Goal: Task Accomplishment & Management: Use online tool/utility

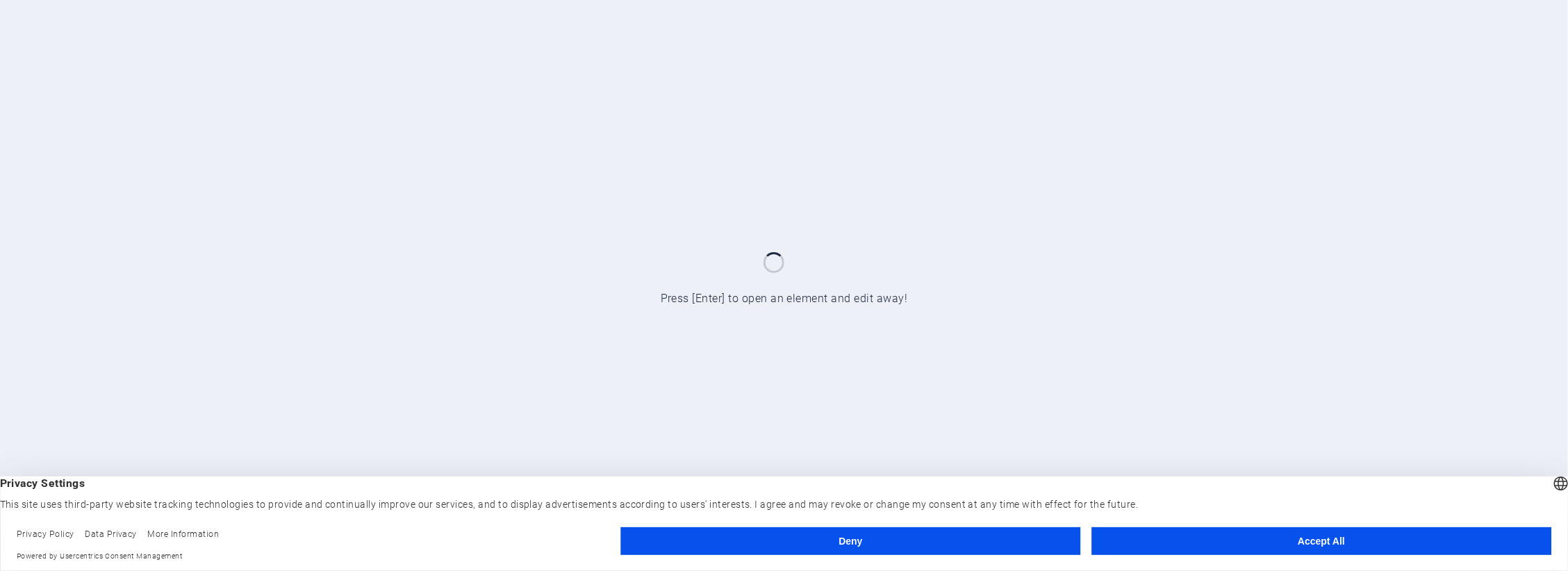
click at [866, 544] on button "Deny" at bounding box center [851, 541] width 460 height 28
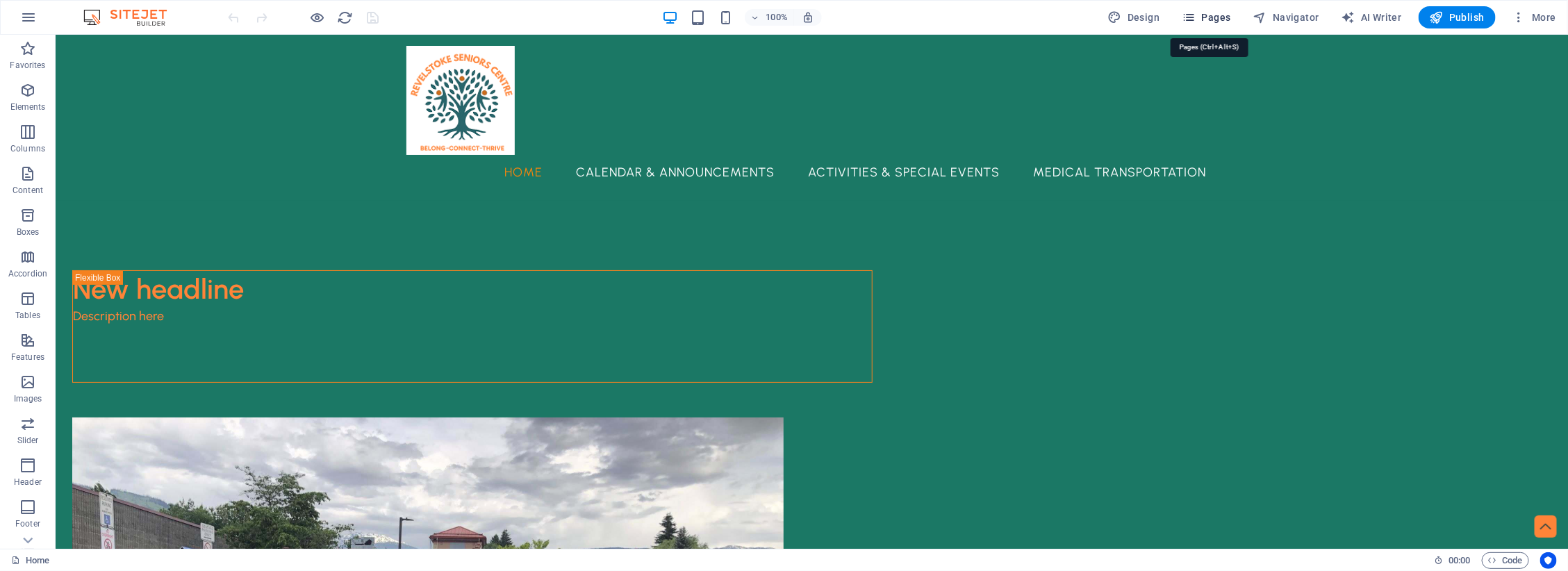
click at [1220, 15] on span "Pages" at bounding box center [1206, 17] width 49 height 14
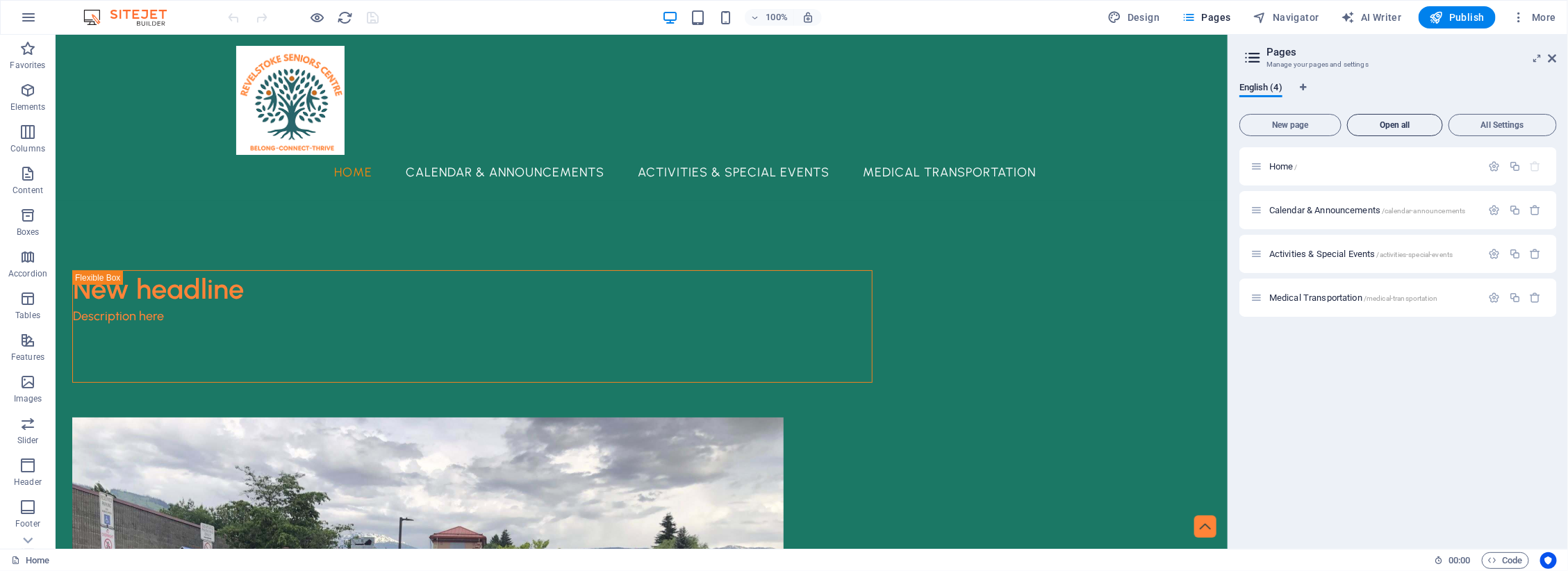
click at [1378, 114] on button "Open all" at bounding box center [1395, 124] width 95 height 22
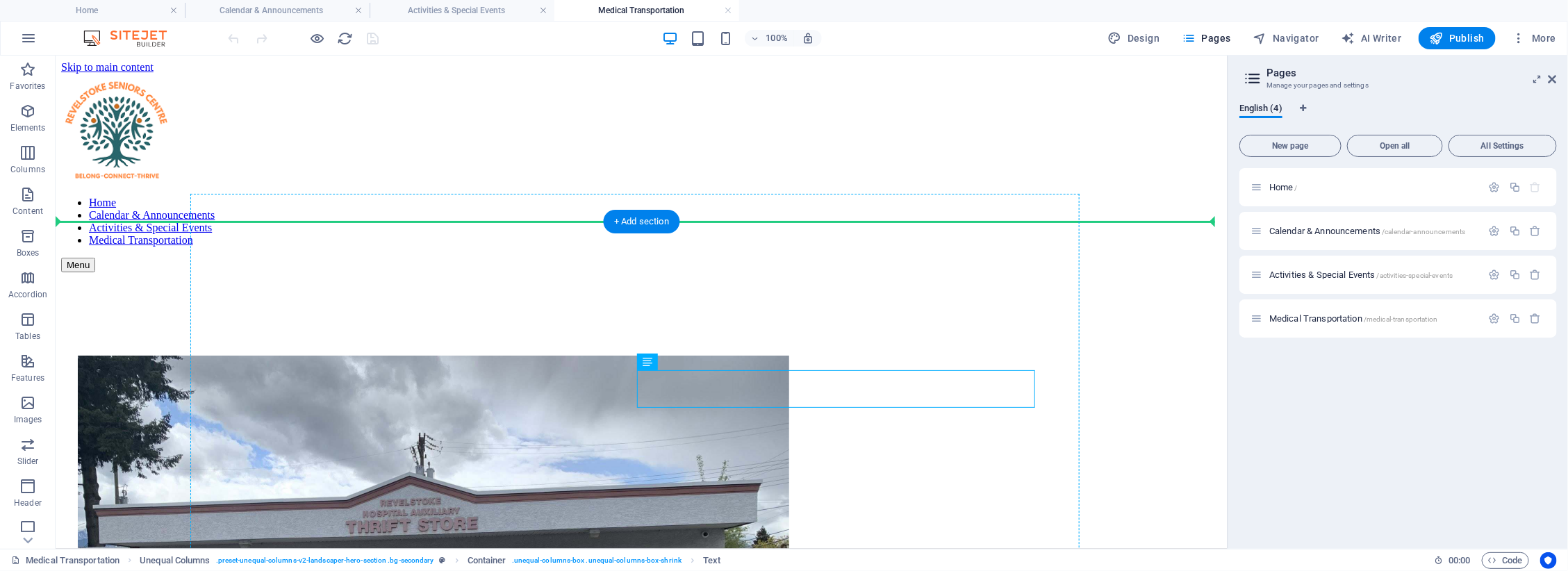
drag, startPoint x: 720, startPoint y: 379, endPoint x: 715, endPoint y: 369, distance: 11.2
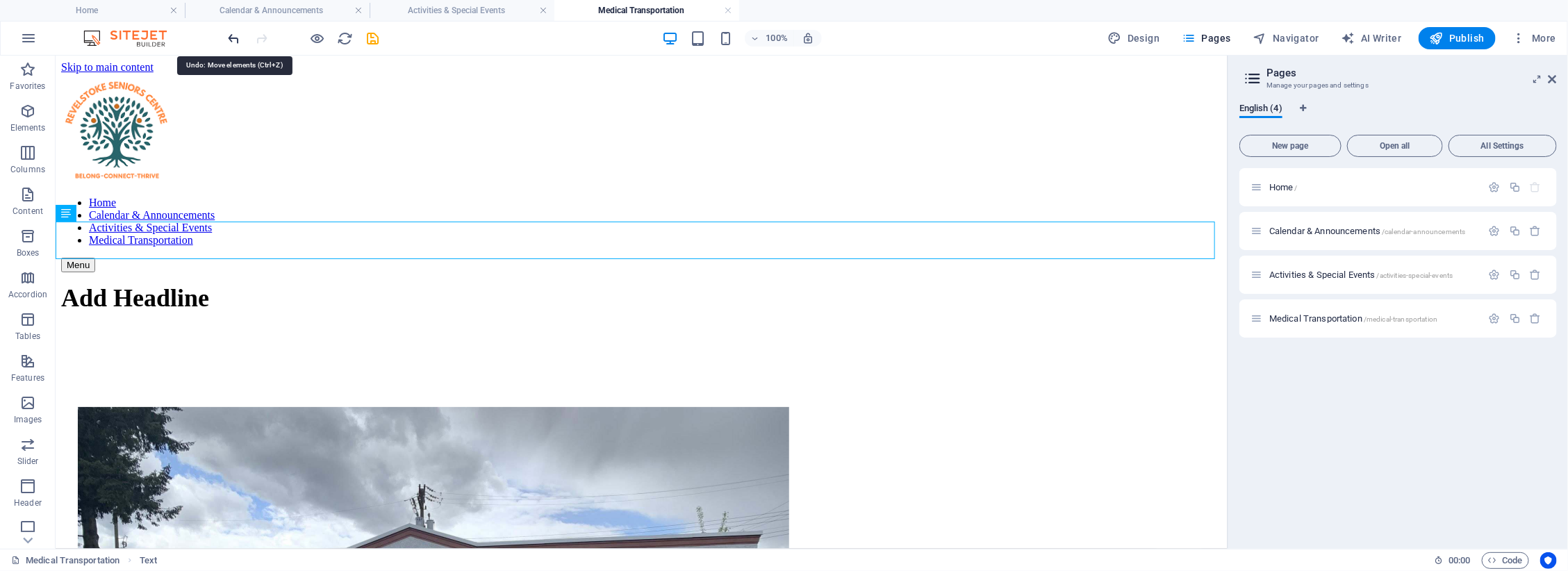
click at [233, 35] on icon "undo" at bounding box center [234, 38] width 16 height 16
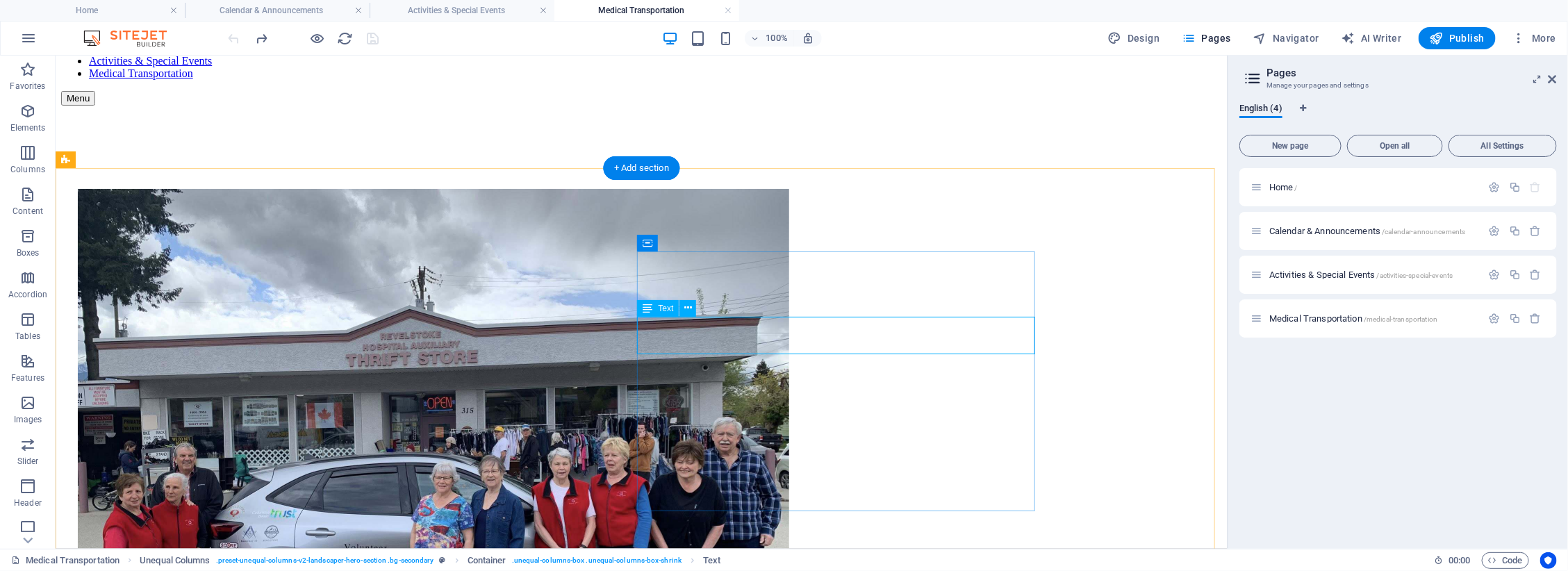
scroll to position [174, 0]
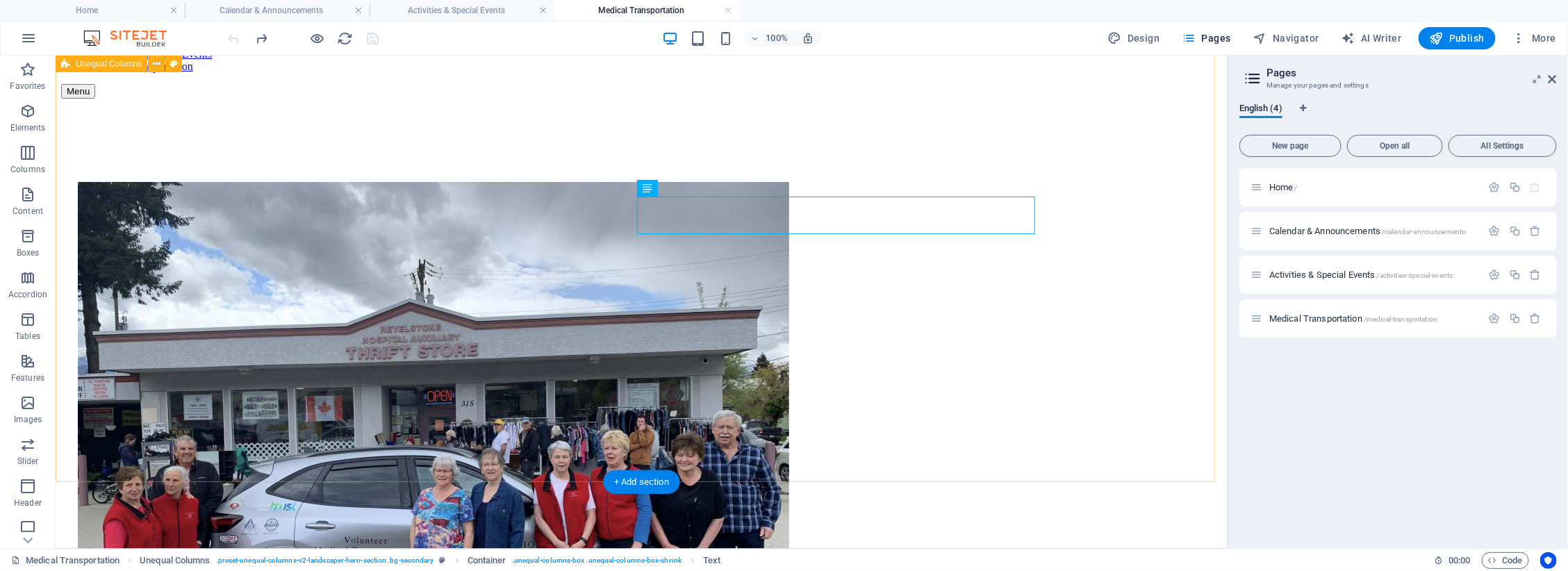
click at [1133, 292] on div "Add Headline Sed ut perspiciatis unde omnis iste natus error sit voluptatem acc…" at bounding box center [640, 510] width 1161 height 825
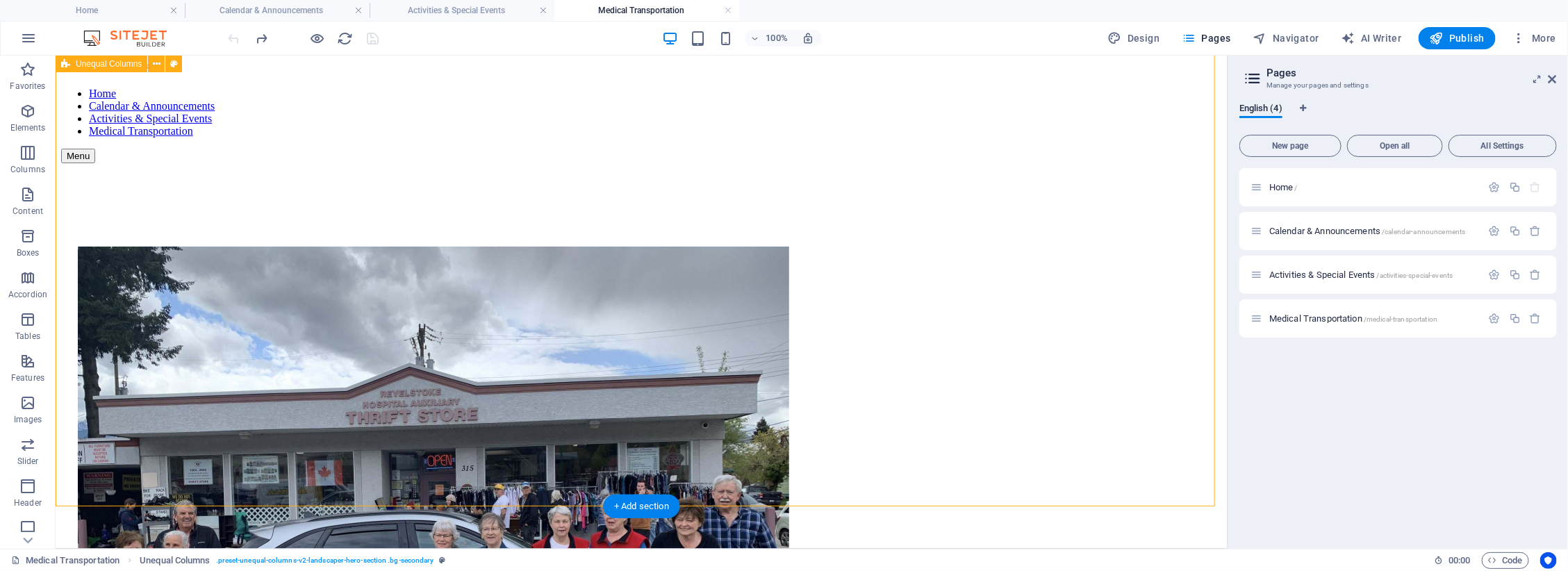
scroll to position [87, 0]
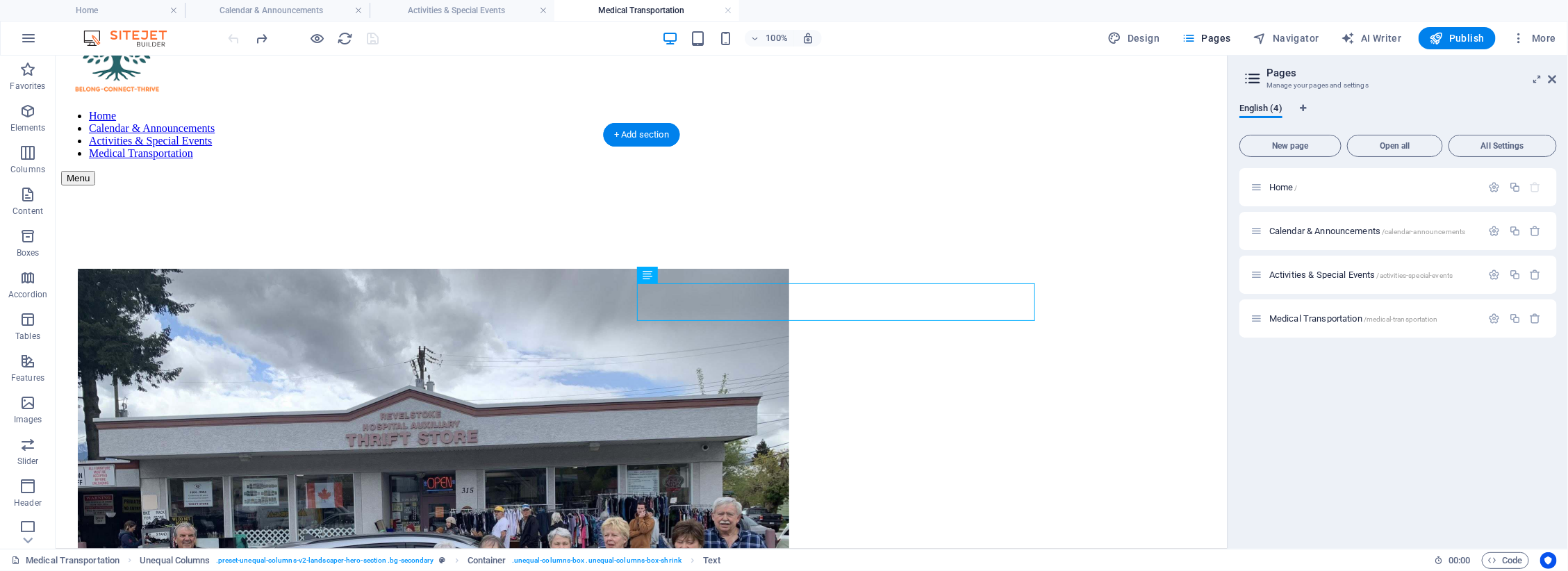
drag, startPoint x: 720, startPoint y: 298, endPoint x: 723, endPoint y: 313, distance: 15.3
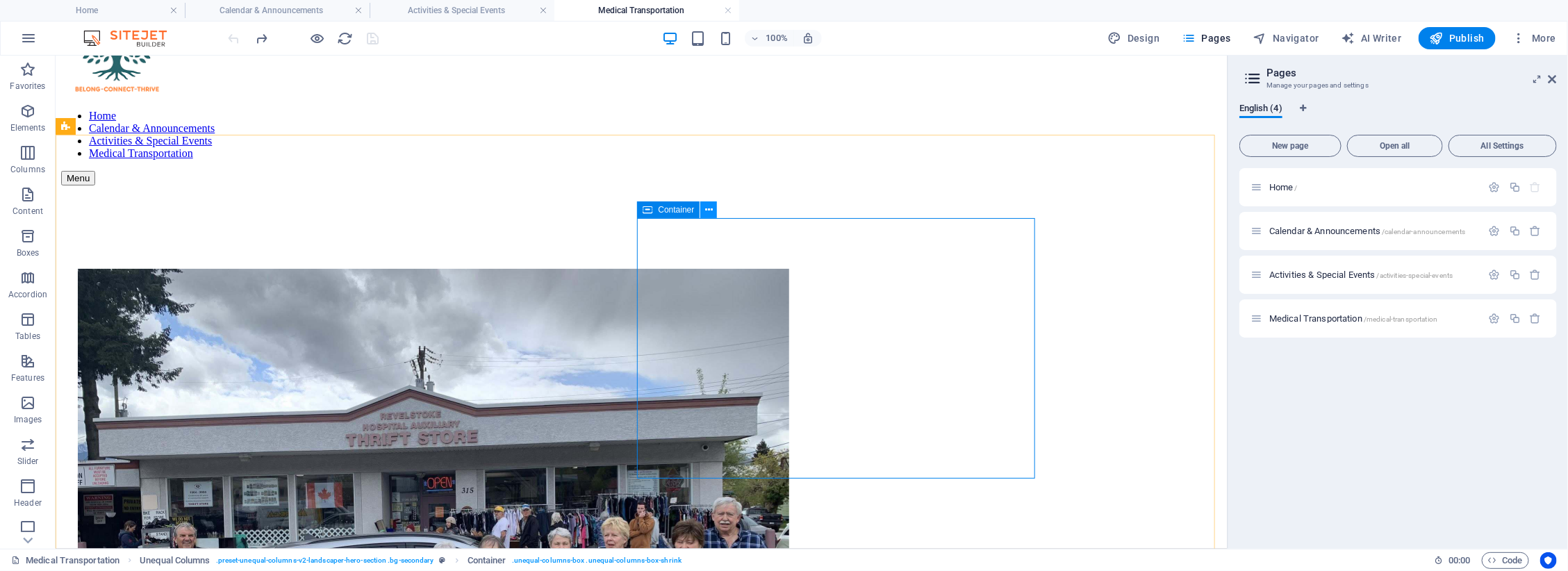
click at [707, 211] on icon at bounding box center [709, 210] width 7 height 15
click at [675, 314] on span "Spacer" at bounding box center [671, 313] width 26 height 8
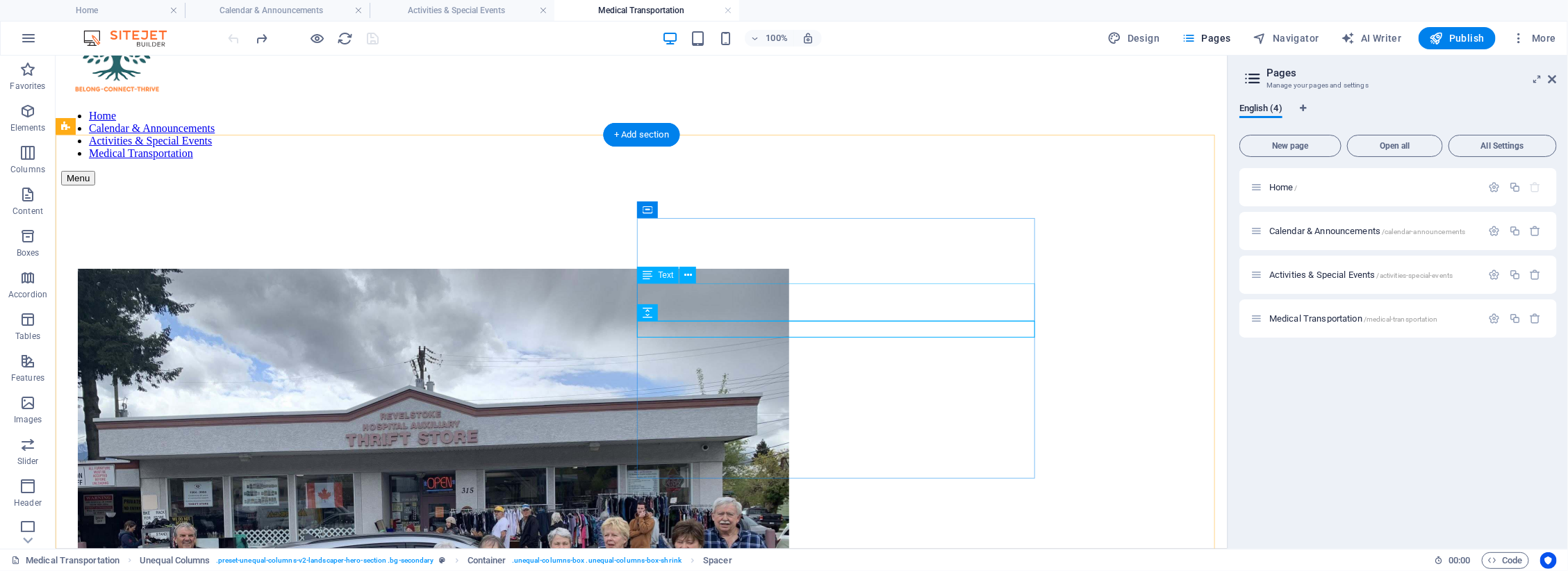
click at [689, 272] on icon at bounding box center [687, 276] width 7 height 15
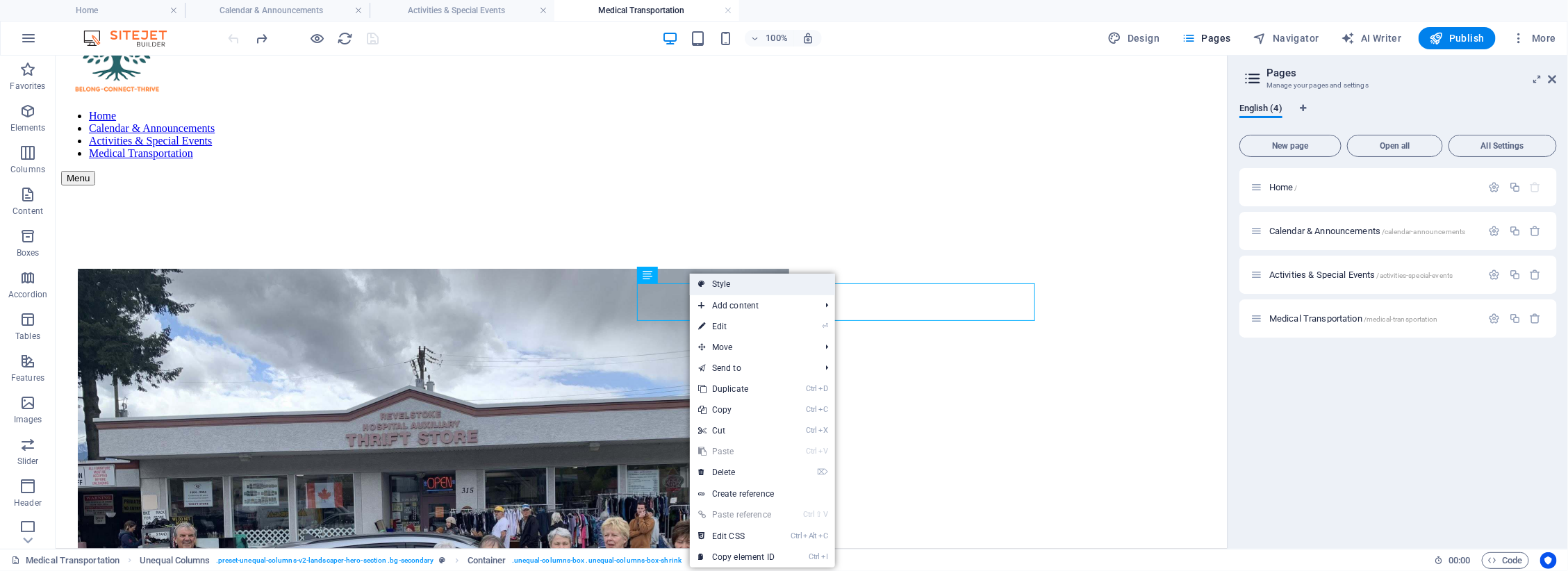
click at [735, 283] on link "Style" at bounding box center [762, 284] width 145 height 21
select select "%"
select select "px"
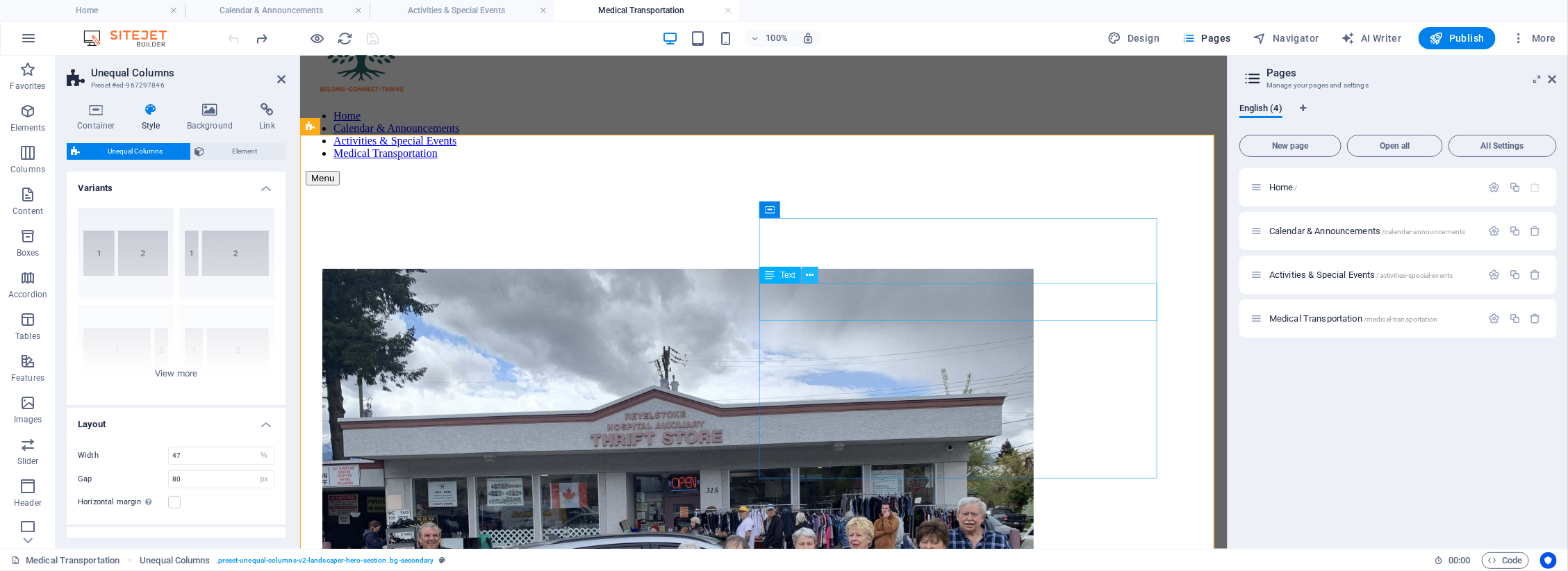
click at [814, 276] on button at bounding box center [810, 275] width 16 height 16
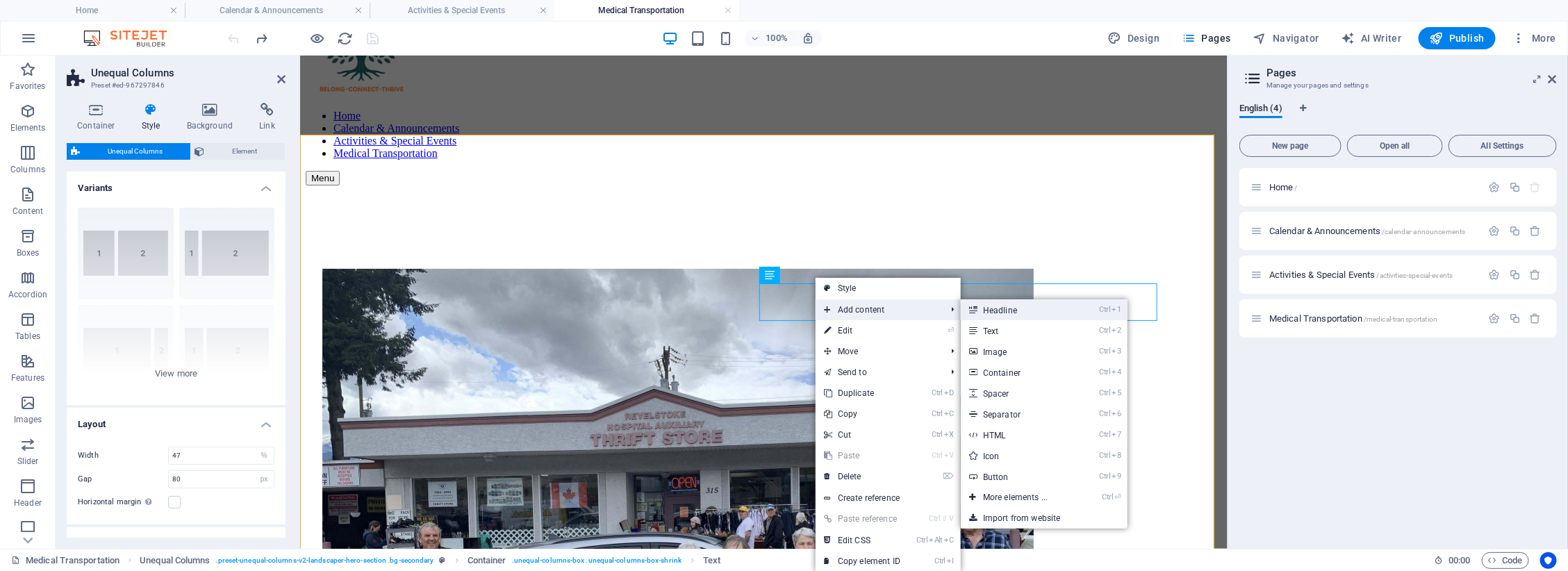
click at [1032, 314] on link "Ctrl 1 Headline" at bounding box center [1017, 309] width 114 height 21
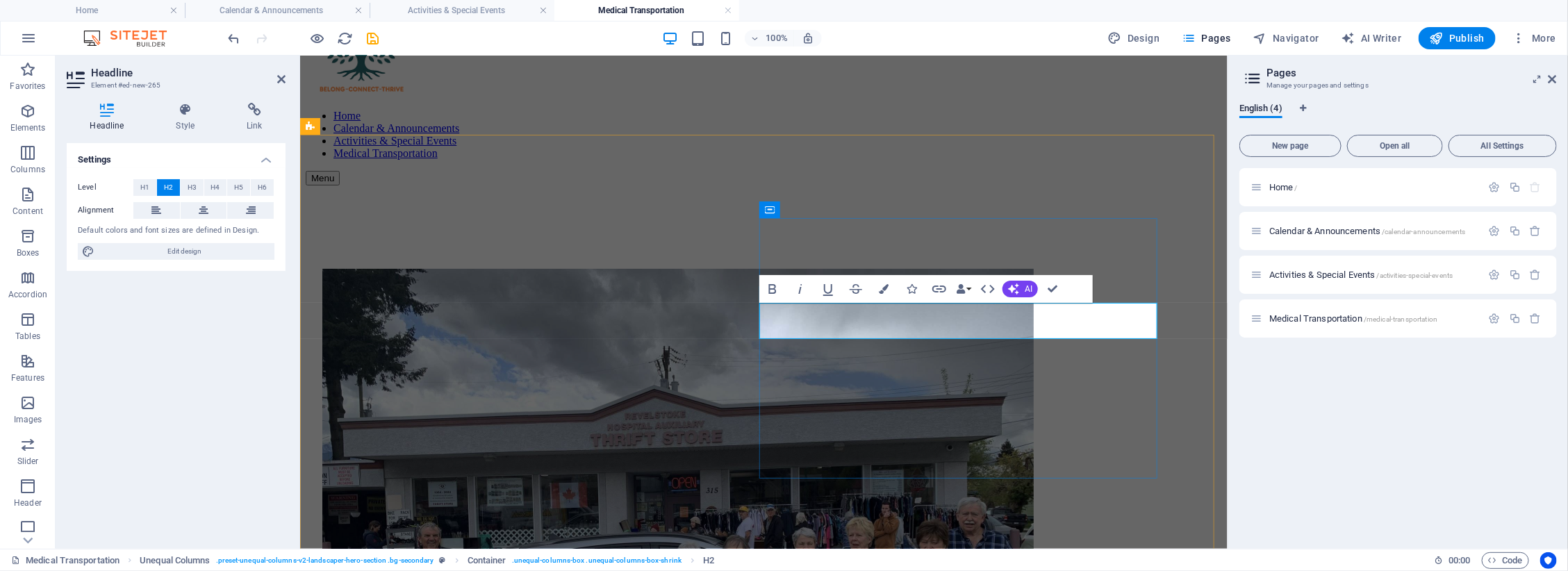
click at [1096, 251] on figure at bounding box center [1152, 313] width 139 height 257
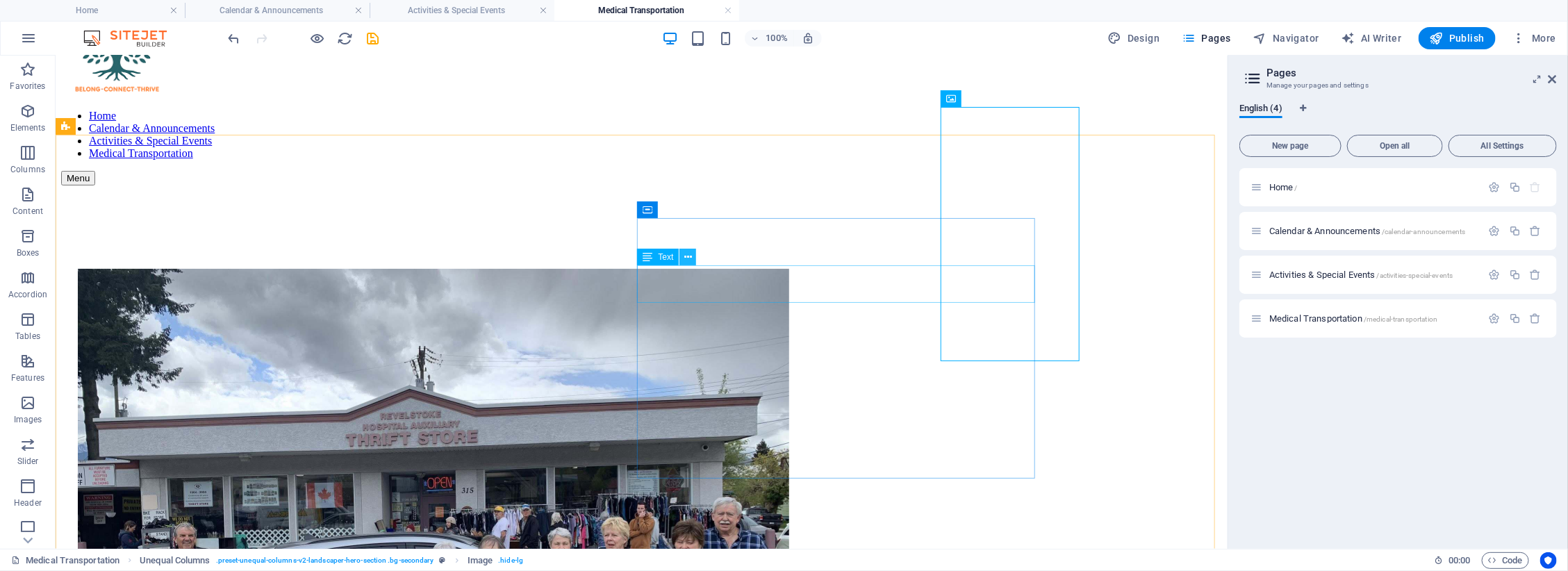
click at [684, 261] on icon at bounding box center [687, 258] width 7 height 15
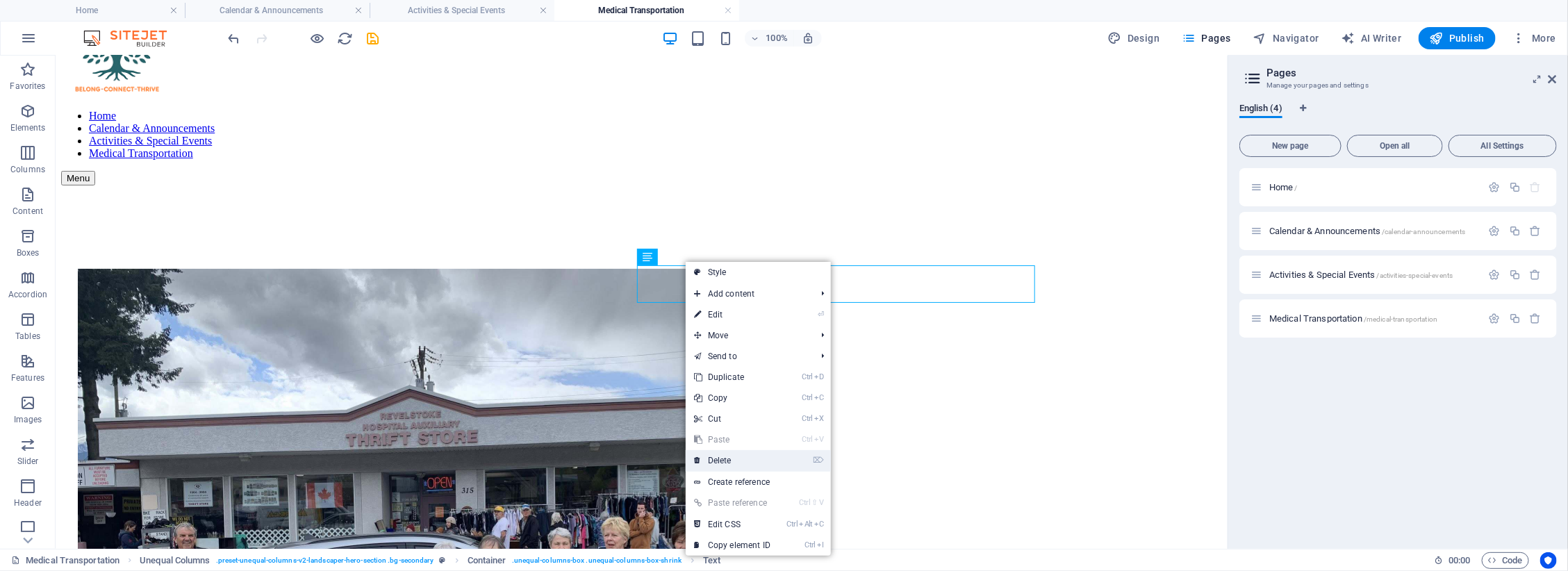
click at [727, 458] on link "⌦ Delete" at bounding box center [732, 460] width 93 height 21
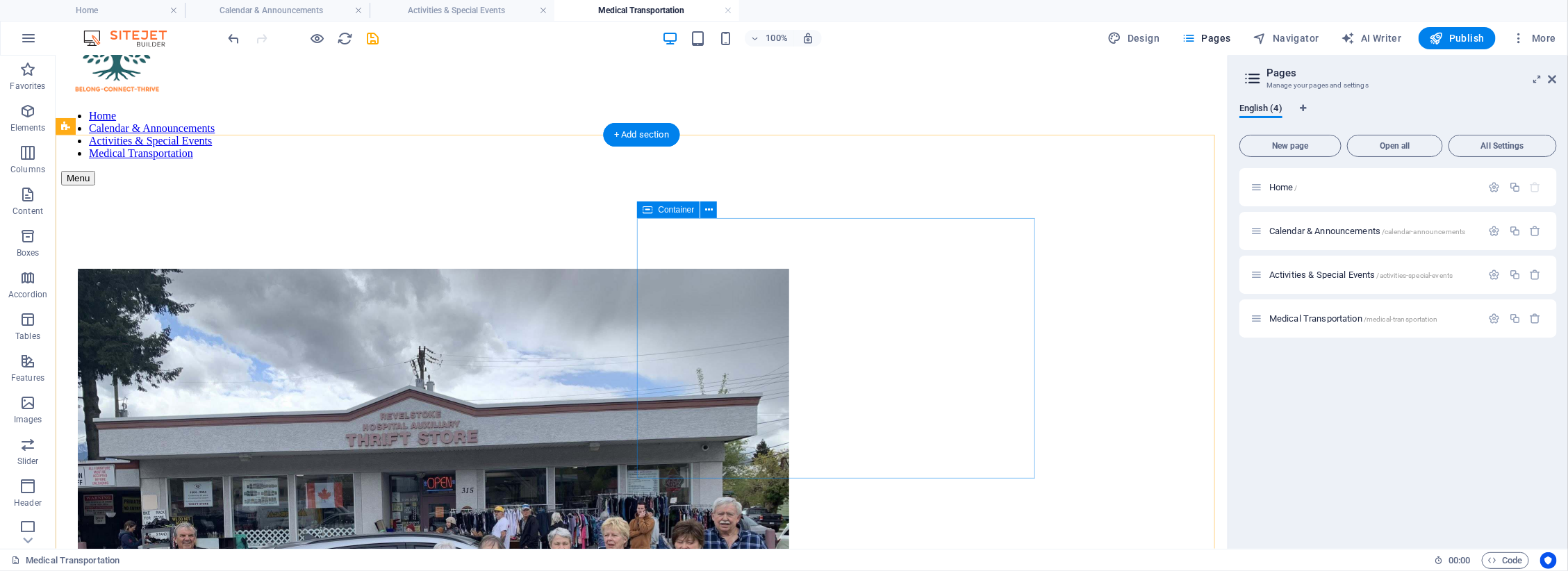
drag, startPoint x: 702, startPoint y: 257, endPoint x: 698, endPoint y: 269, distance: 12.6
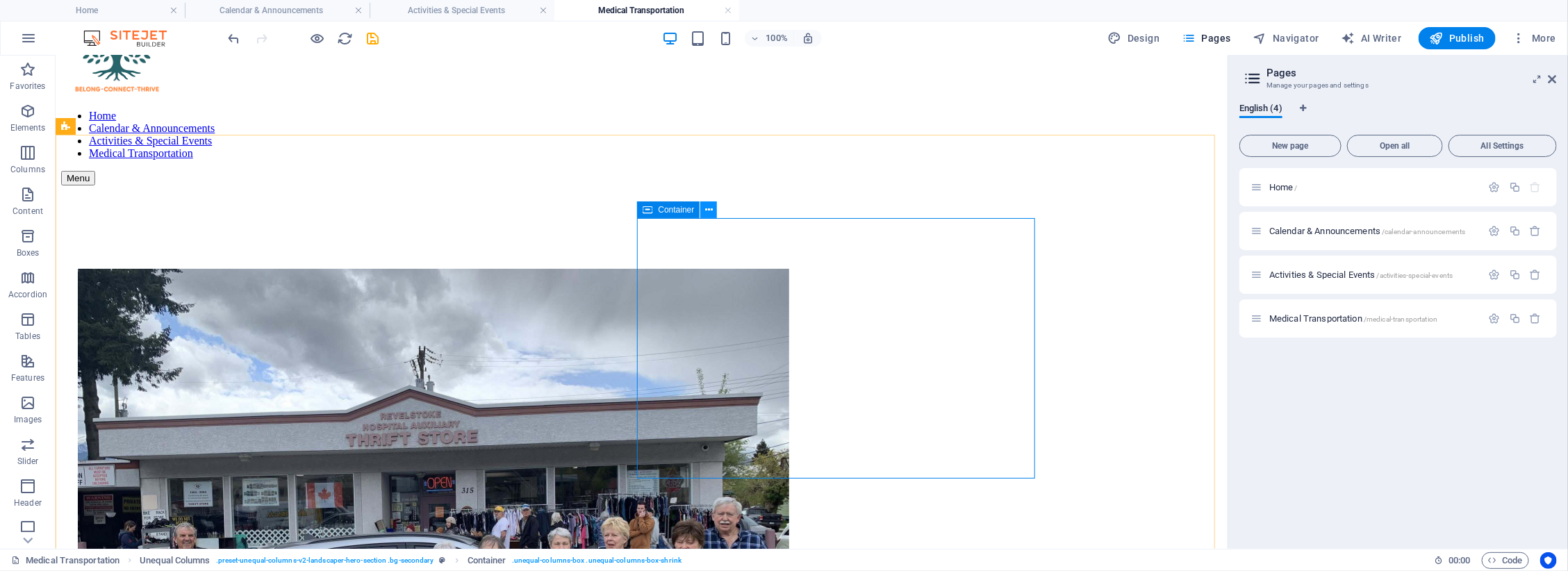
click at [706, 209] on icon at bounding box center [709, 210] width 7 height 15
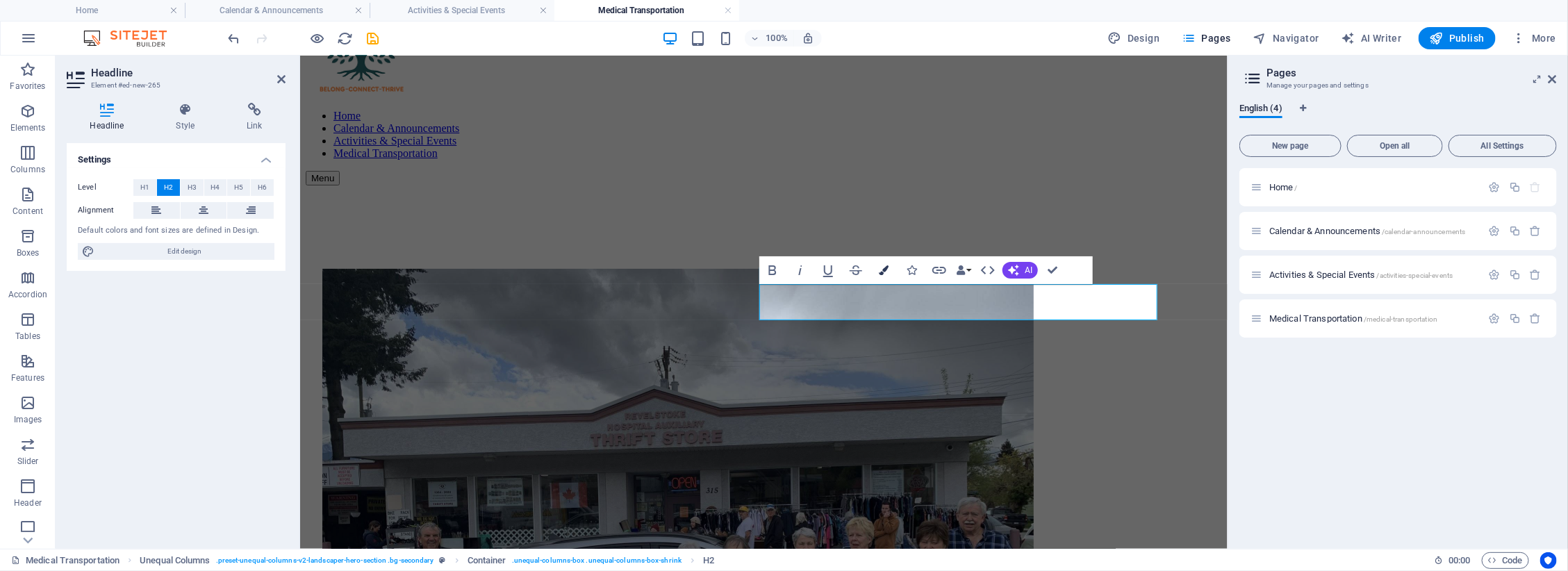
click at [879, 271] on icon "button" at bounding box center [884, 270] width 10 height 10
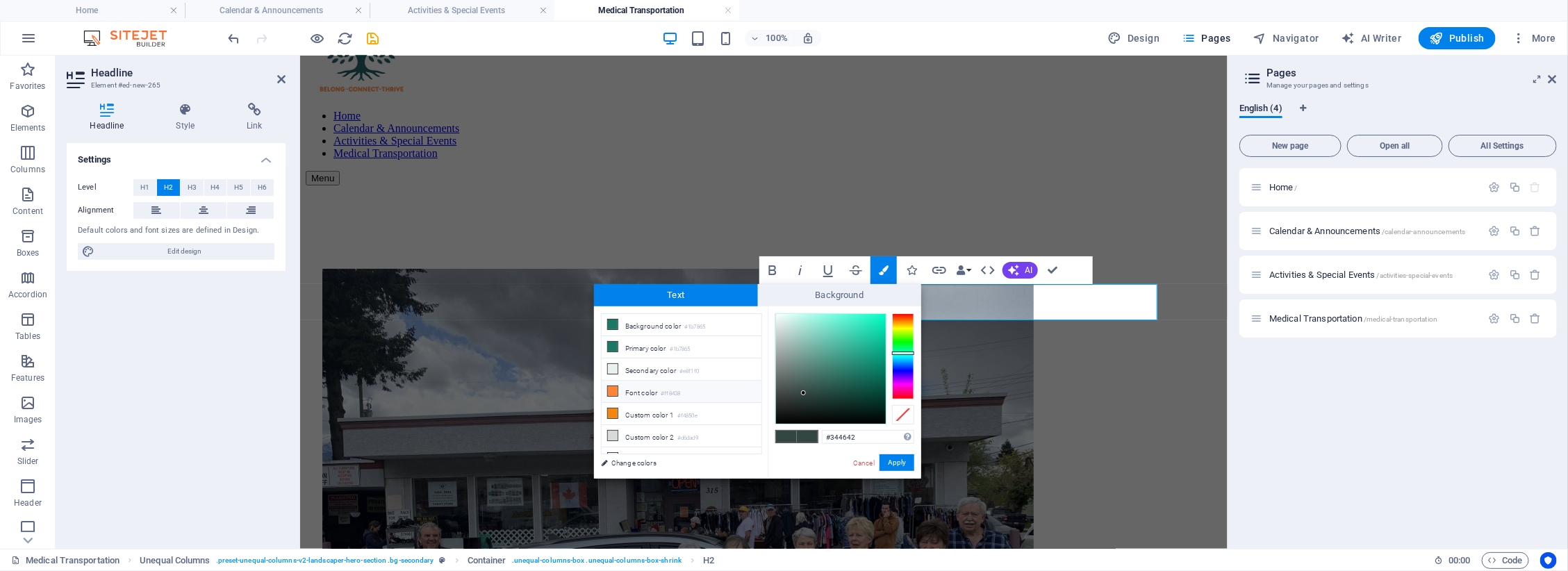
click at [613, 392] on icon at bounding box center [613, 391] width 10 height 10
type input "#ff8438"
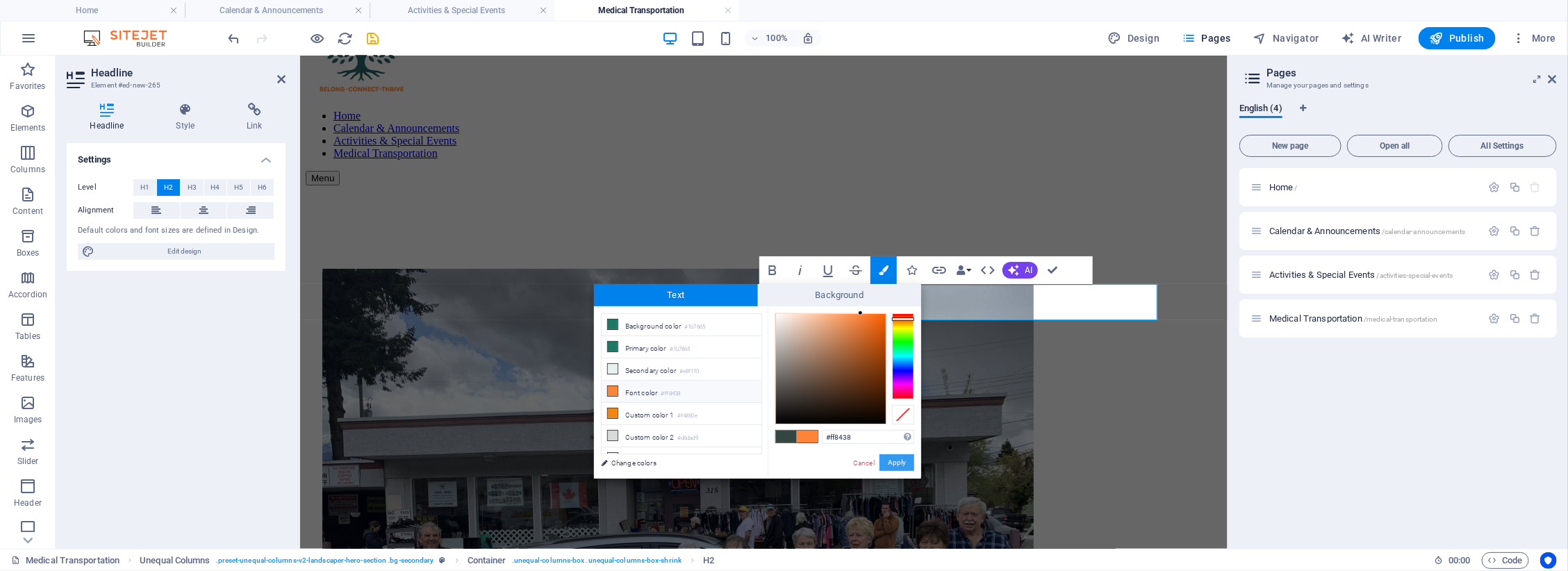
click at [897, 460] on button "Apply" at bounding box center [897, 462] width 35 height 16
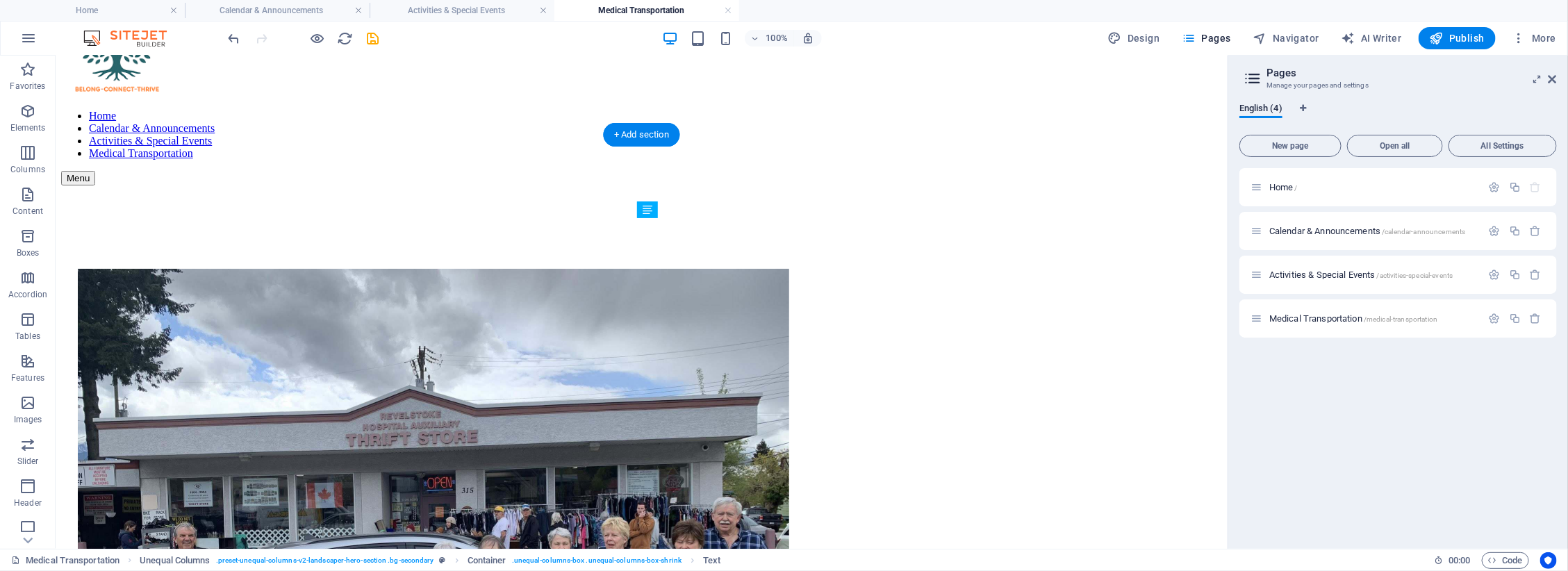
drag, startPoint x: 835, startPoint y: 375, endPoint x: 835, endPoint y: 292, distance: 83.0
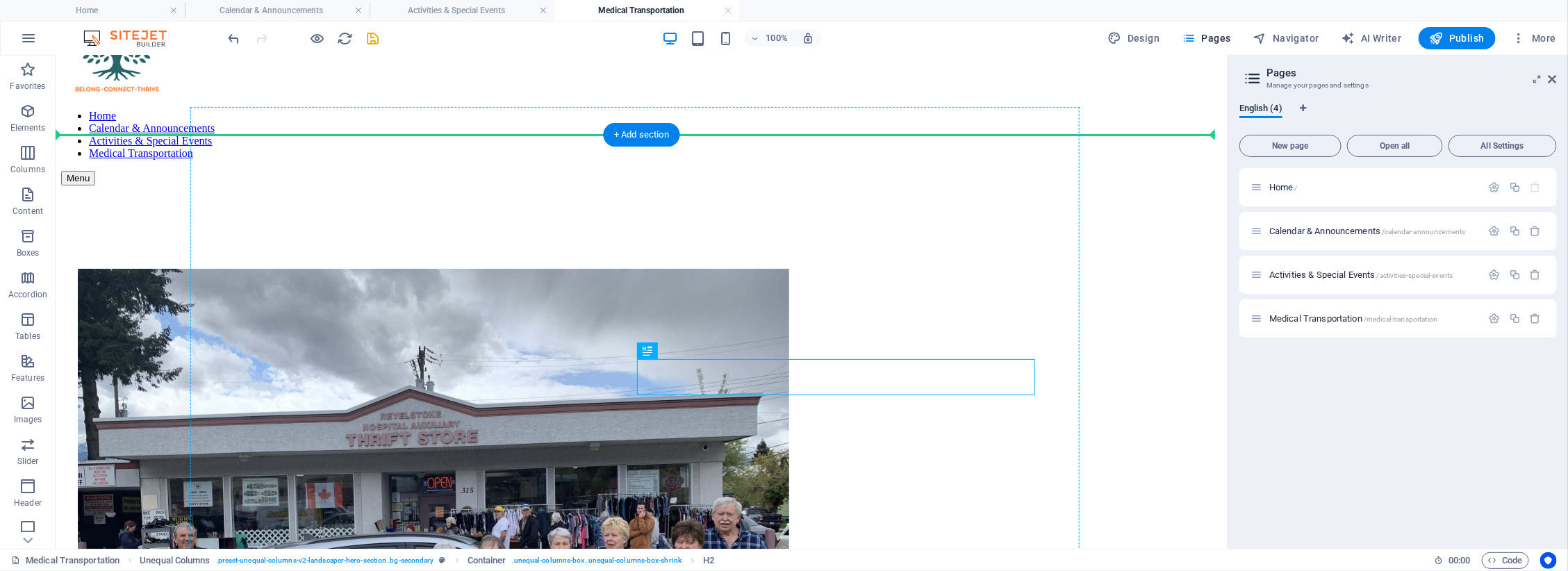
drag, startPoint x: 767, startPoint y: 383, endPoint x: 770, endPoint y: 254, distance: 129.0
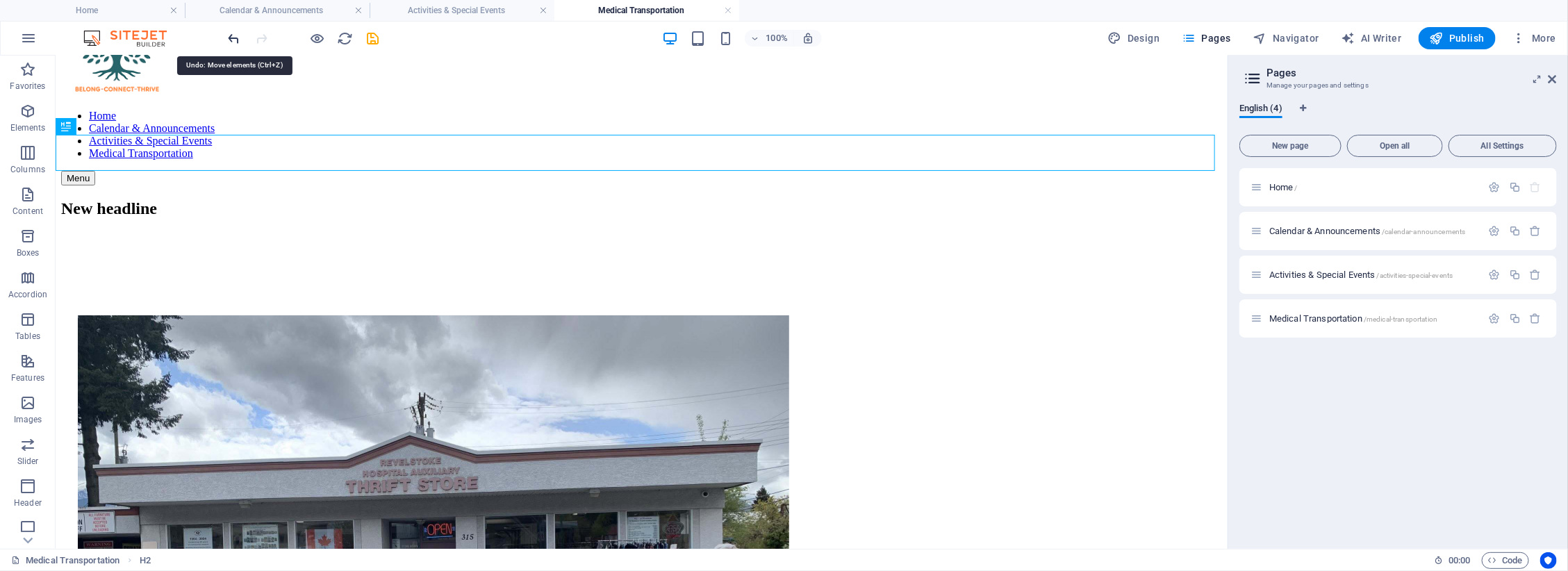
click at [230, 36] on icon "undo" at bounding box center [234, 38] width 16 height 16
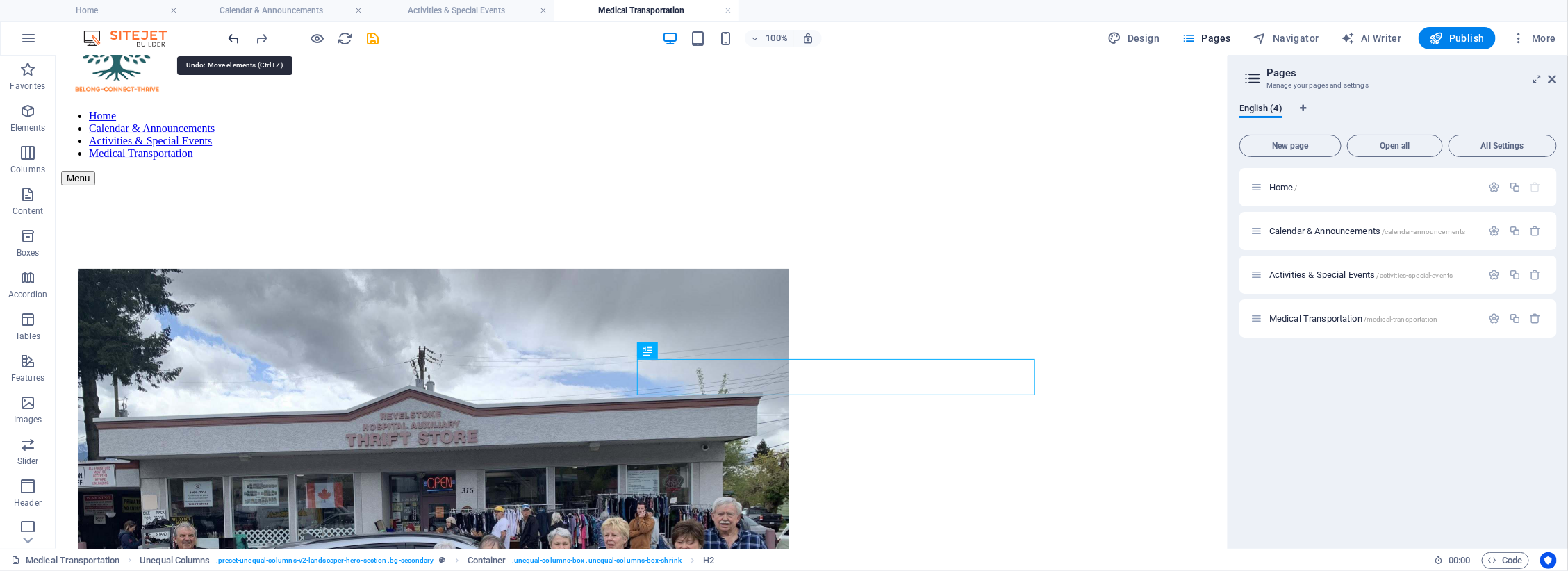
click at [230, 36] on icon "undo" at bounding box center [234, 38] width 16 height 16
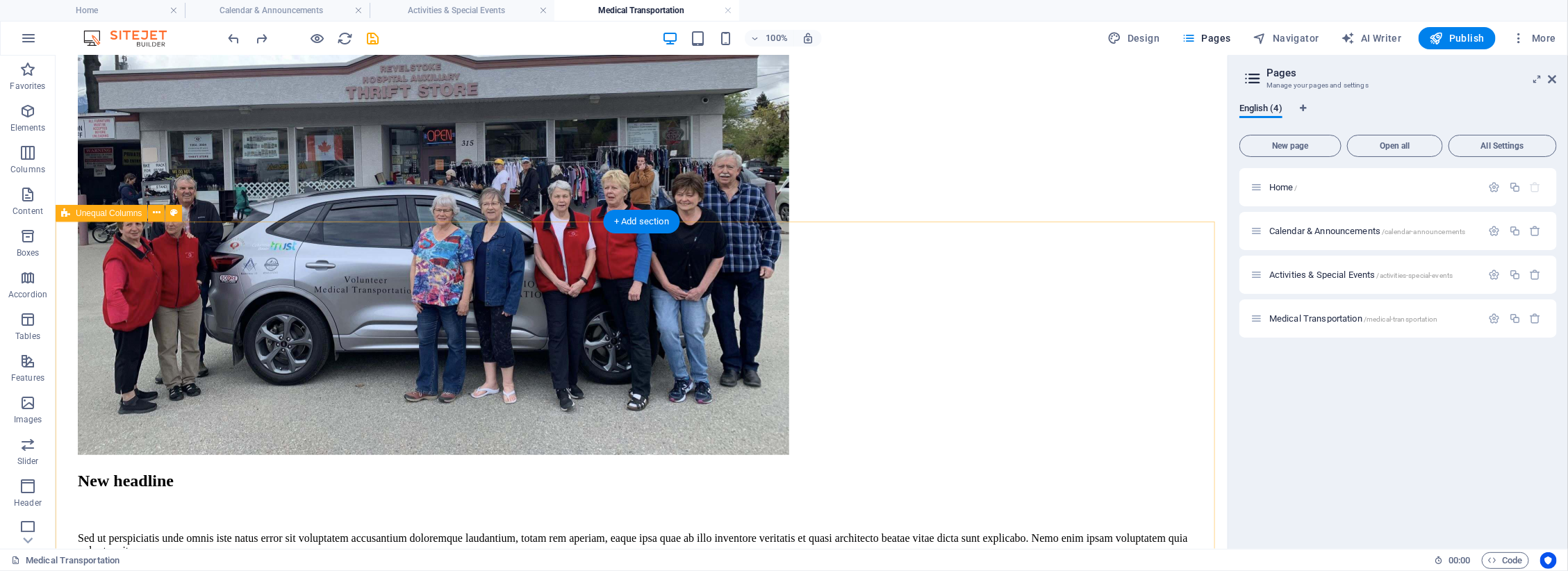
scroll to position [694, 0]
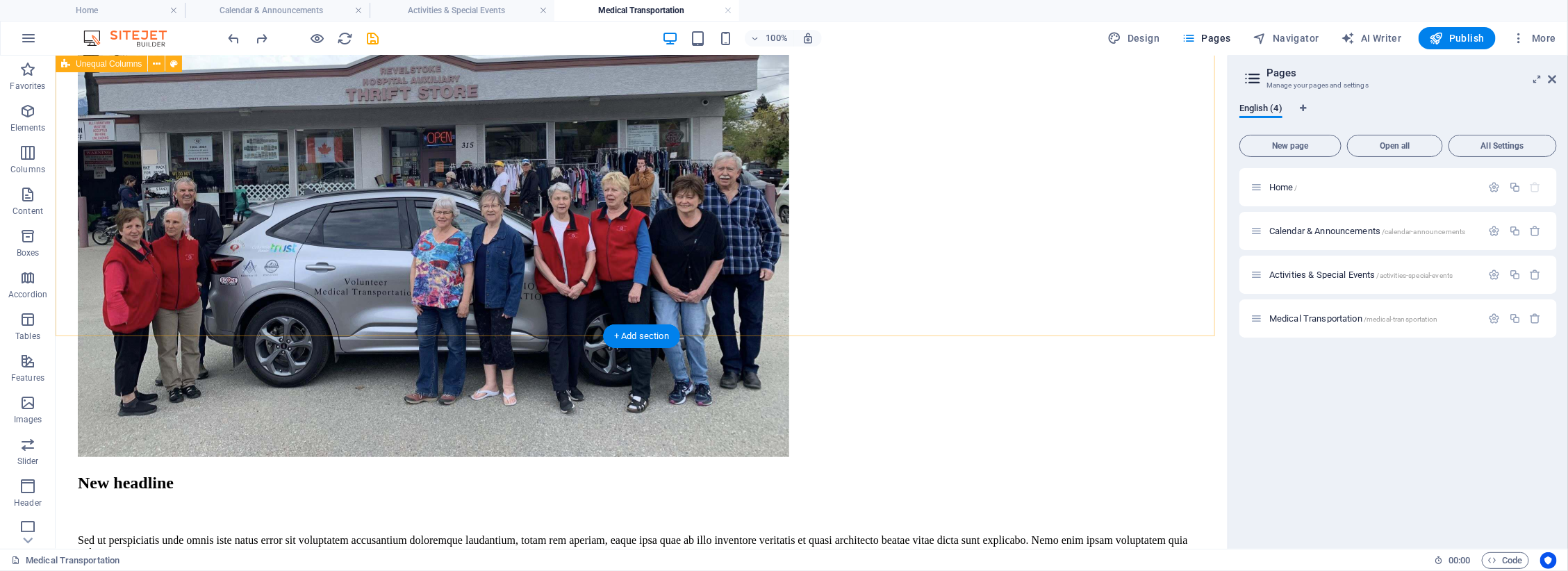
scroll to position [434, 0]
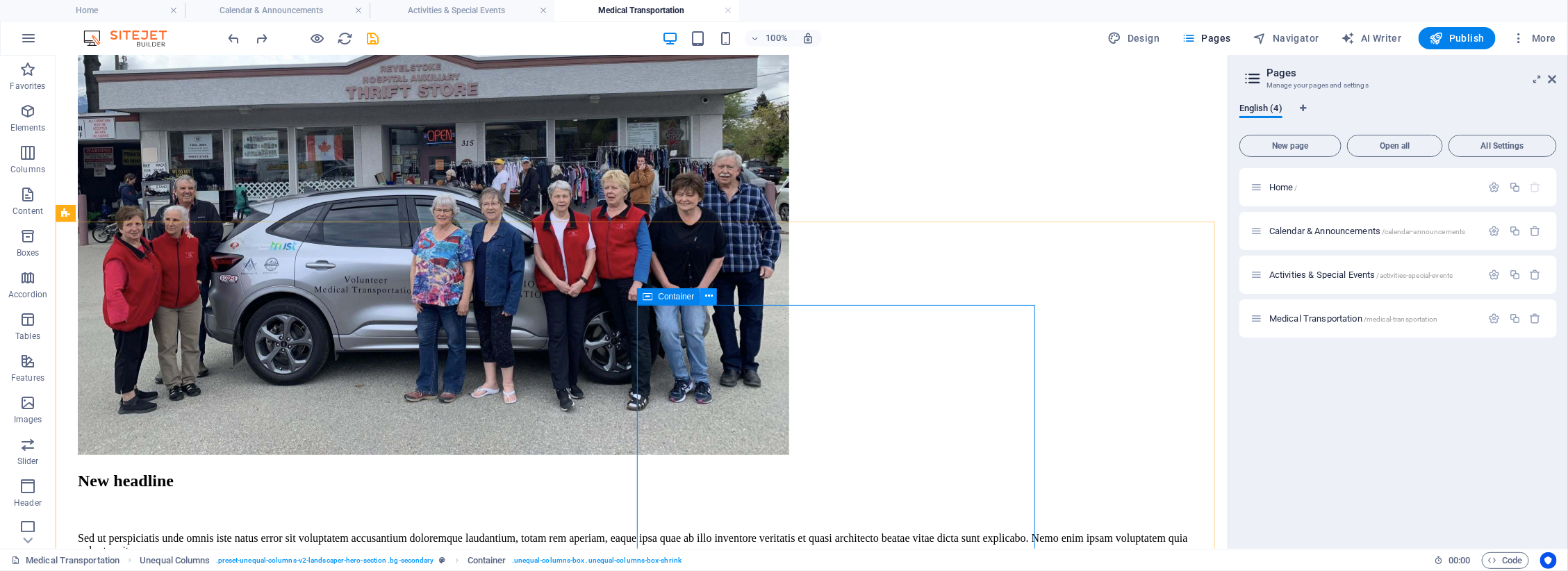
click at [706, 292] on icon at bounding box center [709, 296] width 7 height 15
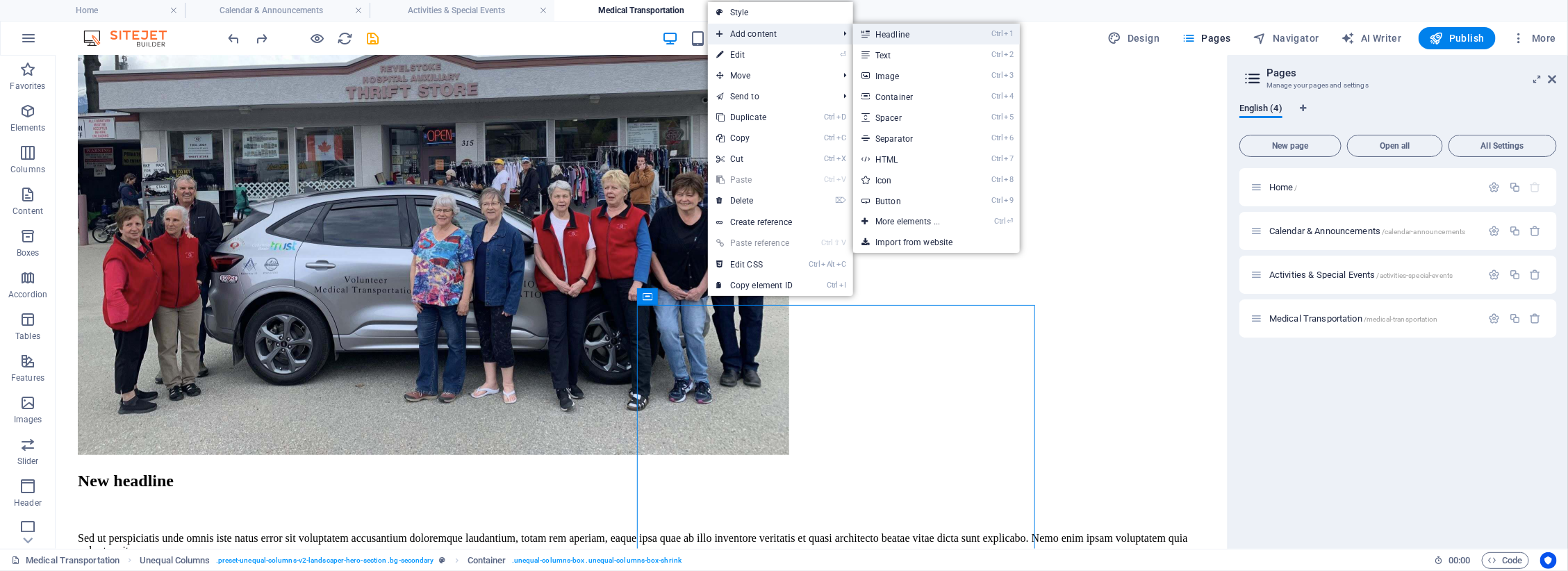
drag, startPoint x: 870, startPoint y: 35, endPoint x: 511, endPoint y: 262, distance: 424.7
click at [868, 35] on icon at bounding box center [865, 34] width 7 height 21
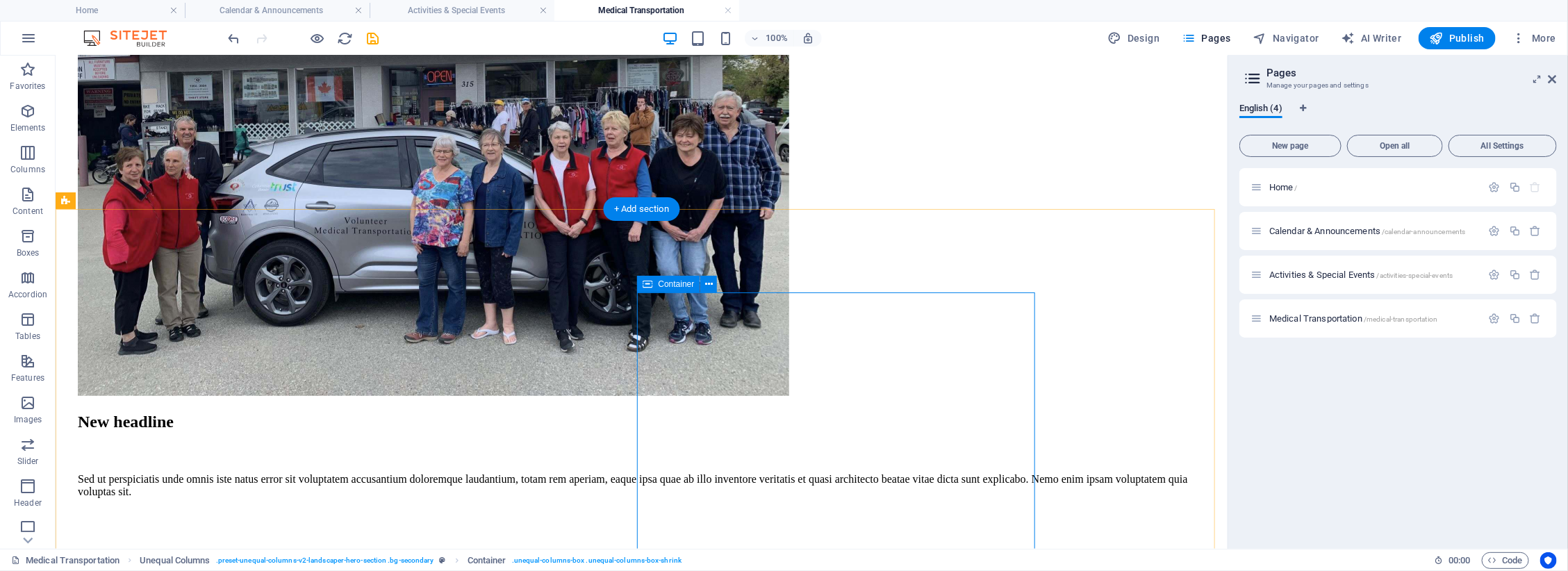
scroll to position [521, 0]
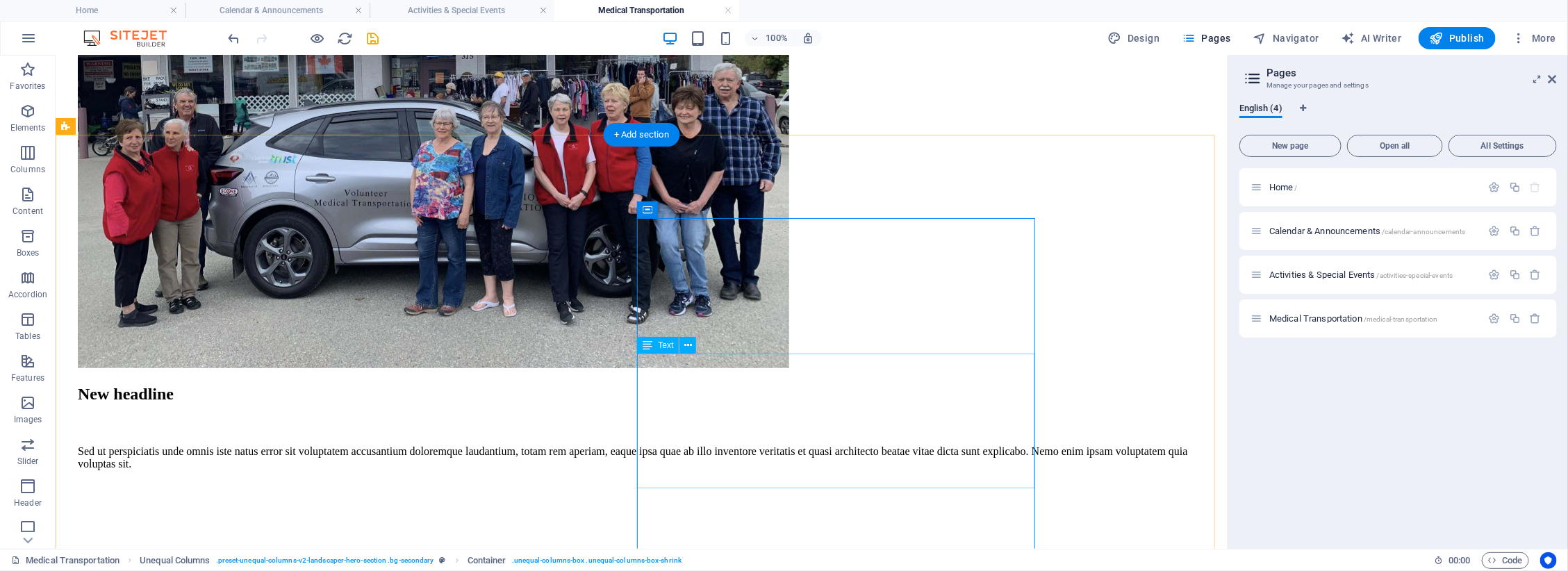
click at [690, 347] on icon at bounding box center [687, 346] width 7 height 15
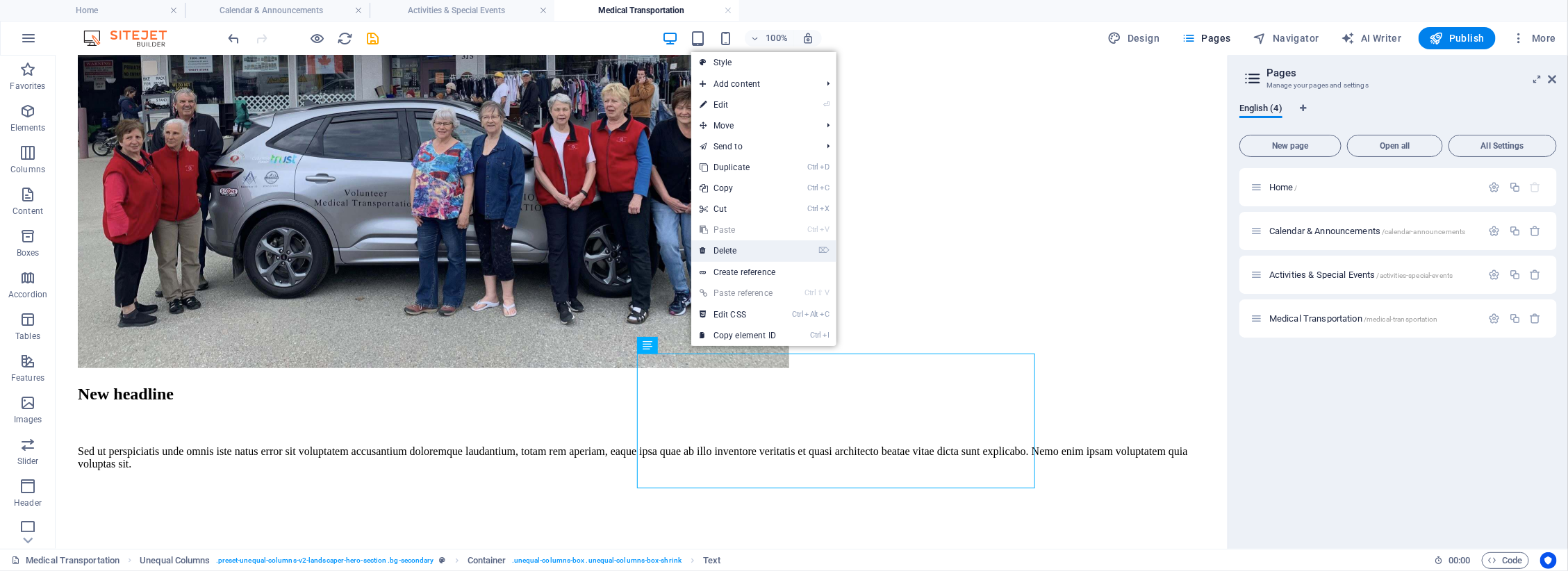
click at [717, 250] on link "⌦ Delete" at bounding box center [737, 250] width 93 height 21
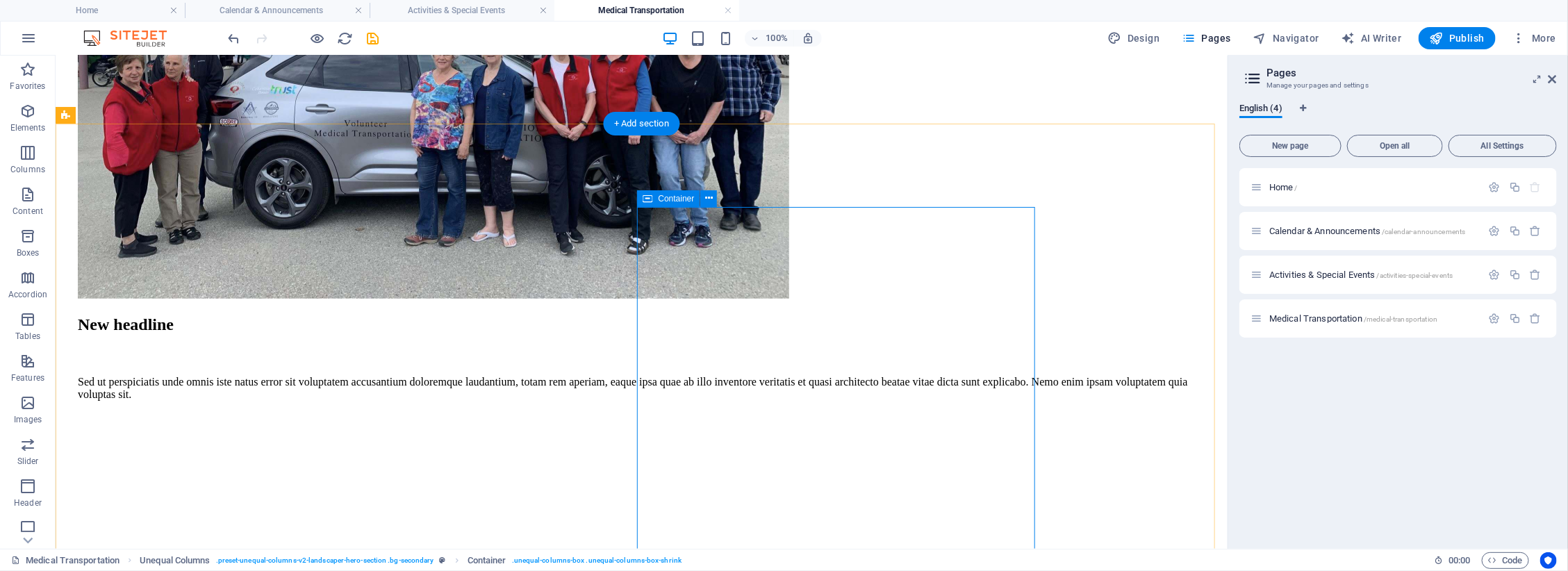
scroll to position [694, 0]
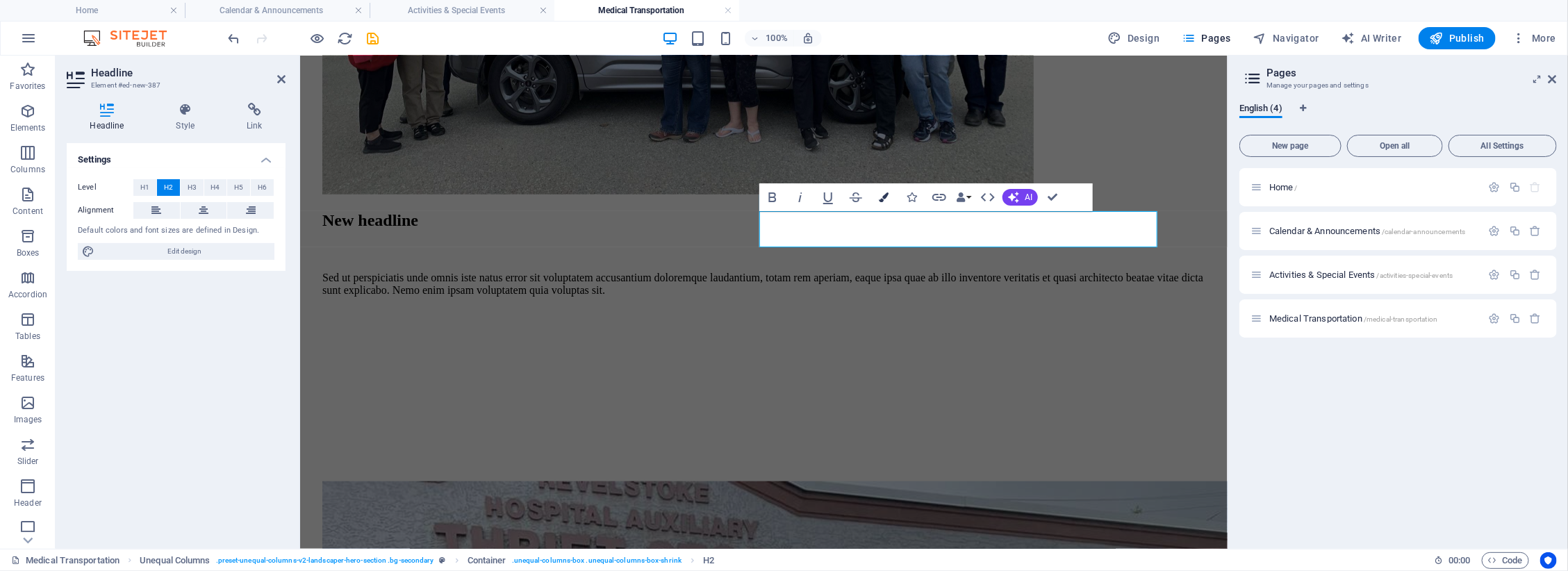
click at [881, 196] on icon "button" at bounding box center [884, 197] width 10 height 10
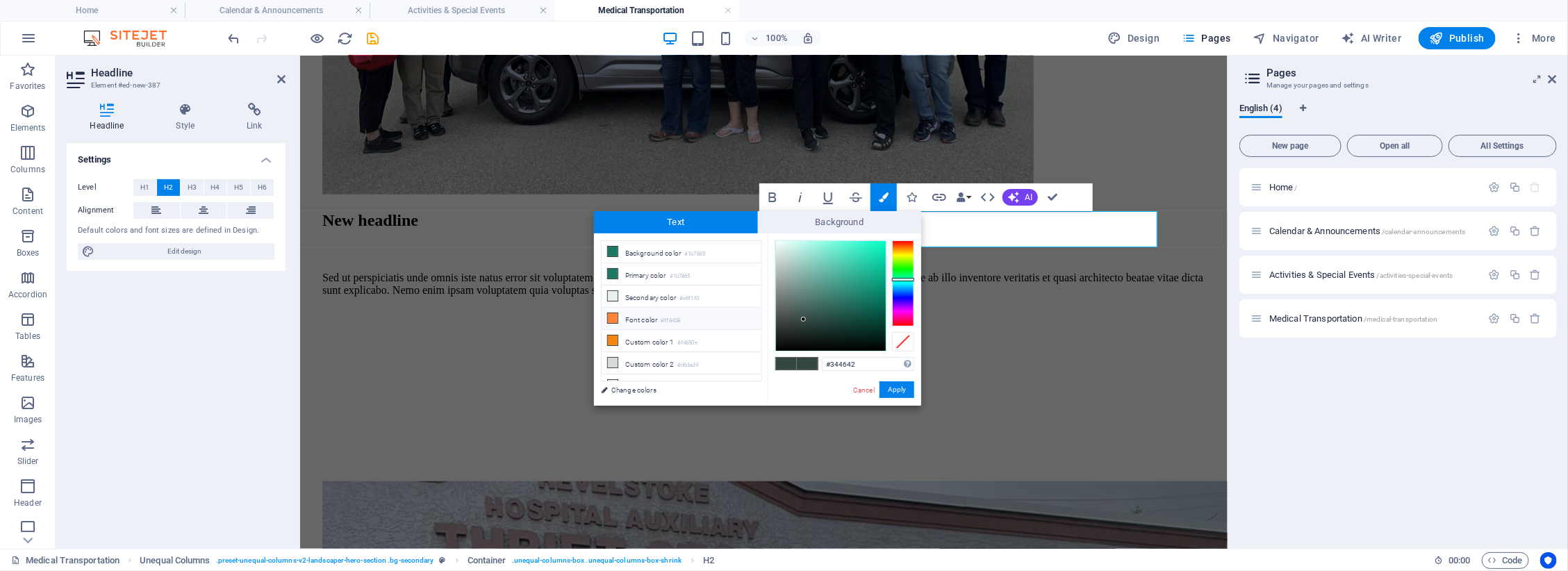
click at [612, 322] on icon at bounding box center [613, 318] width 10 height 10
type input "#ff8438"
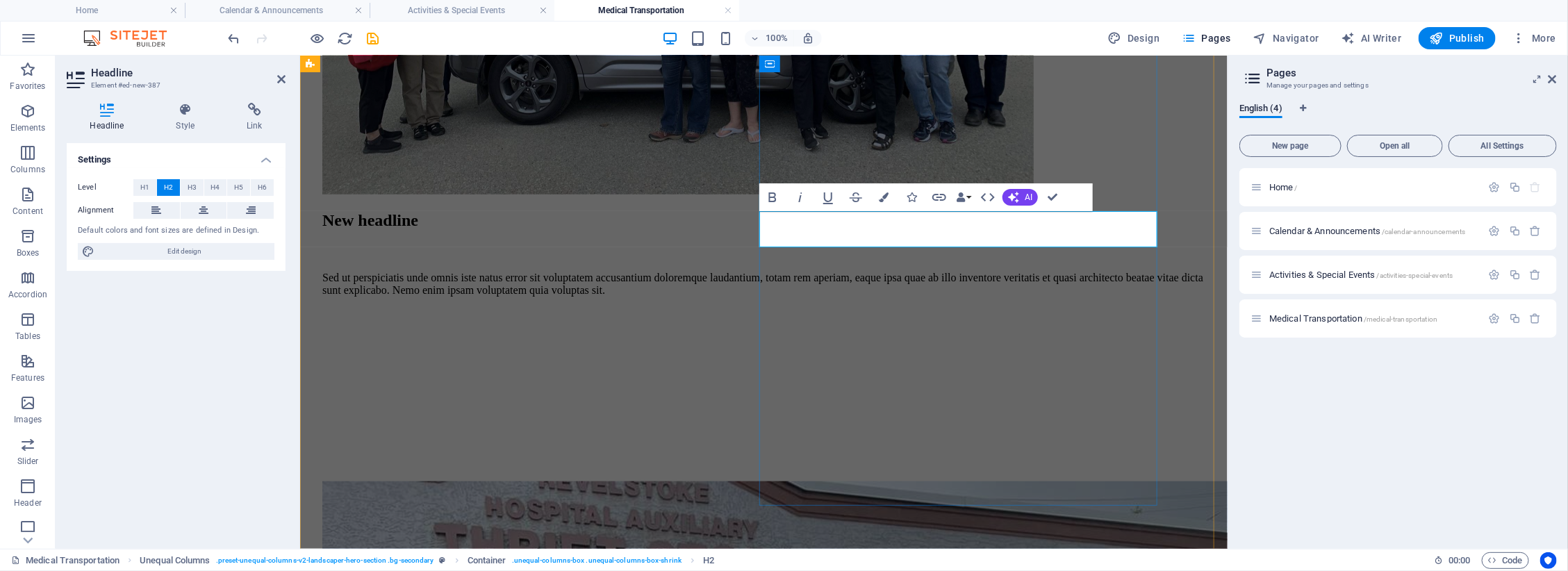
click at [881, 197] on icon "button" at bounding box center [884, 197] width 10 height 10
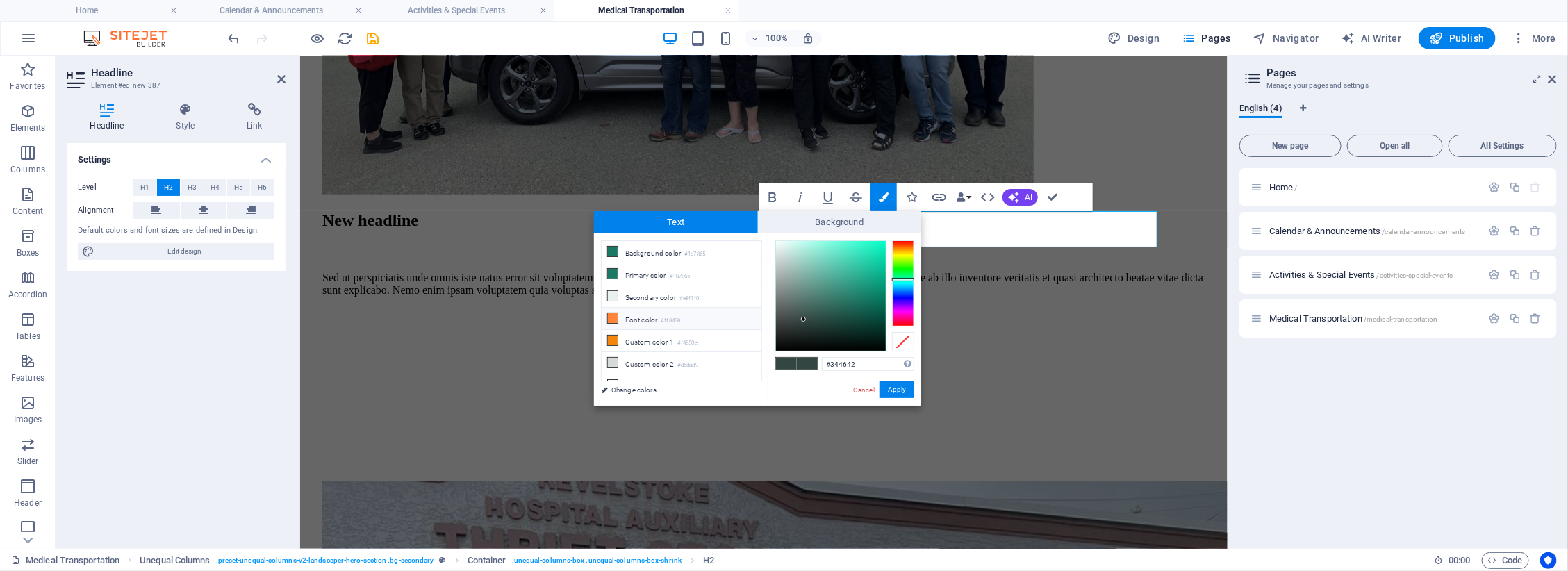
click at [616, 318] on icon at bounding box center [613, 318] width 10 height 10
type input "#ff8438"
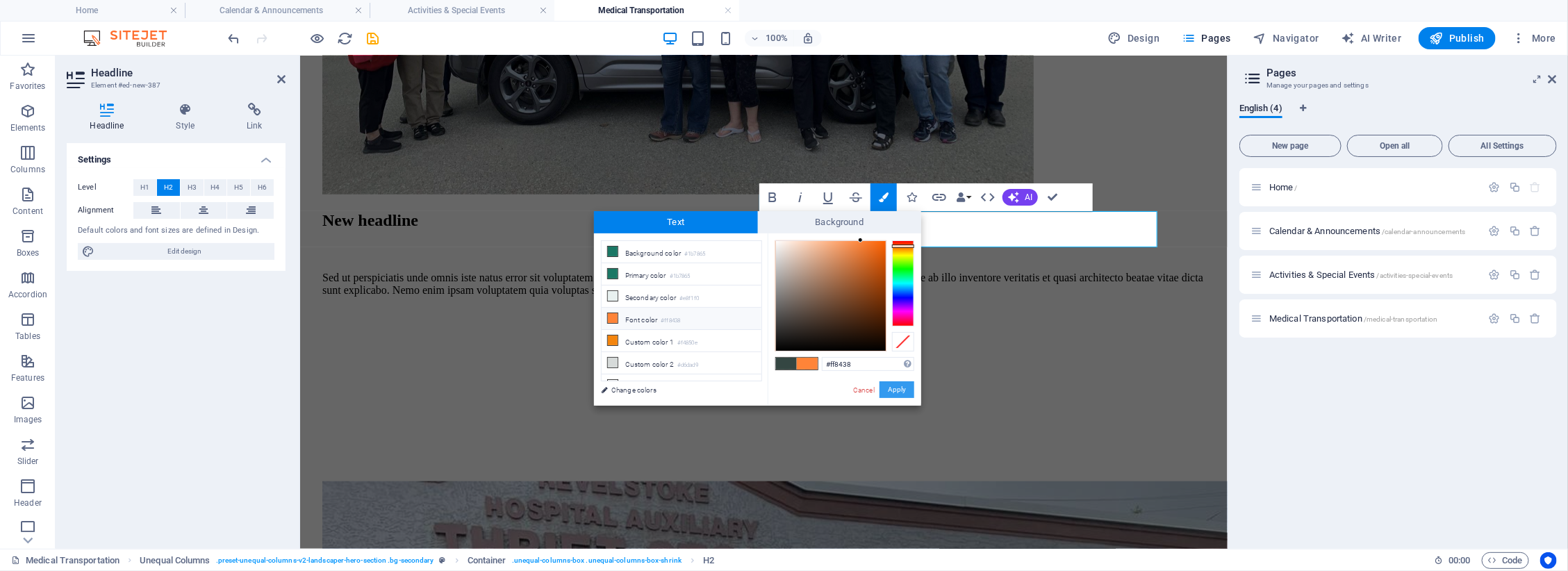
click at [895, 387] on button "Apply" at bounding box center [897, 389] width 35 height 16
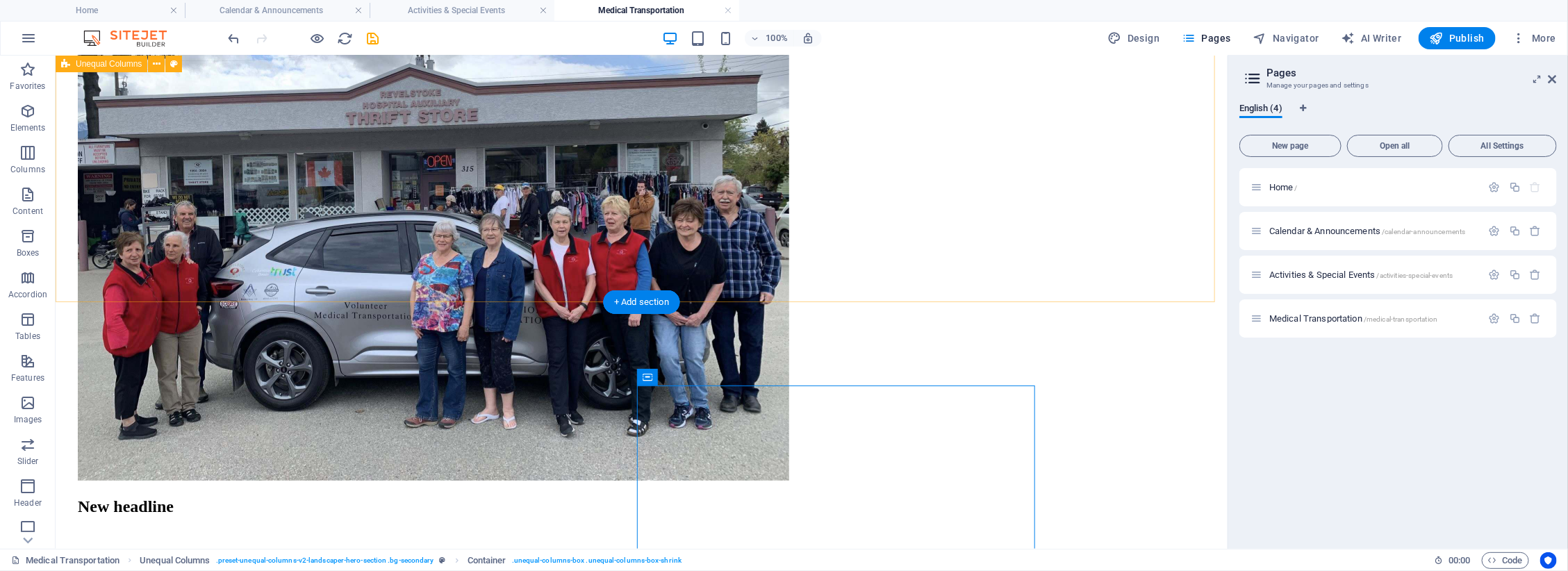
scroll to position [521, 0]
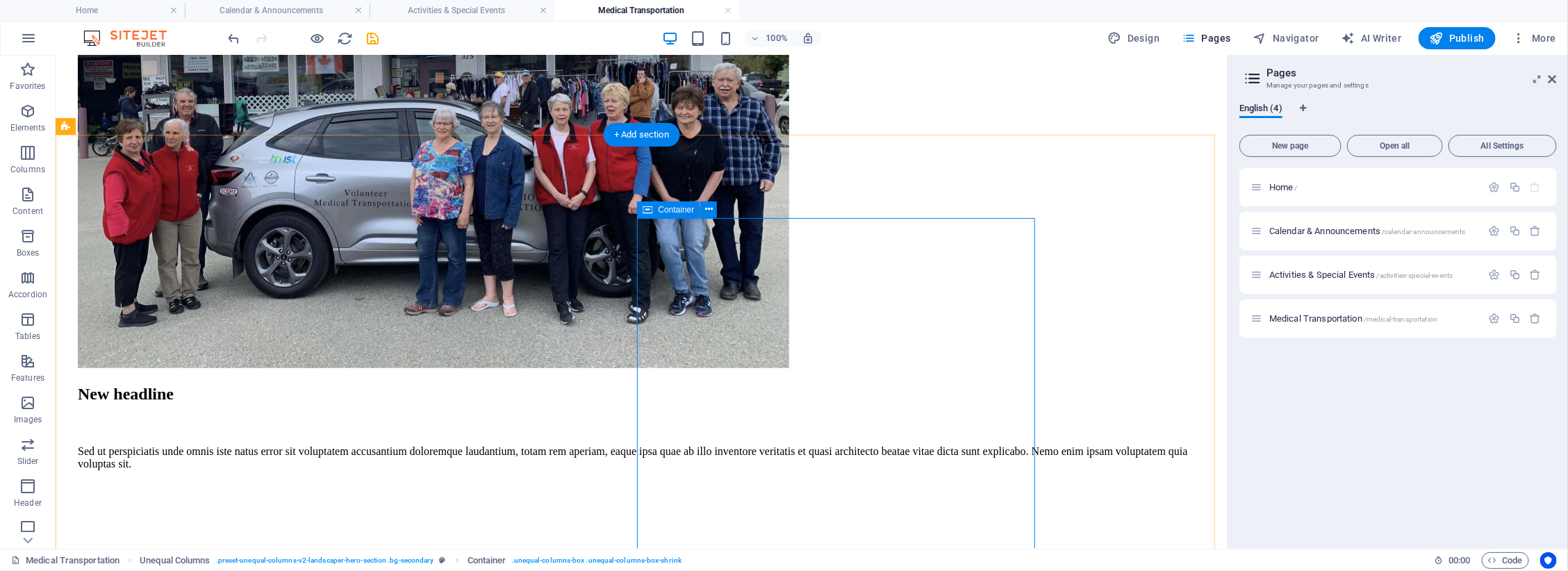
drag, startPoint x: 374, startPoint y: 39, endPoint x: 652, endPoint y: 47, distance: 278.1
click at [375, 39] on icon "save" at bounding box center [373, 38] width 16 height 16
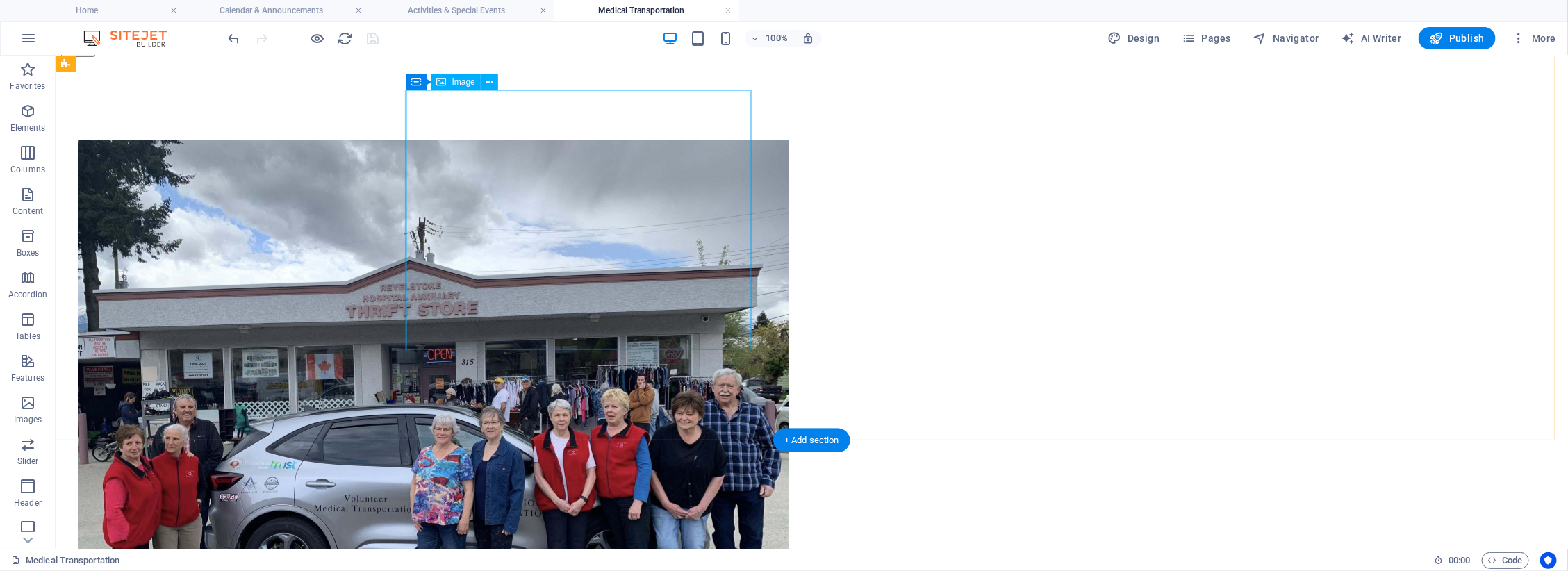
scroll to position [0, 0]
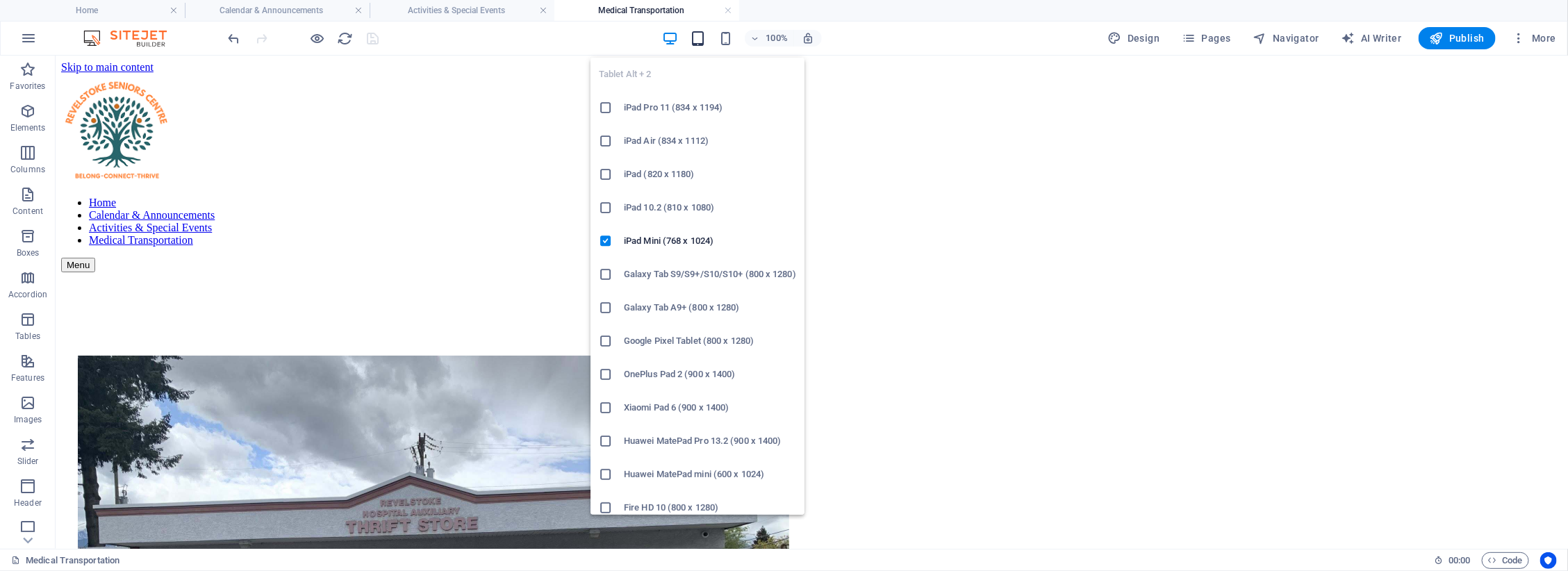
click at [700, 39] on icon "button" at bounding box center [697, 38] width 16 height 16
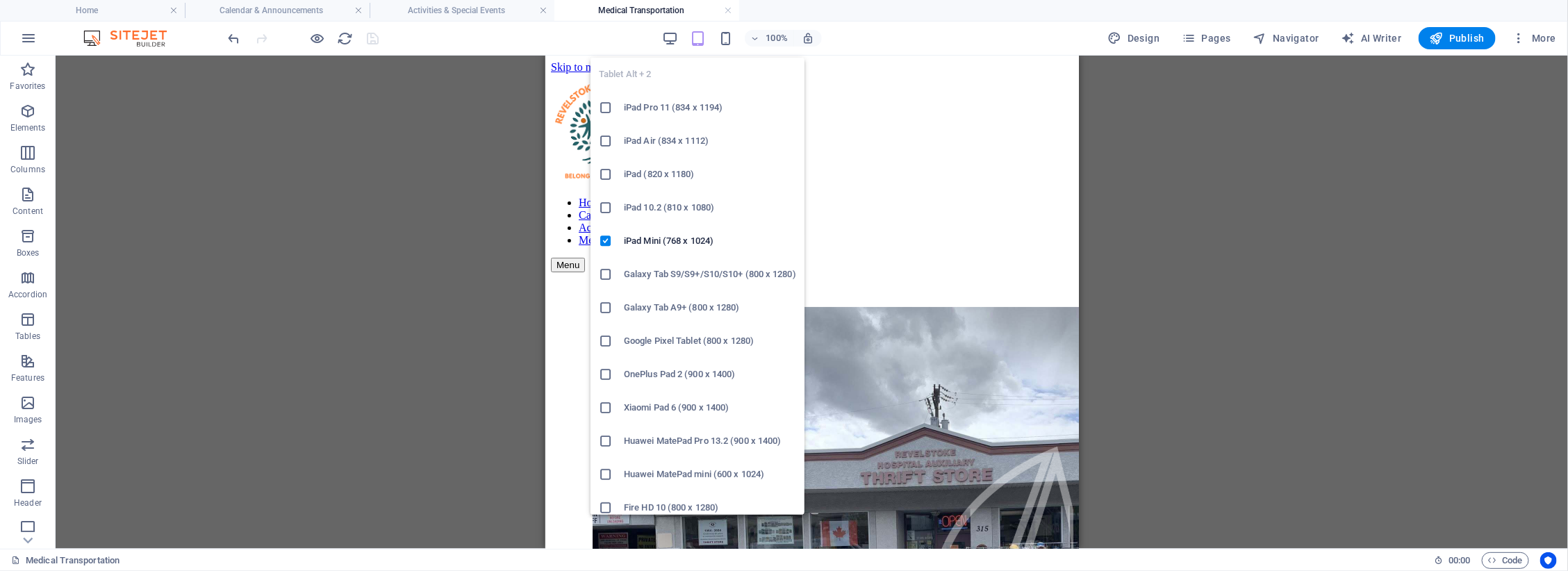
click at [699, 35] on icon "button" at bounding box center [697, 38] width 16 height 16
click at [676, 237] on h6 "iPad Mini (768 x 1024)" at bounding box center [710, 241] width 172 height 16
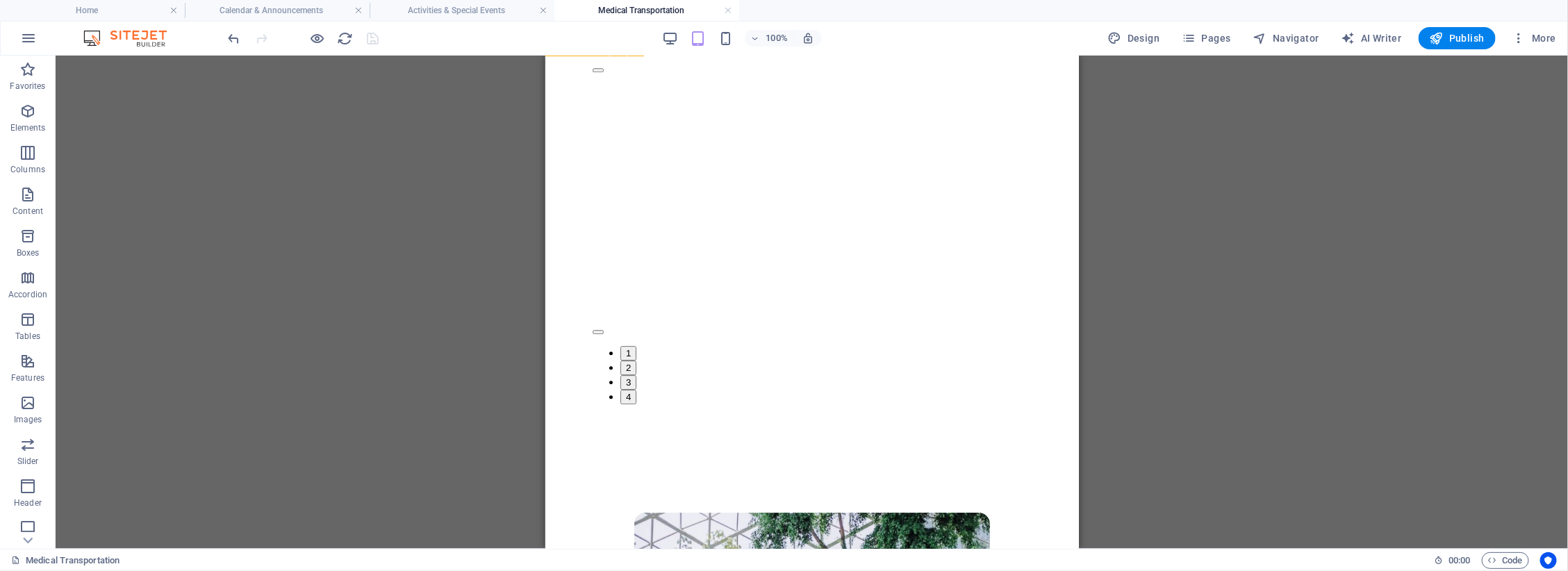
scroll to position [2210, 0]
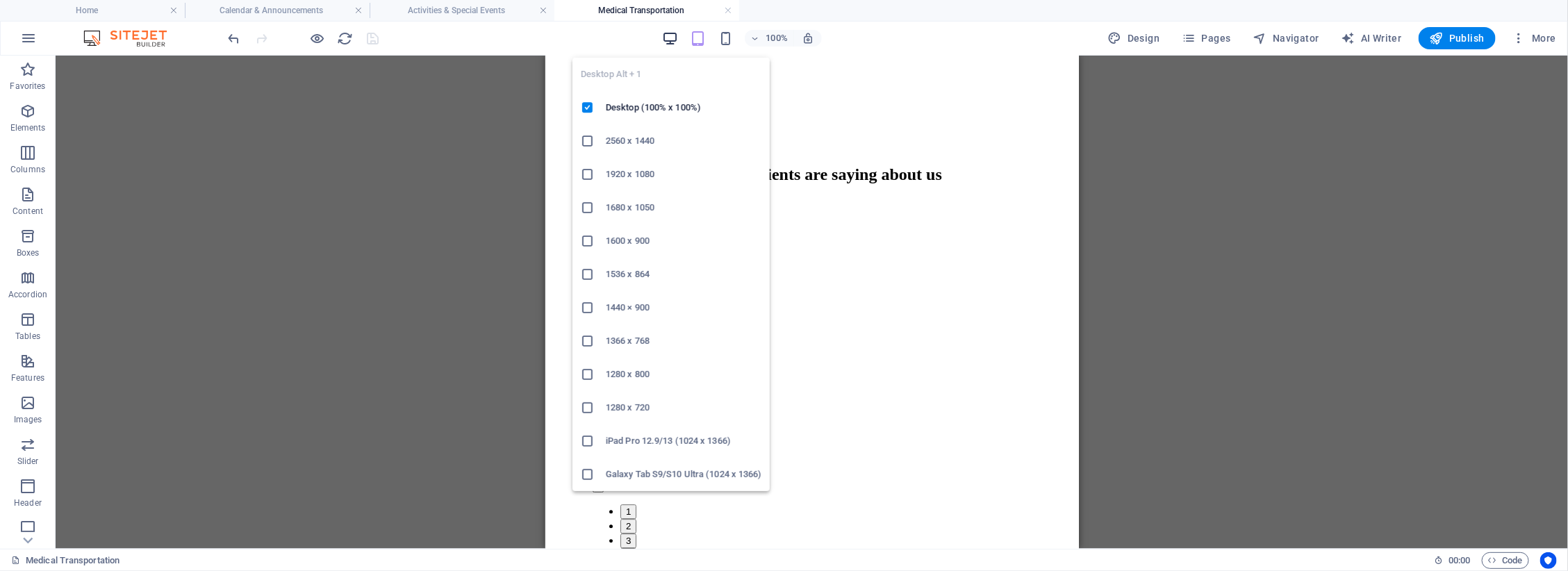
click at [666, 38] on icon "button" at bounding box center [669, 38] width 16 height 16
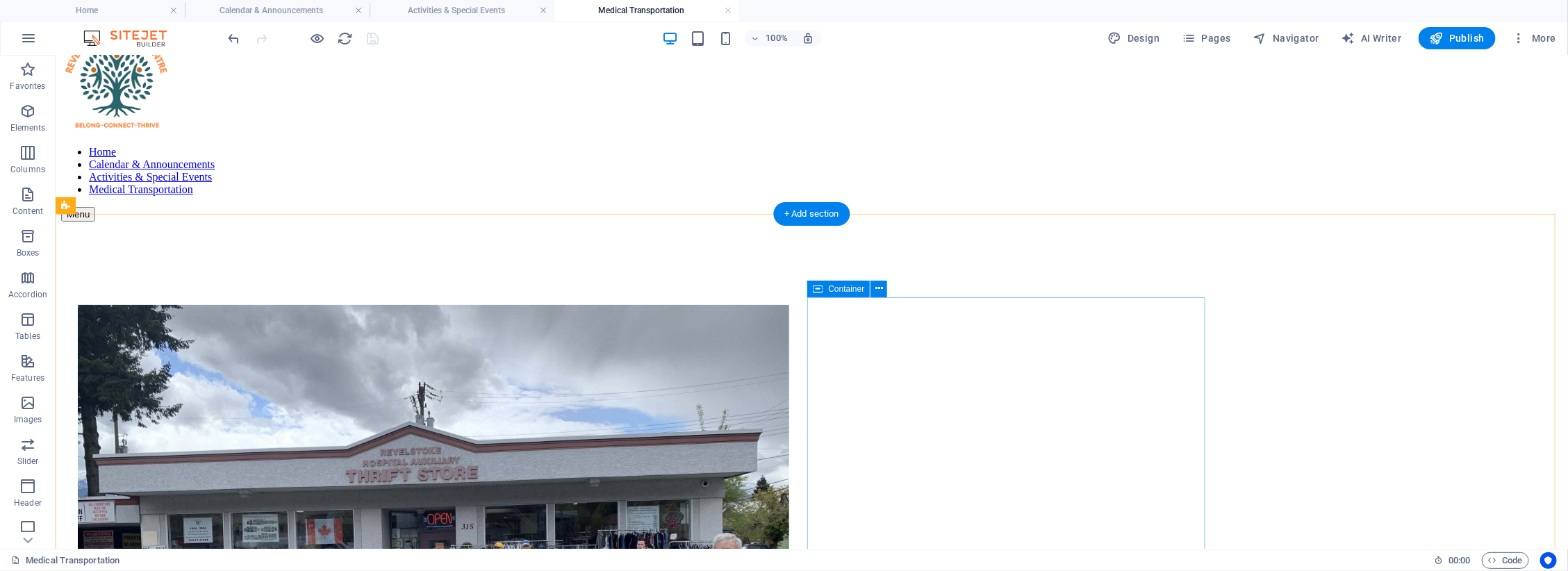
scroll to position [0, 0]
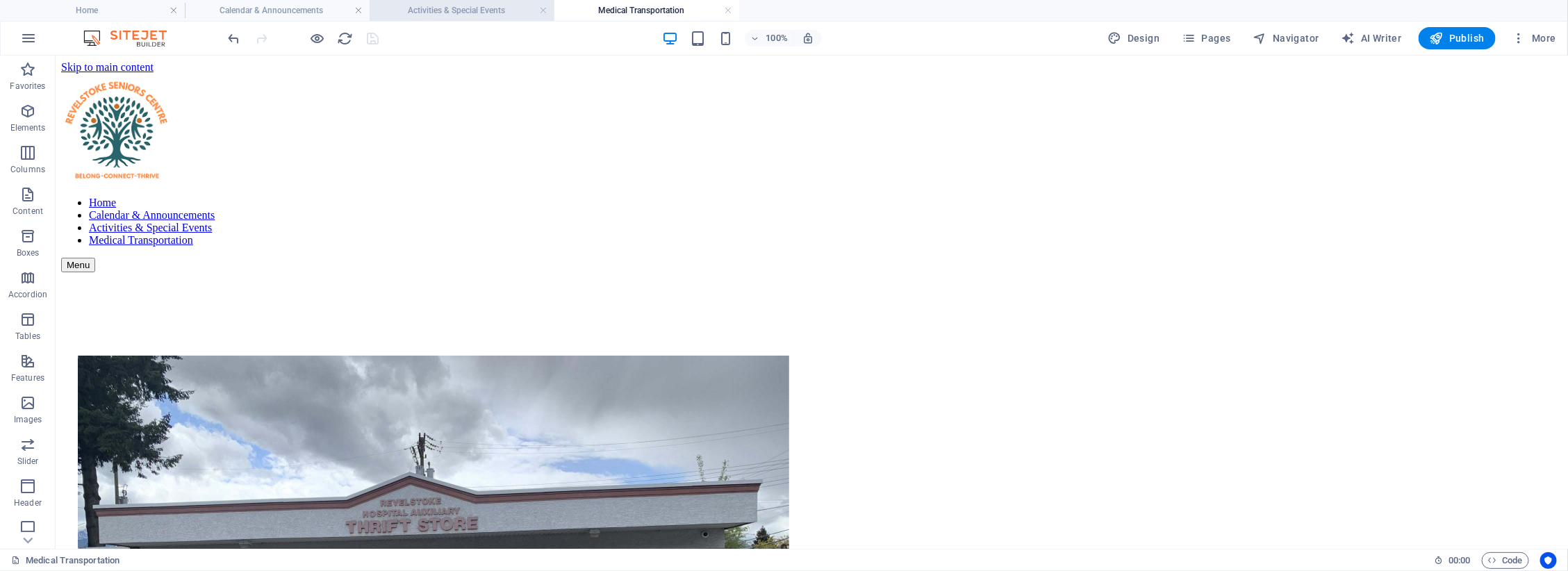
click at [488, 14] on h4 "Activities & Special Events" at bounding box center [462, 10] width 185 height 16
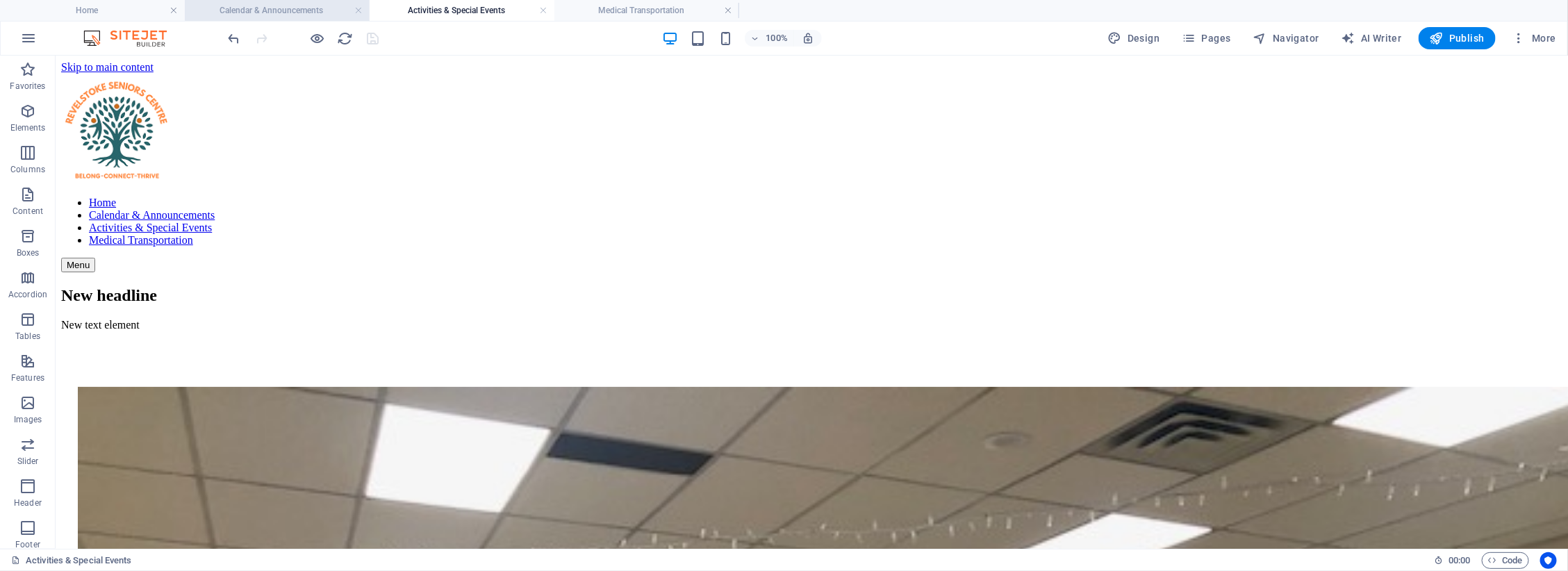
click at [279, 1] on li "Calendar & Announcements" at bounding box center [277, 10] width 185 height 21
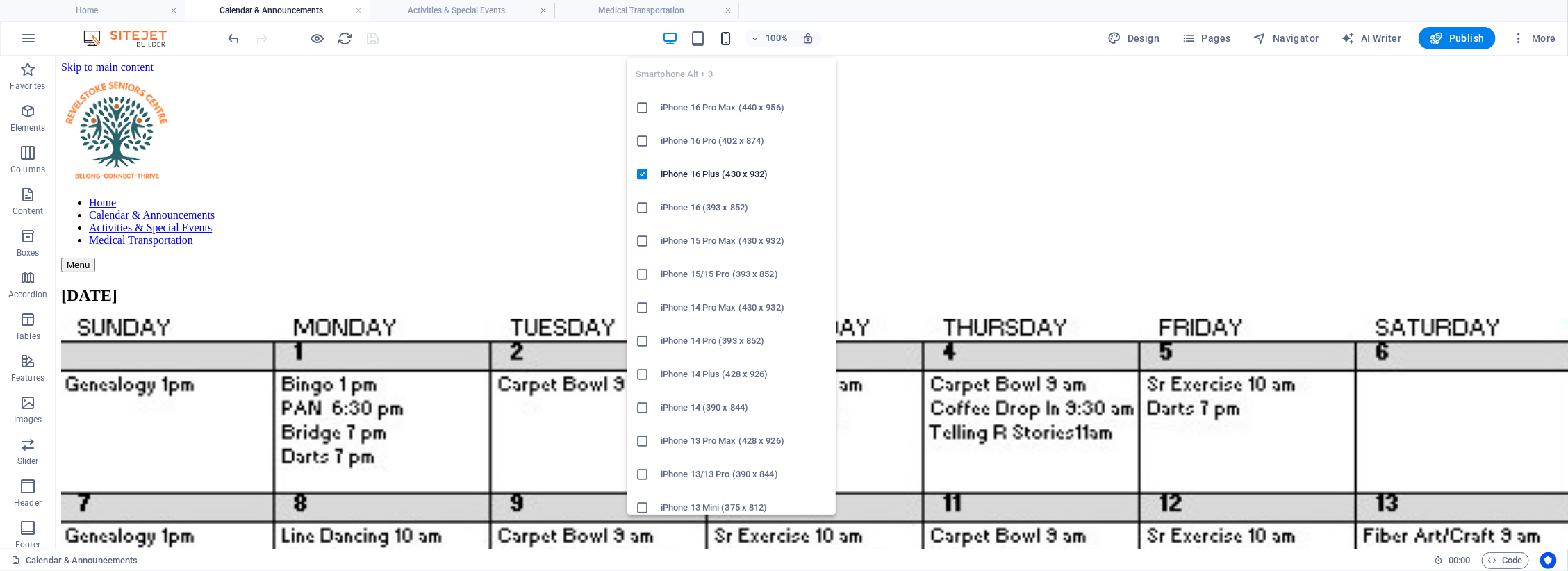
click at [724, 37] on icon "button" at bounding box center [725, 38] width 16 height 16
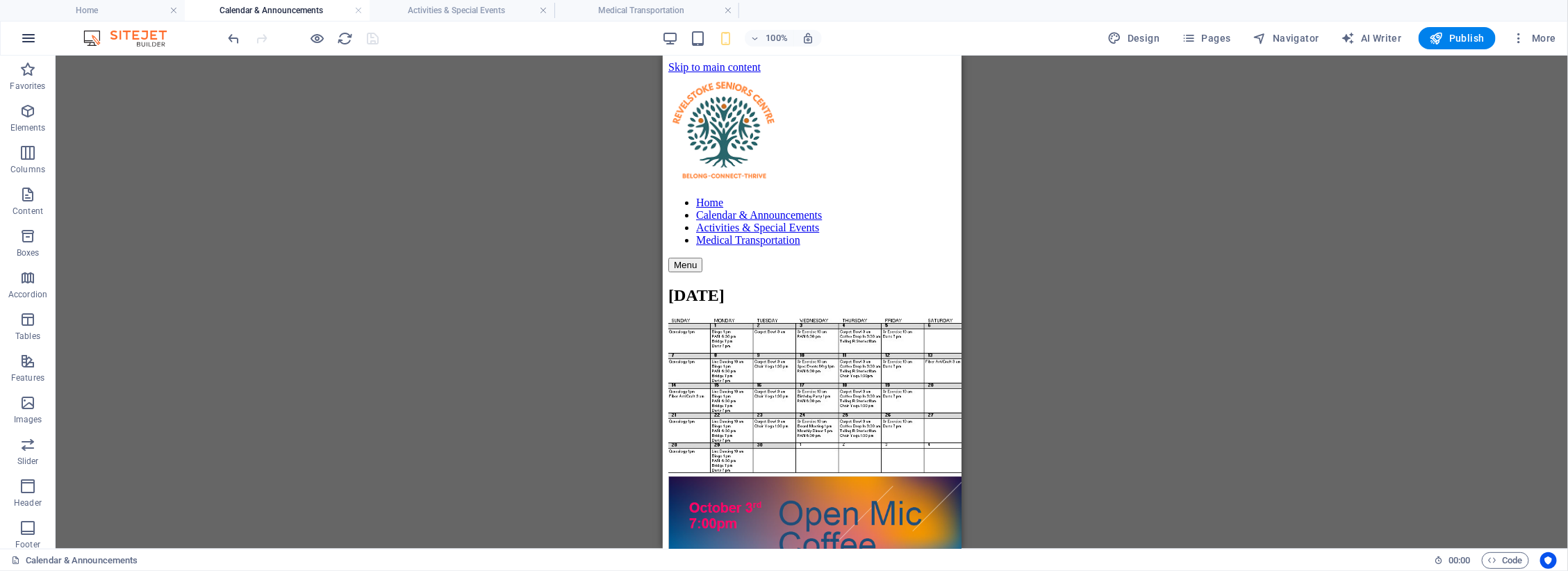
click at [32, 36] on icon "button" at bounding box center [28, 38] width 16 height 16
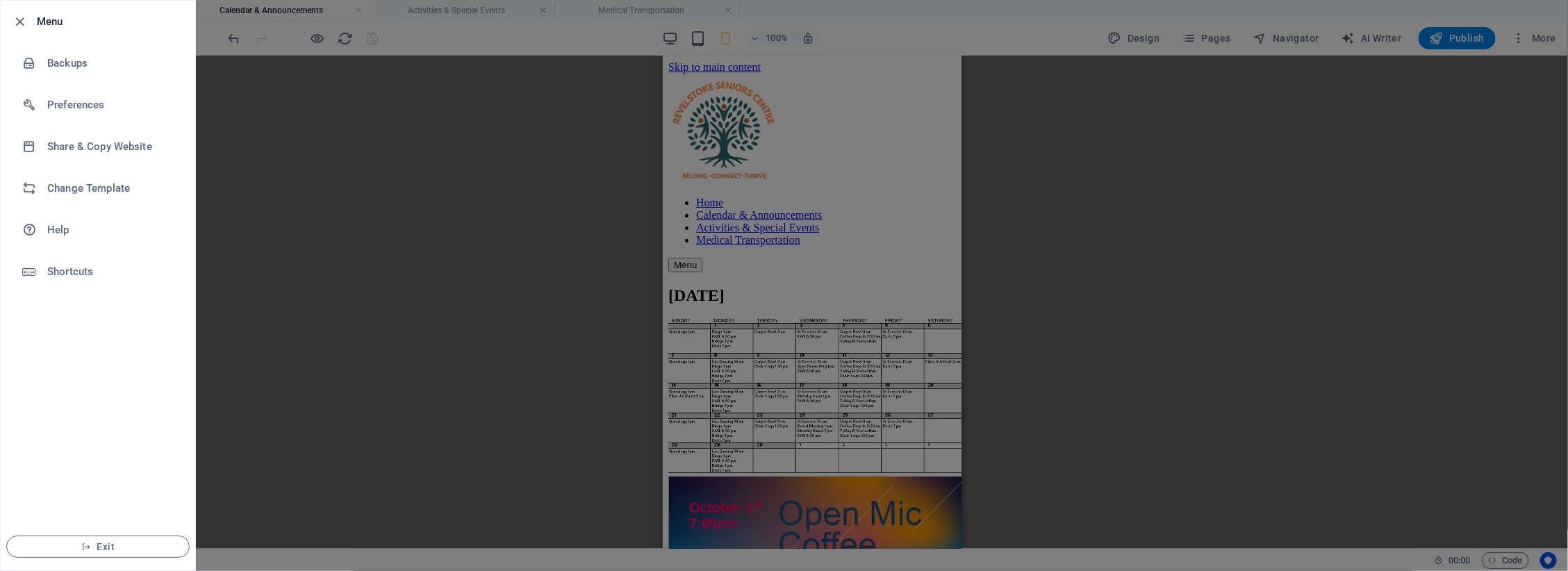
click at [32, 36] on li "Menu" at bounding box center [98, 21] width 194 height 42
click at [15, 25] on icon "button" at bounding box center [20, 21] width 16 height 16
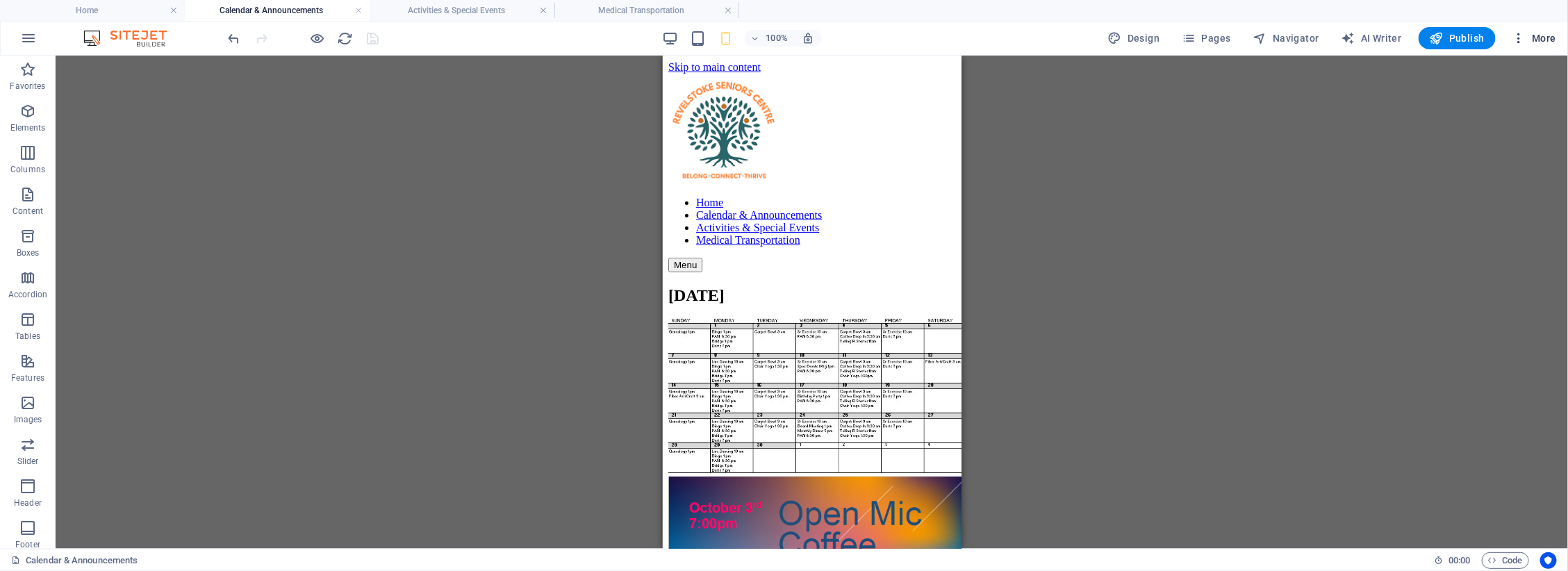
click at [1546, 42] on span "More" at bounding box center [1534, 38] width 44 height 14
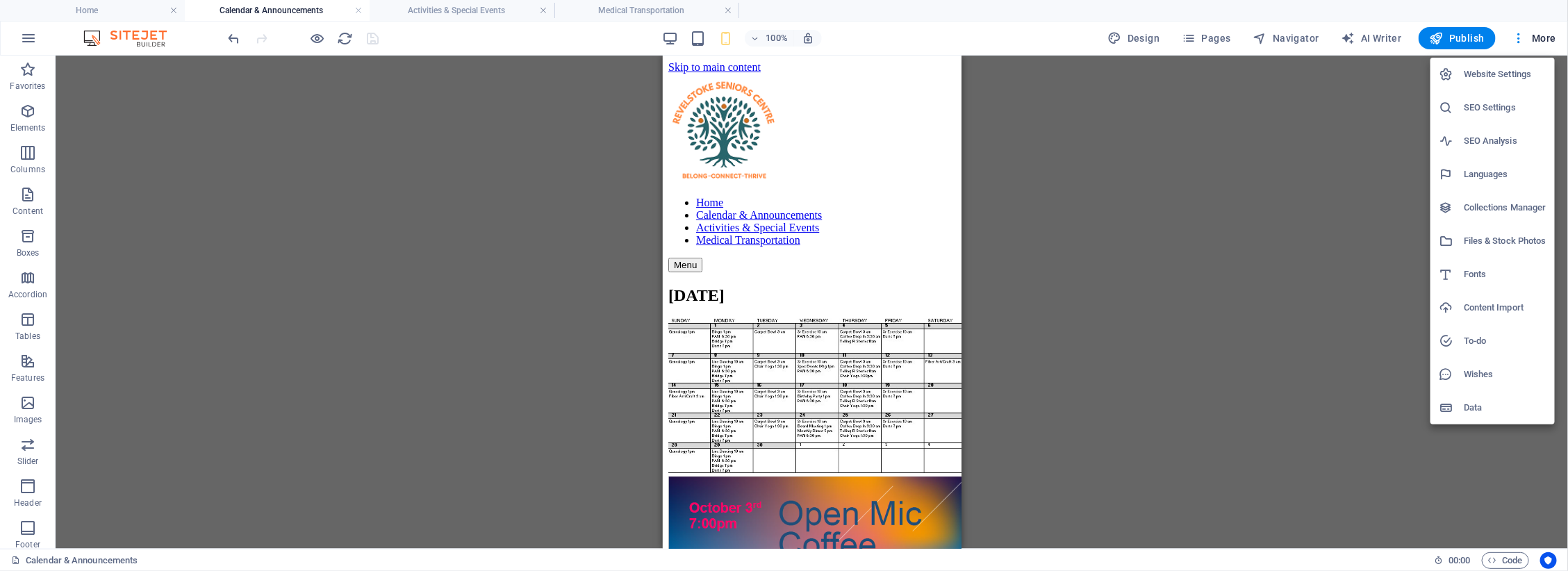
click at [1218, 181] on div at bounding box center [784, 286] width 1568 height 571
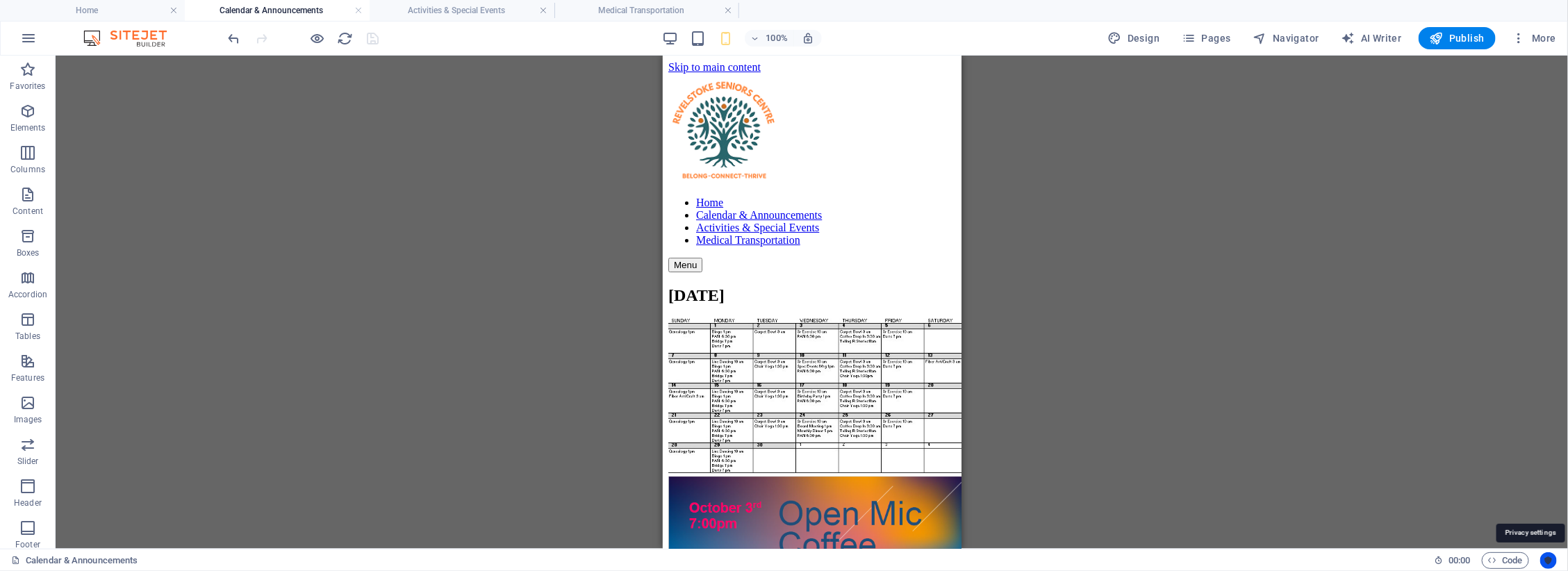
click at [1553, 564] on icon "Usercentrics" at bounding box center [1549, 560] width 10 height 10
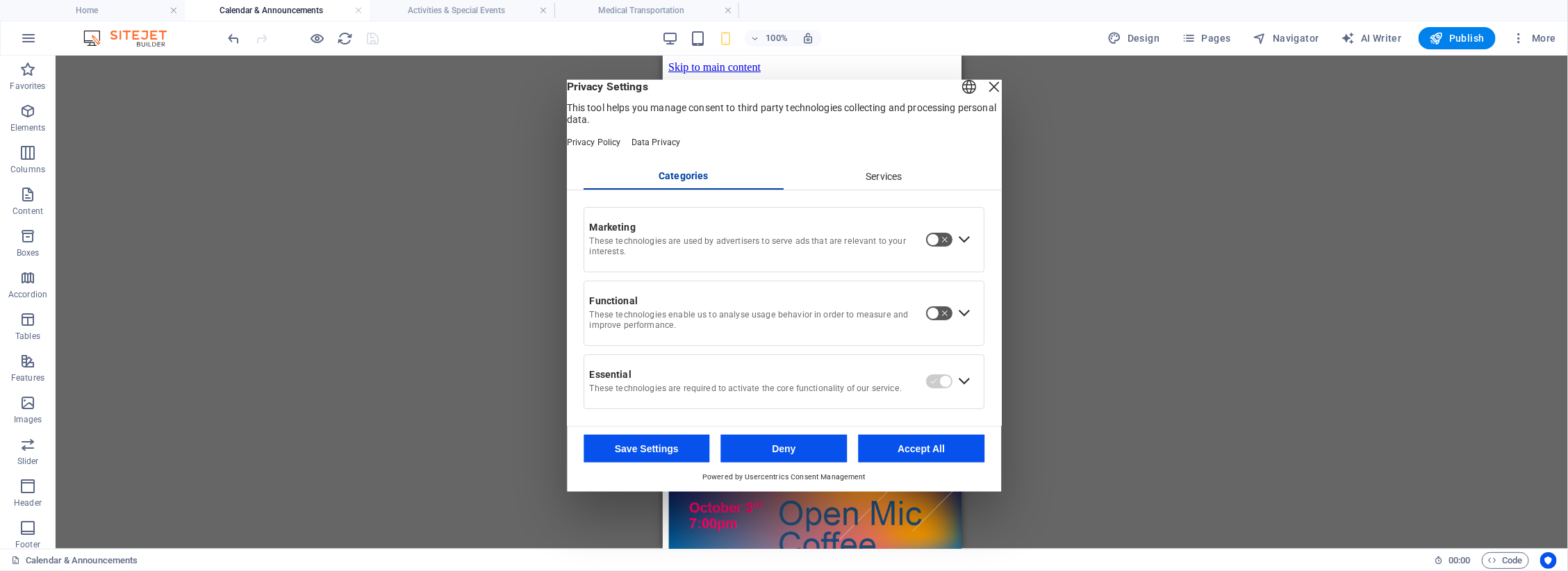
click at [658, 453] on button "Save Settings" at bounding box center [647, 448] width 127 height 28
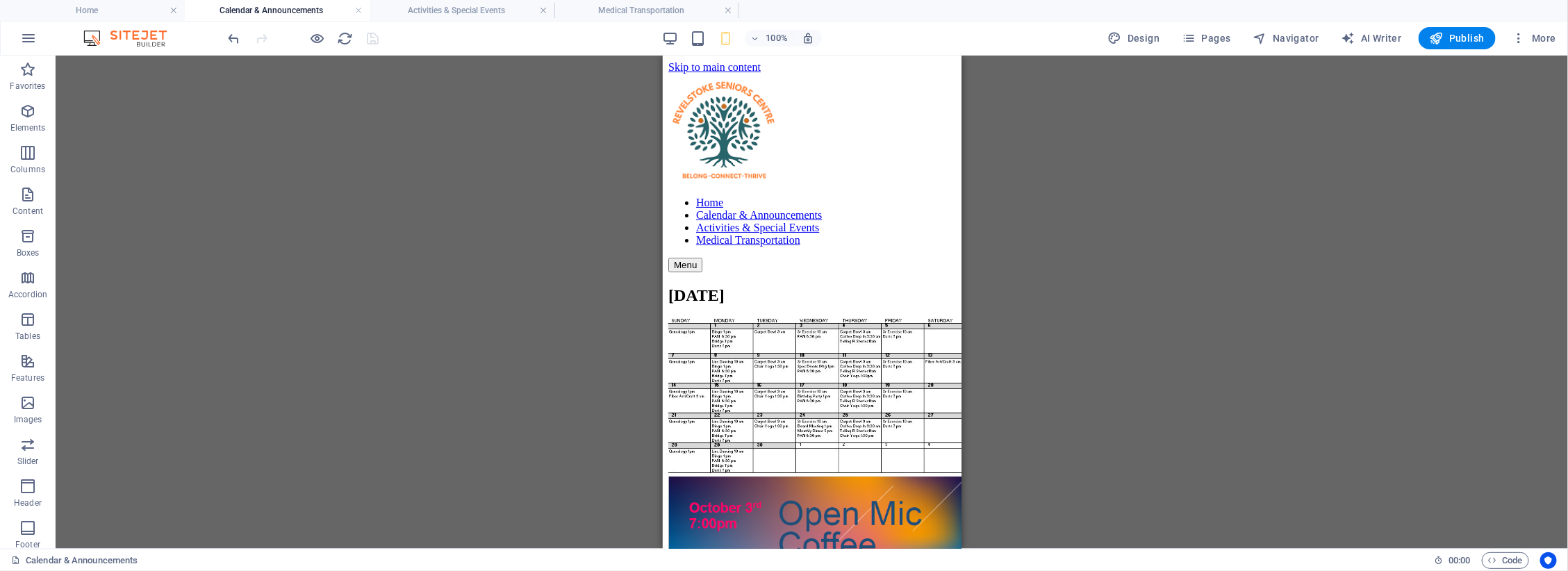
click at [449, 145] on div "Drag here to replace the existing content. Press “Ctrl” if you want to create a…" at bounding box center [812, 302] width 1513 height 493
click at [137, 6] on h4 "Home" at bounding box center [92, 10] width 185 height 16
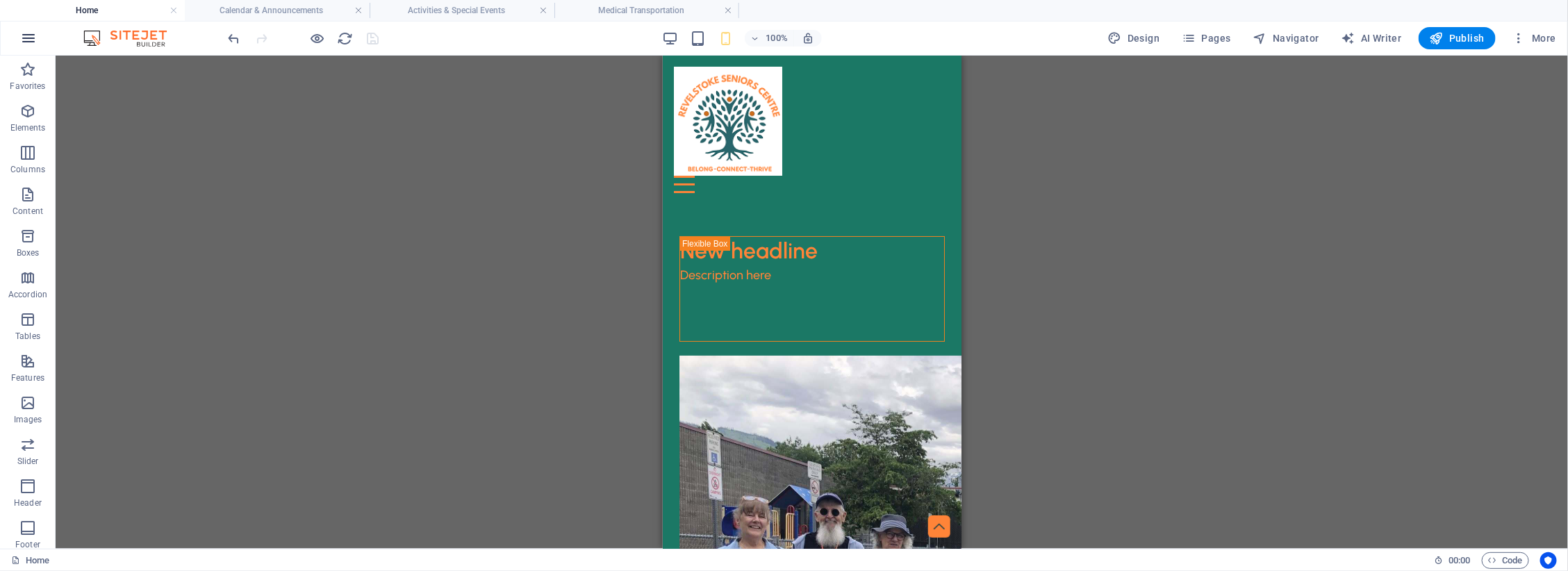
click at [28, 32] on icon "button" at bounding box center [28, 38] width 16 height 16
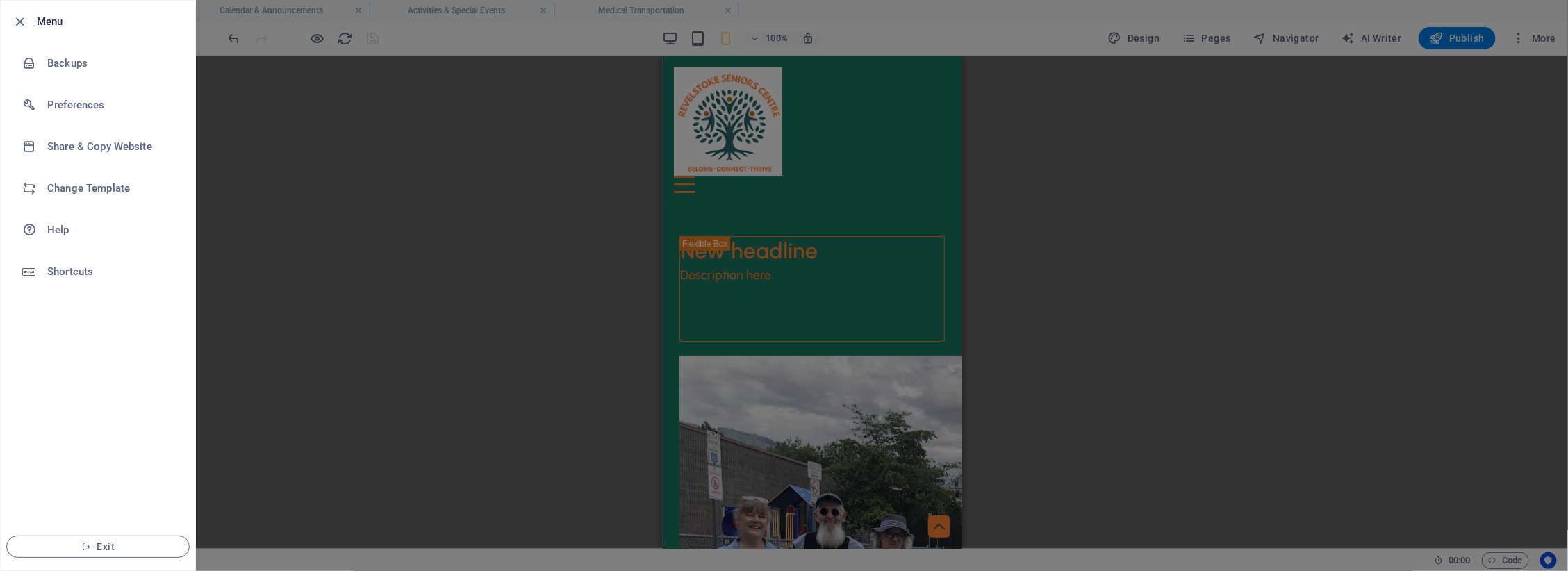
click at [54, 23] on h6 "Menu" at bounding box center [110, 21] width 147 height 16
click at [374, 258] on div at bounding box center [784, 286] width 1568 height 571
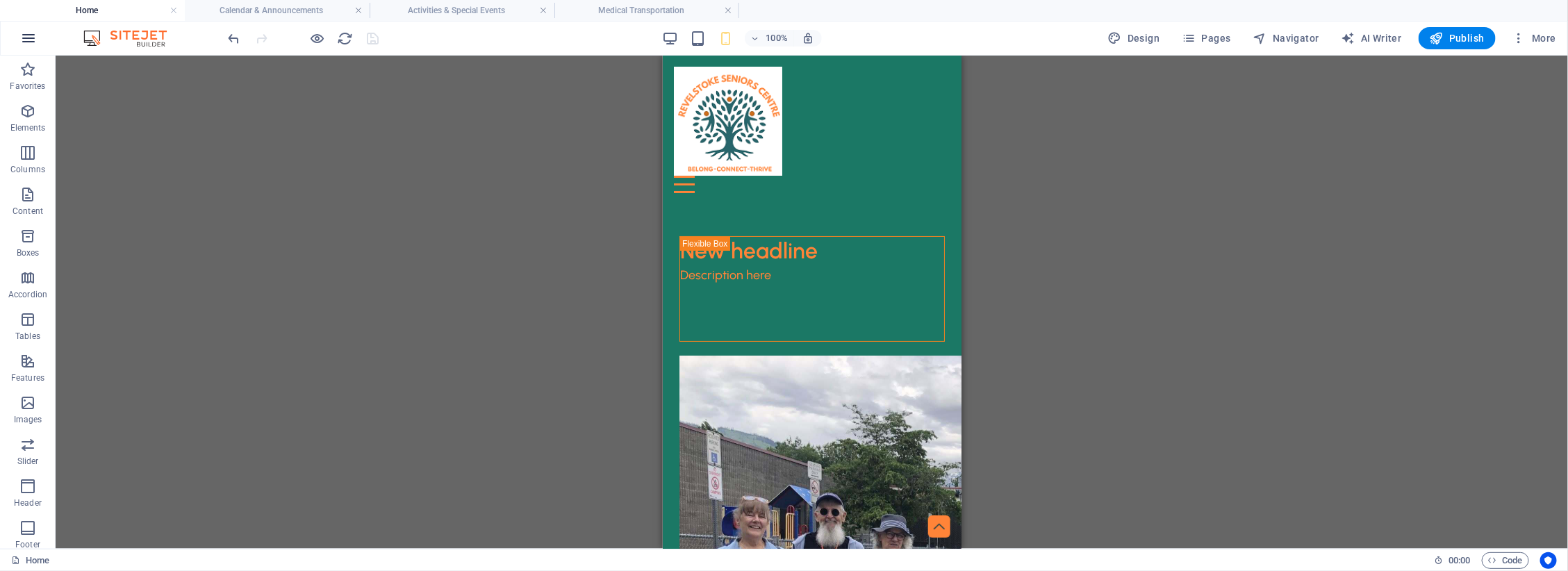
click at [25, 32] on icon "button" at bounding box center [28, 38] width 16 height 16
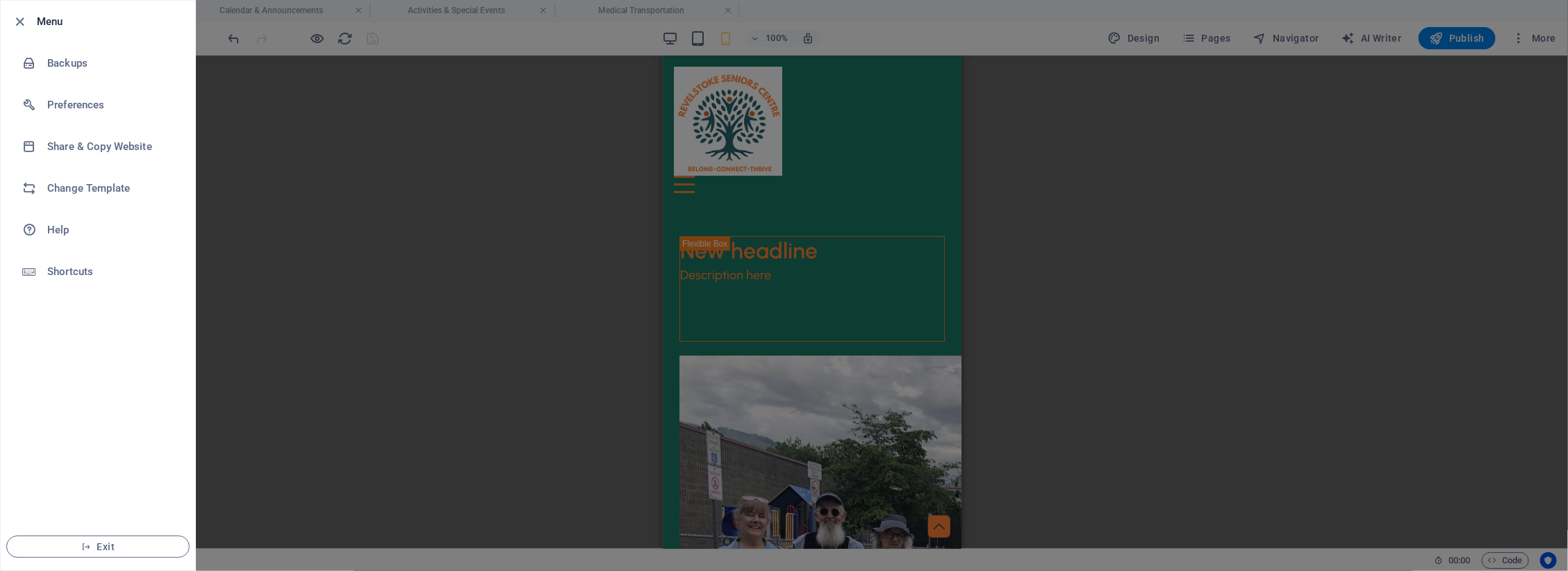
click at [429, 217] on div at bounding box center [784, 286] width 1568 height 571
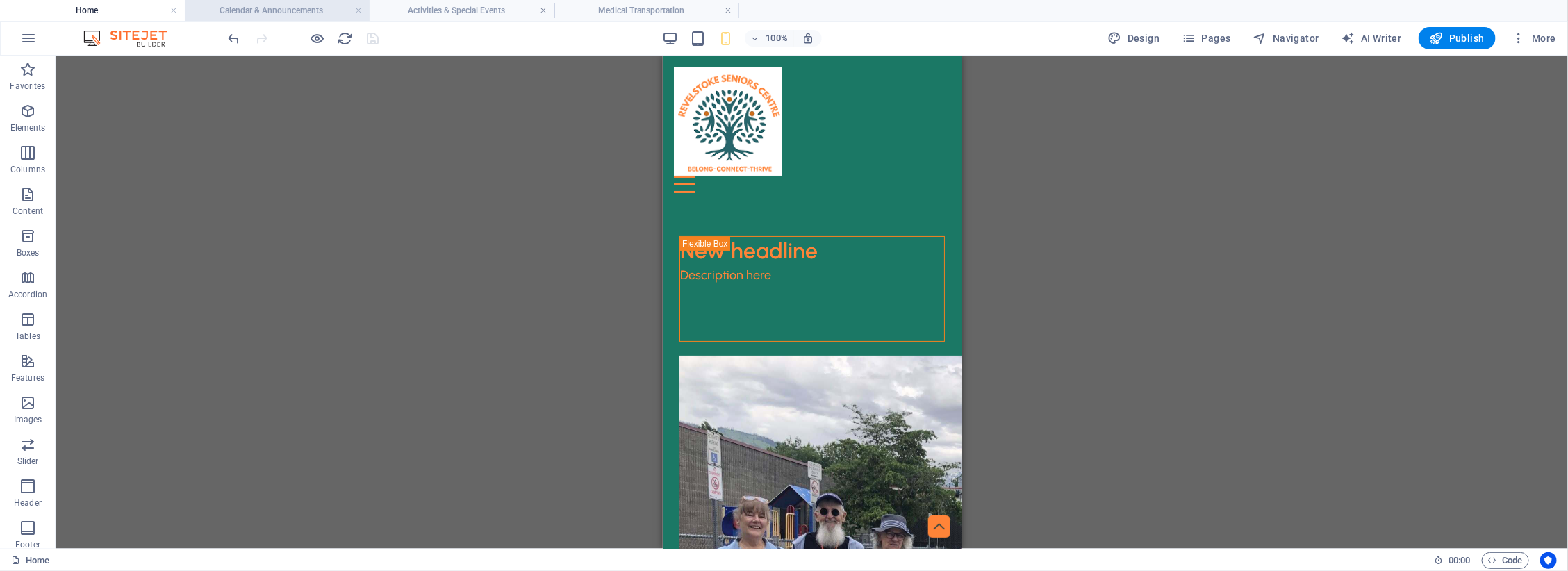
click at [293, 3] on h4 "Calendar & Announcements" at bounding box center [277, 10] width 185 height 16
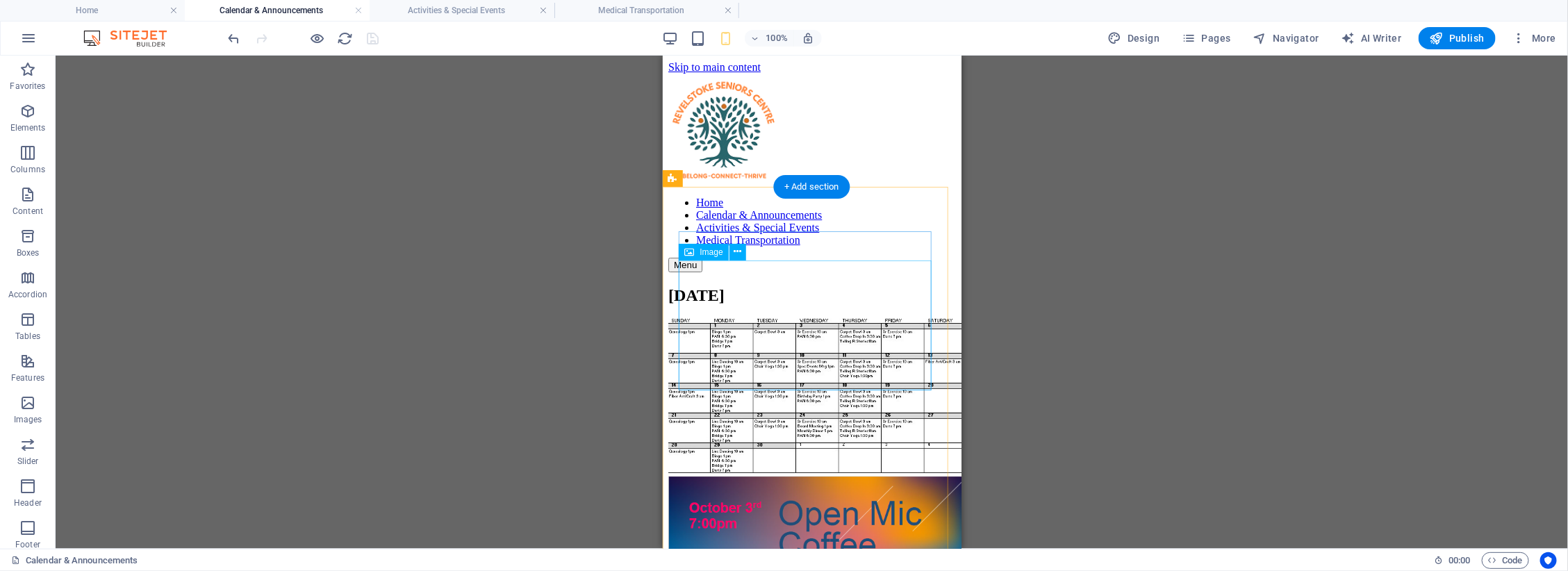
click at [796, 318] on figure at bounding box center [811, 397] width 287 height 157
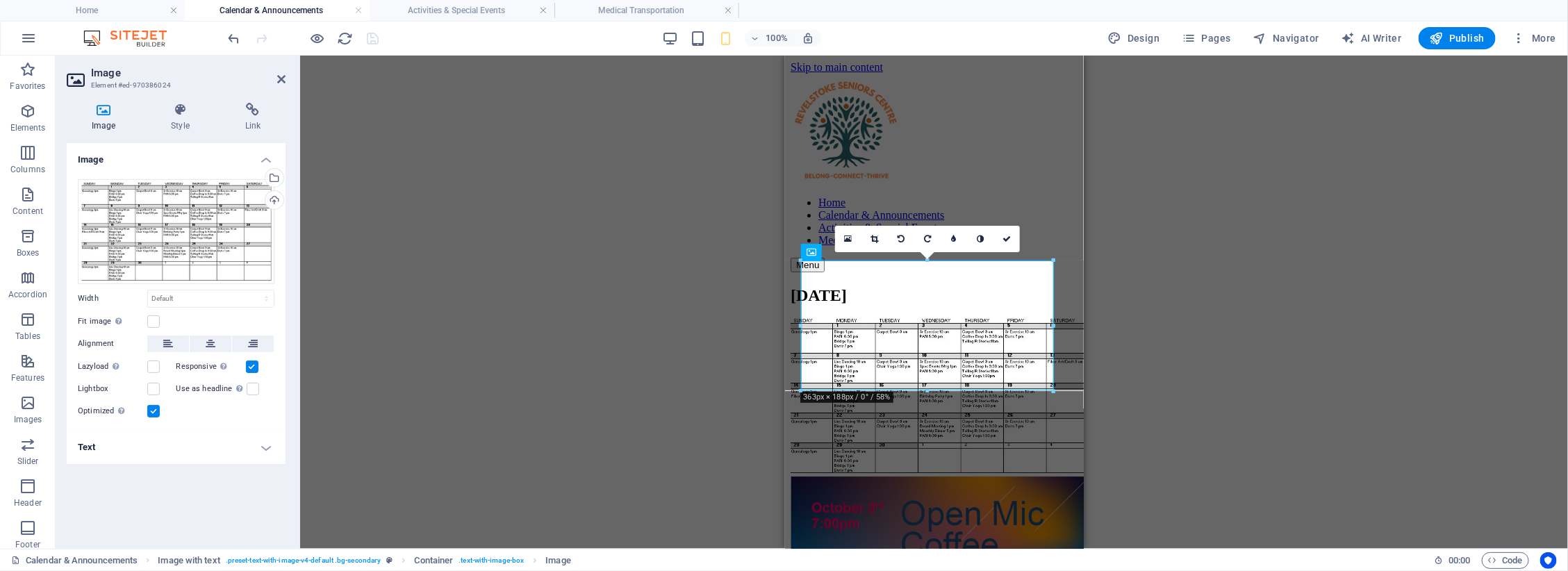
click at [1349, 186] on div "Drag here to replace the existing content. Press “Ctrl” if you want to create a…" at bounding box center [934, 302] width 1268 height 493
click at [1437, 222] on div "Drag here to replace the existing content. Press “Ctrl” if you want to create a…" at bounding box center [934, 302] width 1268 height 493
click at [728, 164] on div "Drag here to replace the existing content. Press “Ctrl” if you want to create a…" at bounding box center [934, 302] width 1268 height 493
click at [278, 85] on header "Image Element #ed-970386024" at bounding box center [176, 74] width 219 height 36
click at [280, 78] on icon at bounding box center [281, 79] width 8 height 12
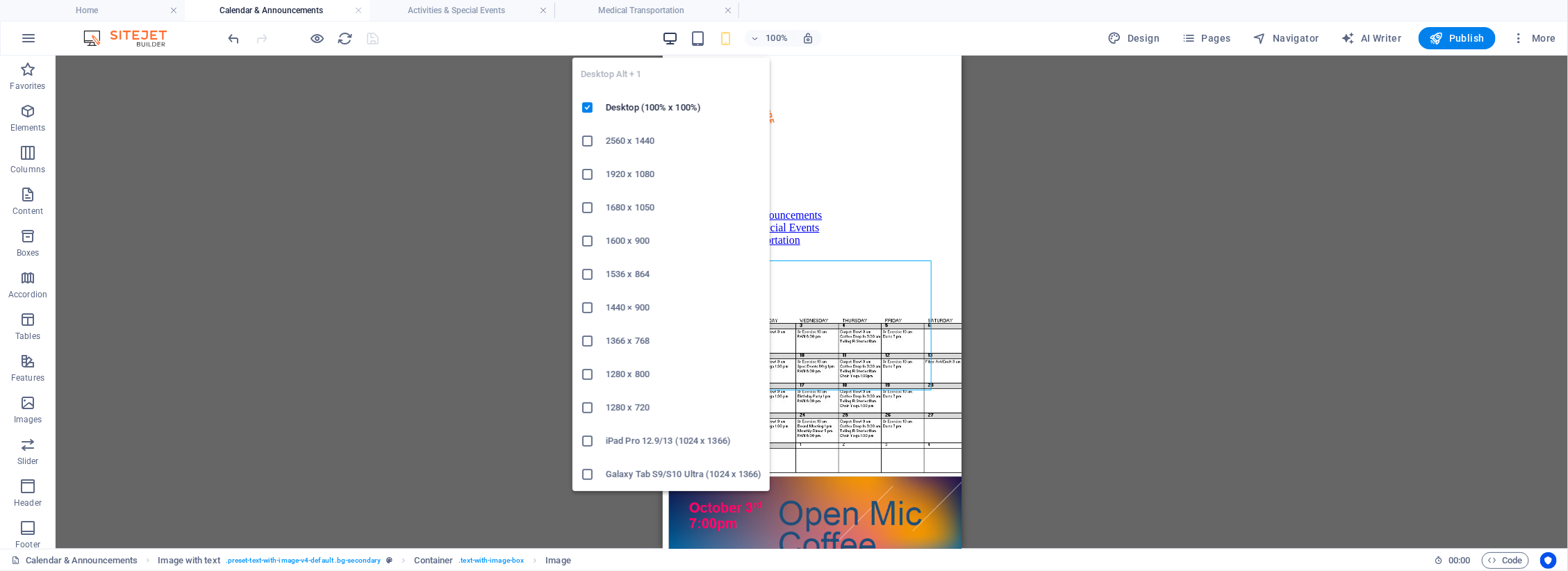
click at [671, 35] on icon "button" at bounding box center [669, 38] width 16 height 16
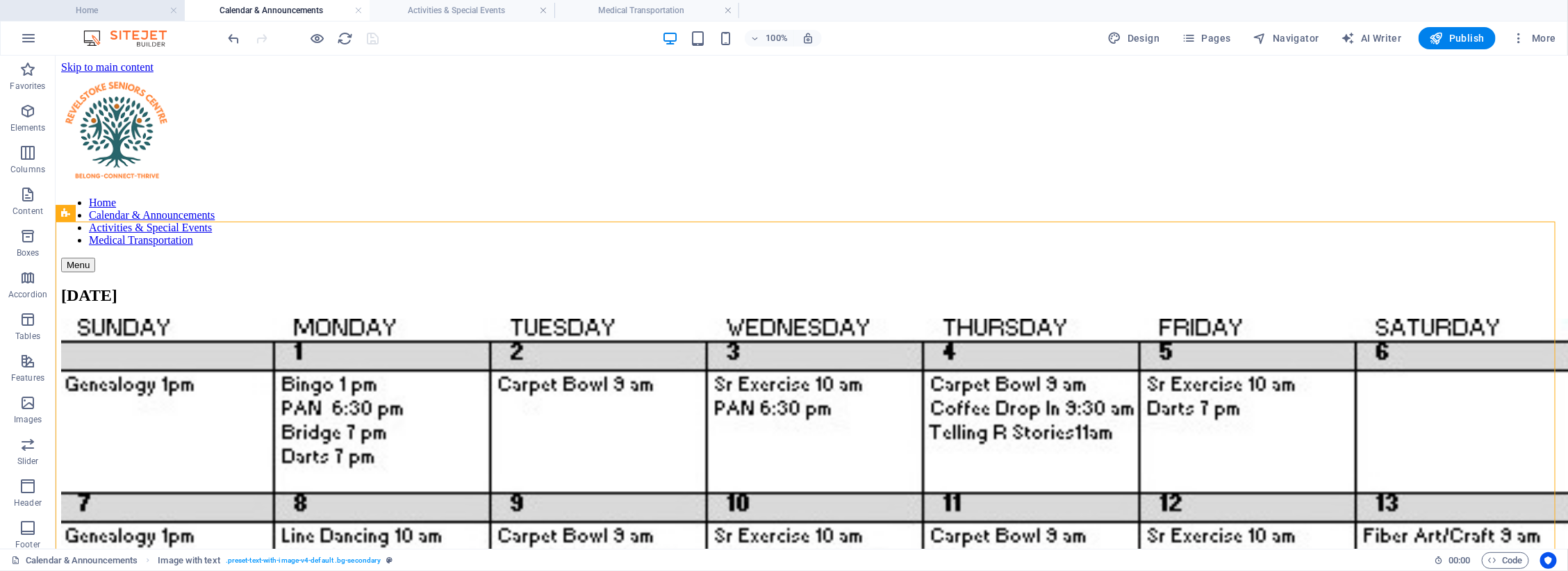
click at [100, 16] on h4 "Home" at bounding box center [92, 10] width 185 height 16
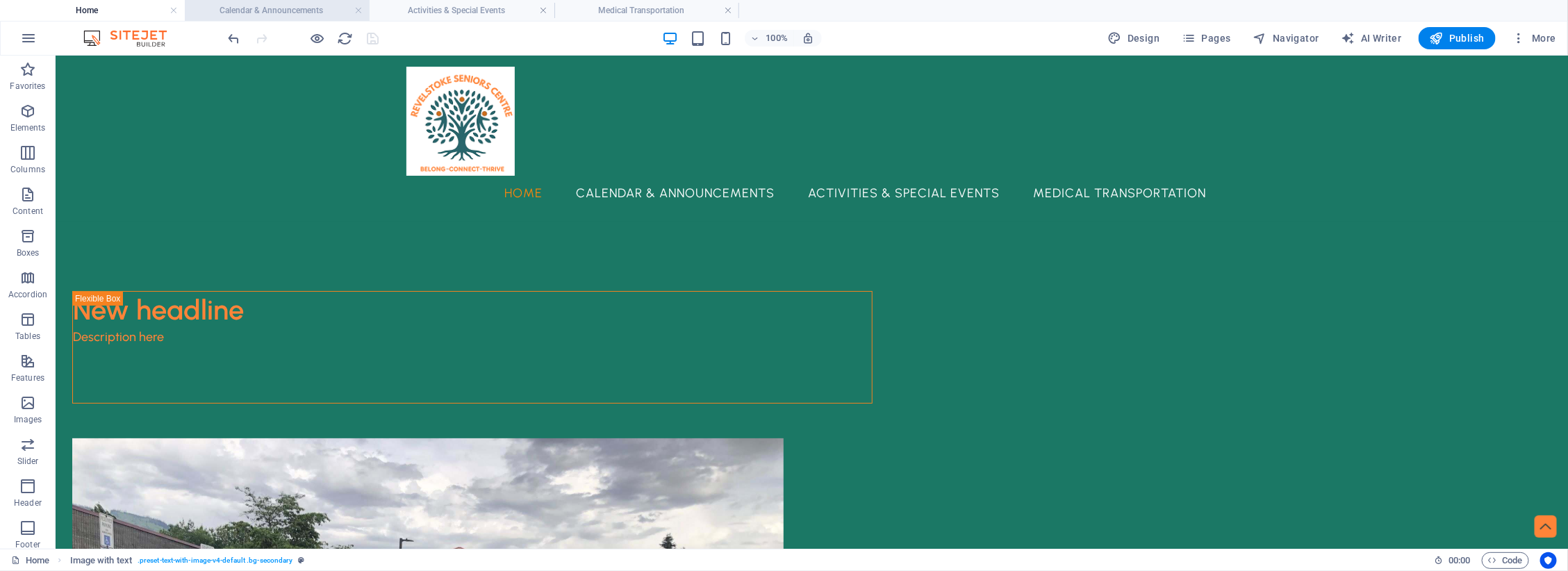
click at [278, 11] on h4 "Calendar & Announcements" at bounding box center [277, 10] width 185 height 16
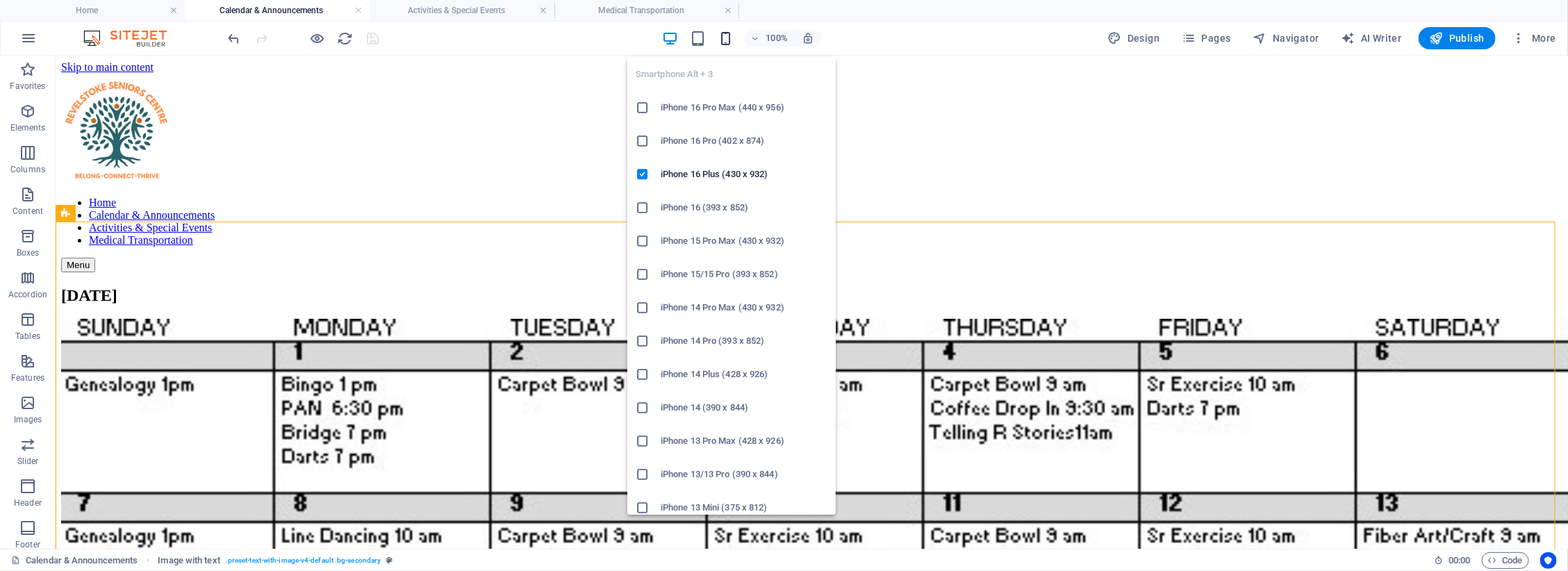
click at [724, 36] on icon "button" at bounding box center [725, 38] width 16 height 16
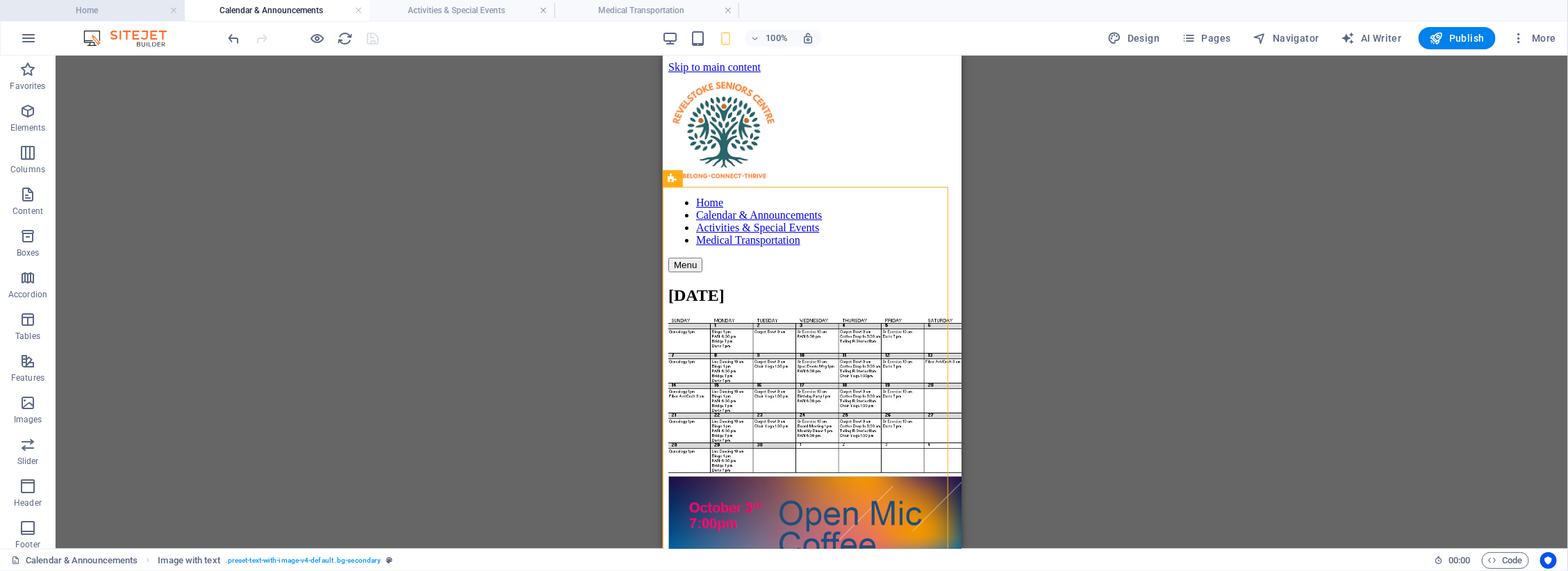
click at [95, 5] on h4 "Home" at bounding box center [92, 10] width 185 height 16
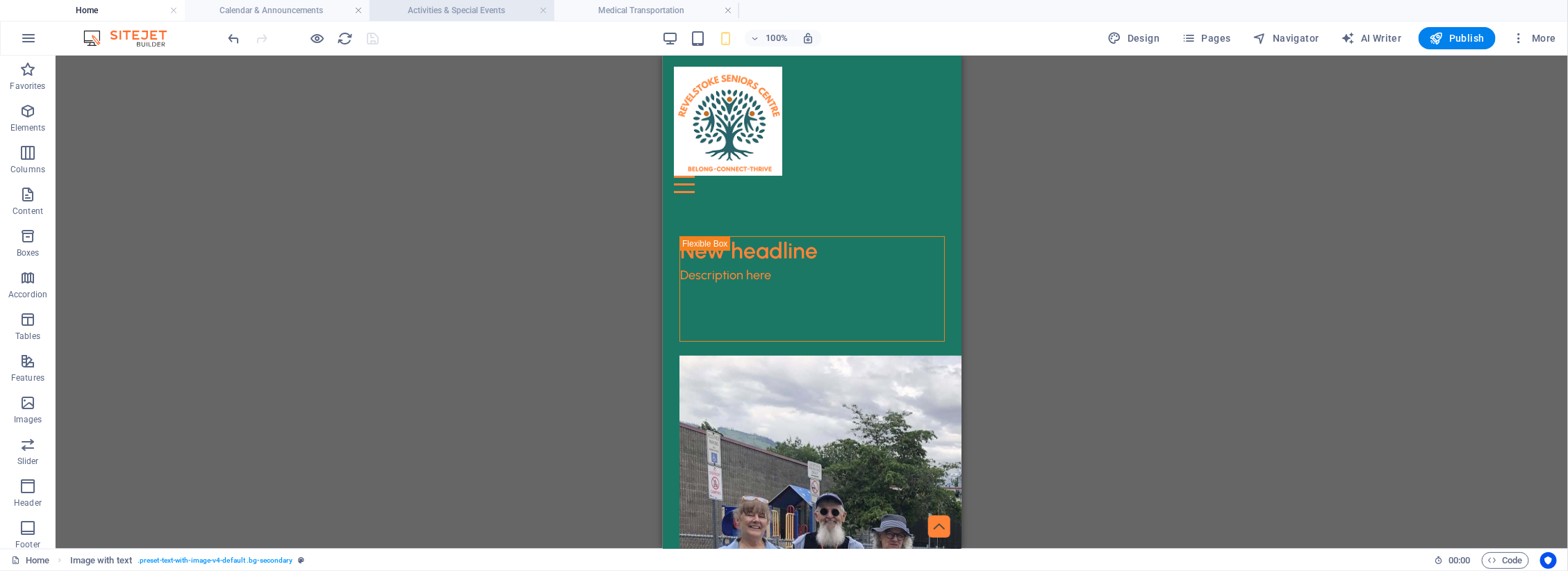
click at [466, 7] on h4 "Activities & Special Events" at bounding box center [462, 10] width 185 height 16
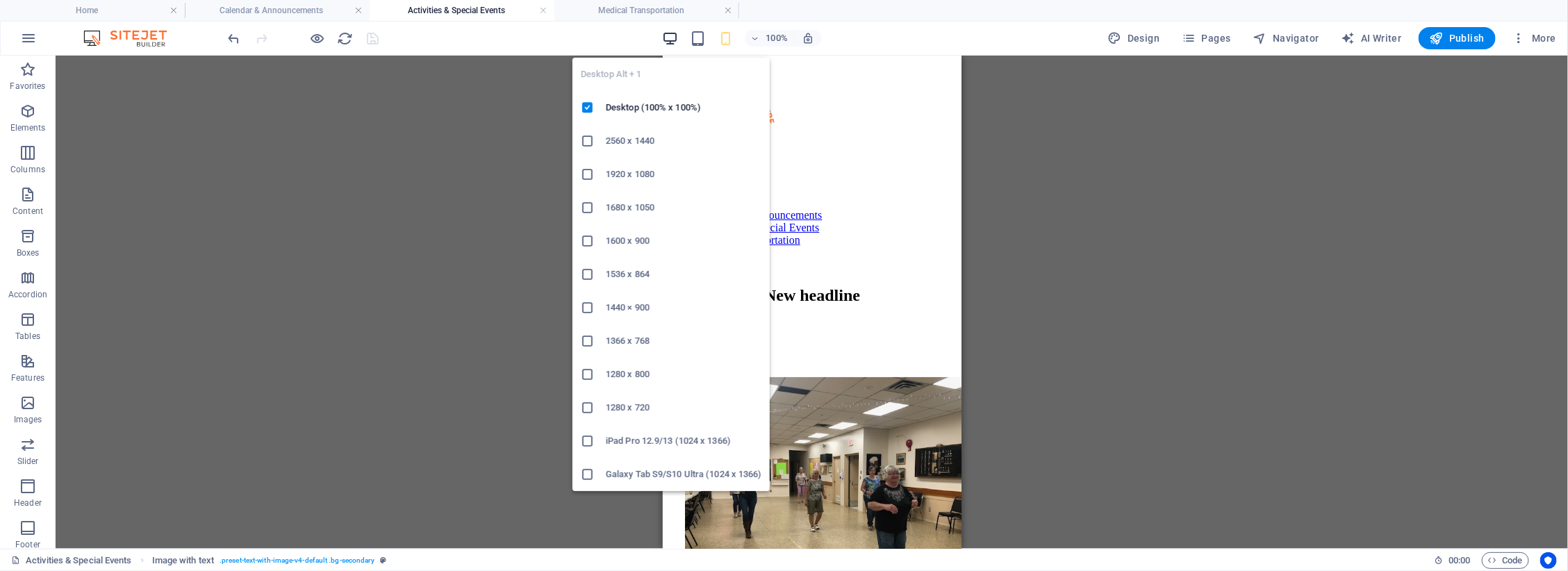
click at [667, 38] on icon "button" at bounding box center [669, 38] width 16 height 16
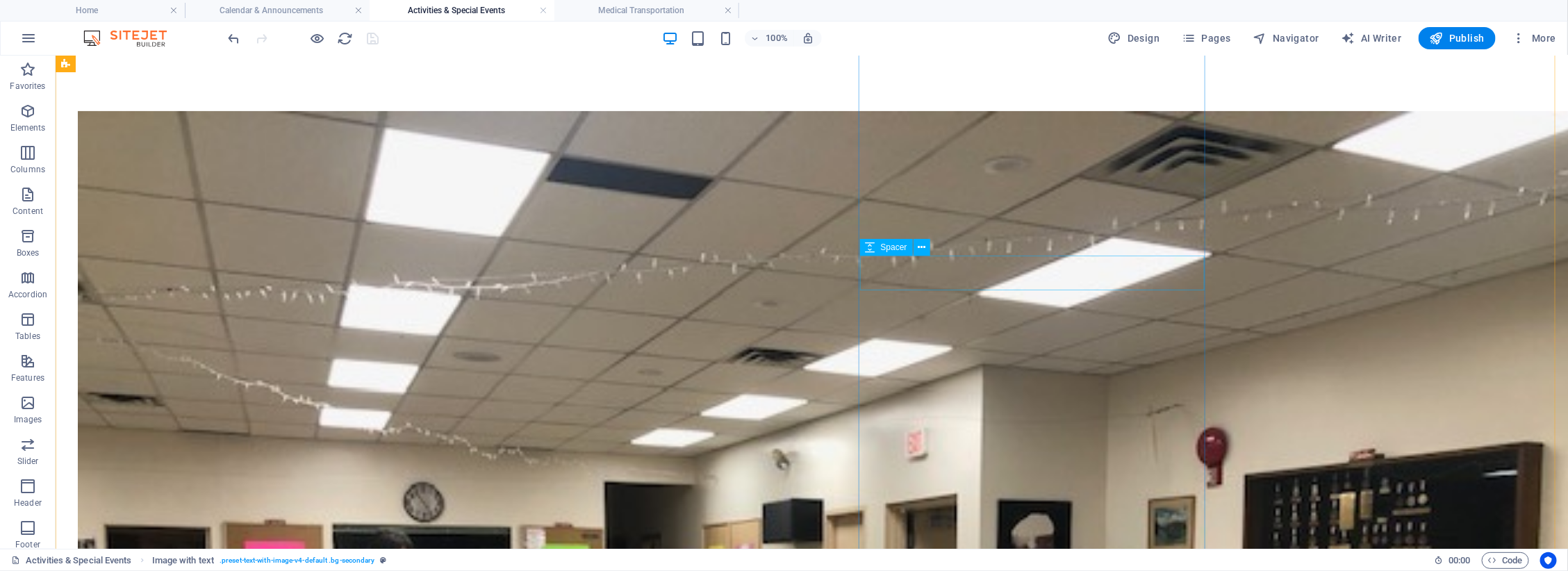
scroll to position [87, 0]
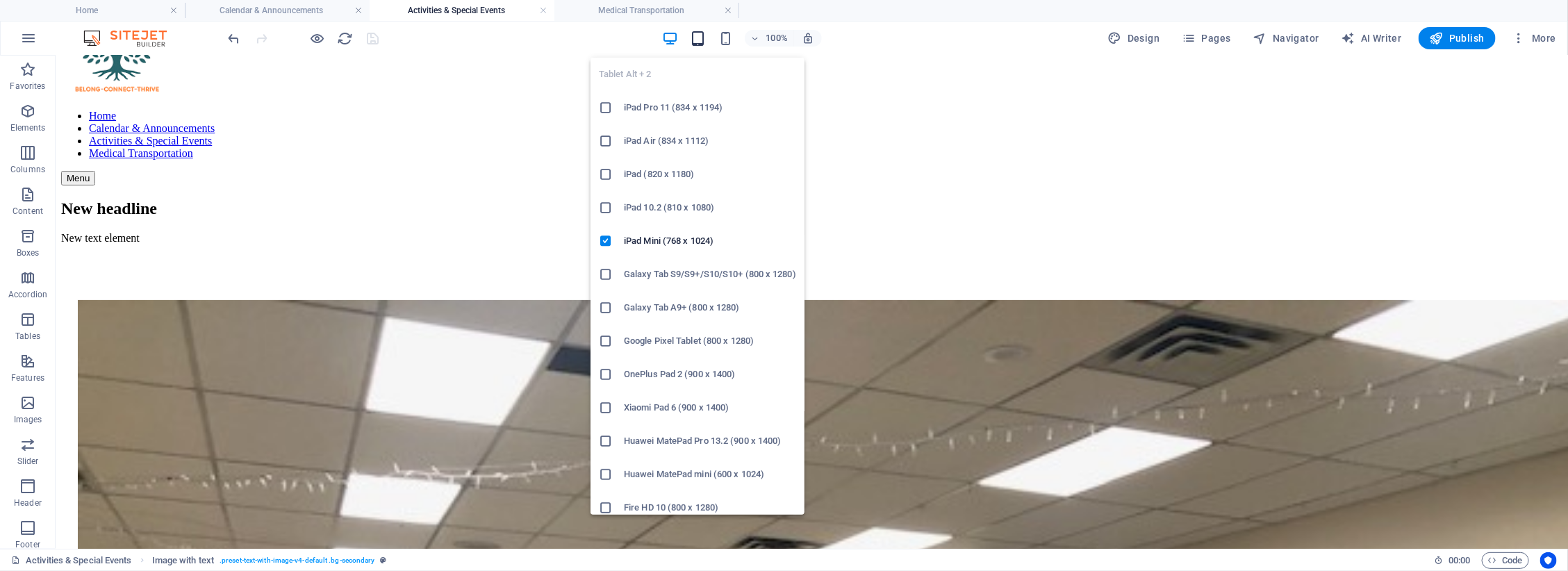
click at [698, 39] on icon "button" at bounding box center [697, 38] width 16 height 16
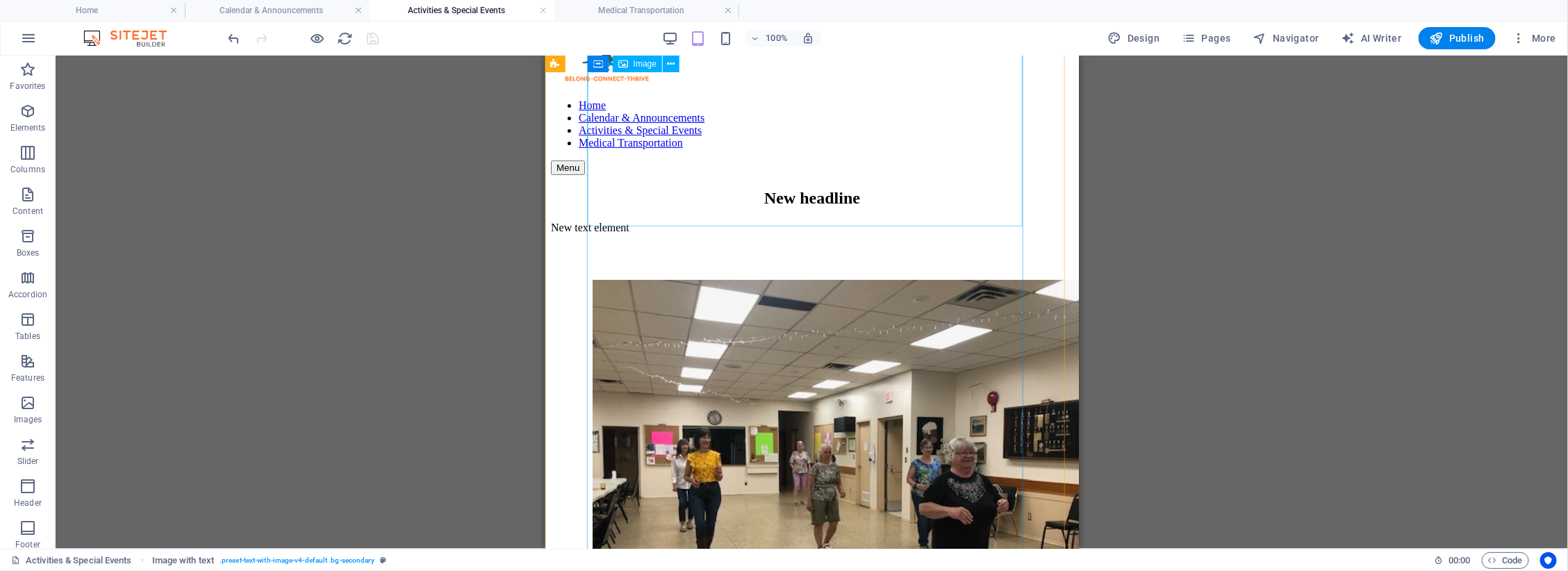
scroll to position [0, 0]
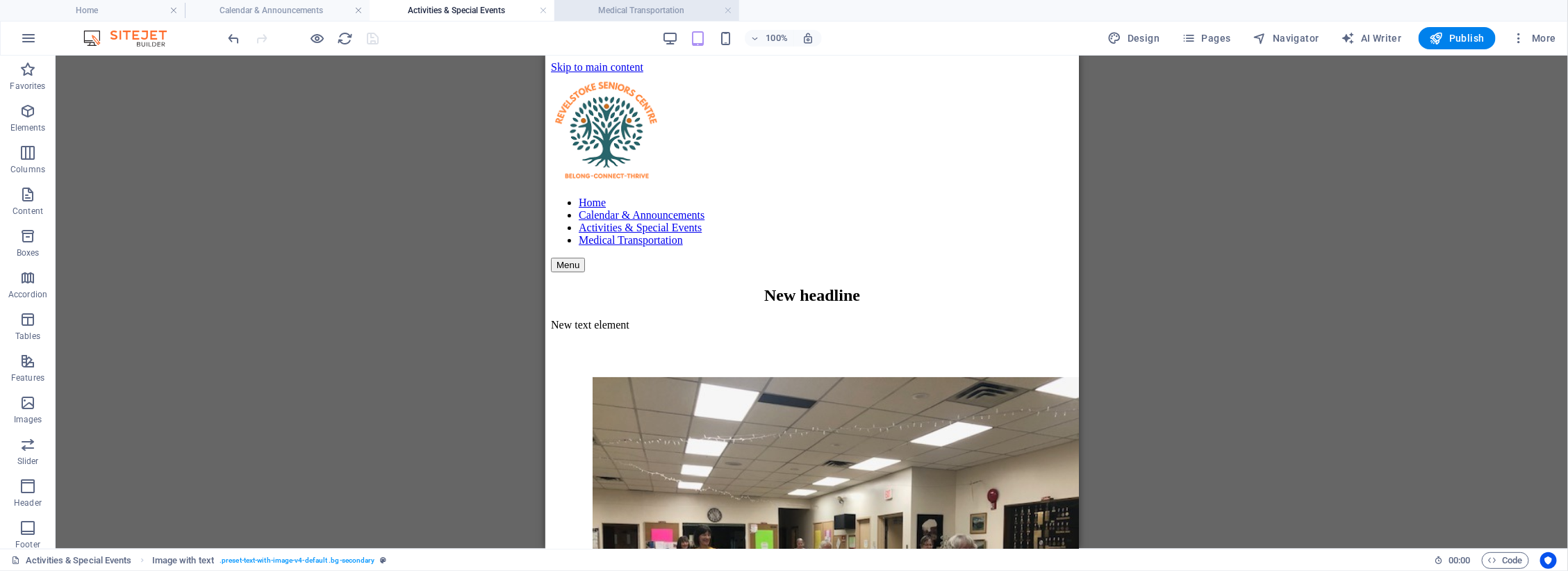
click at [654, 7] on h4 "Medical Transportation" at bounding box center [647, 10] width 185 height 16
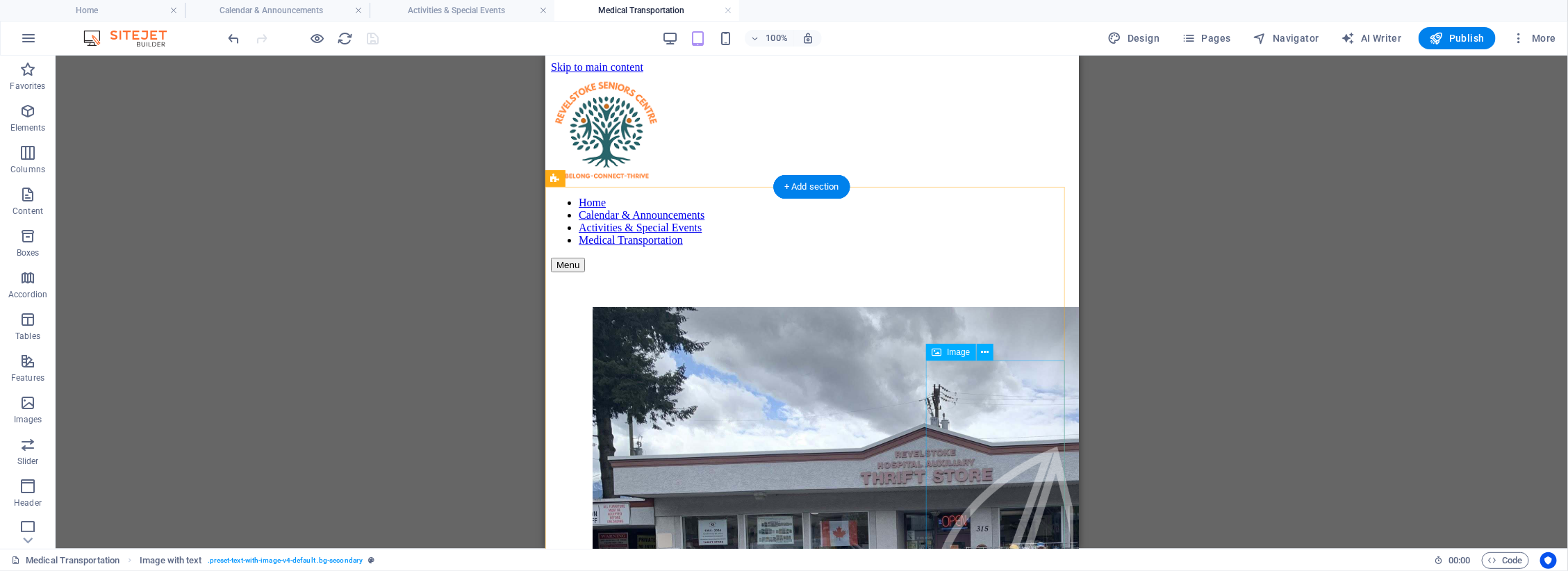
click at [1003, 469] on figure at bounding box center [1003, 573] width 139 height 257
click at [984, 349] on icon at bounding box center [984, 353] width 7 height 15
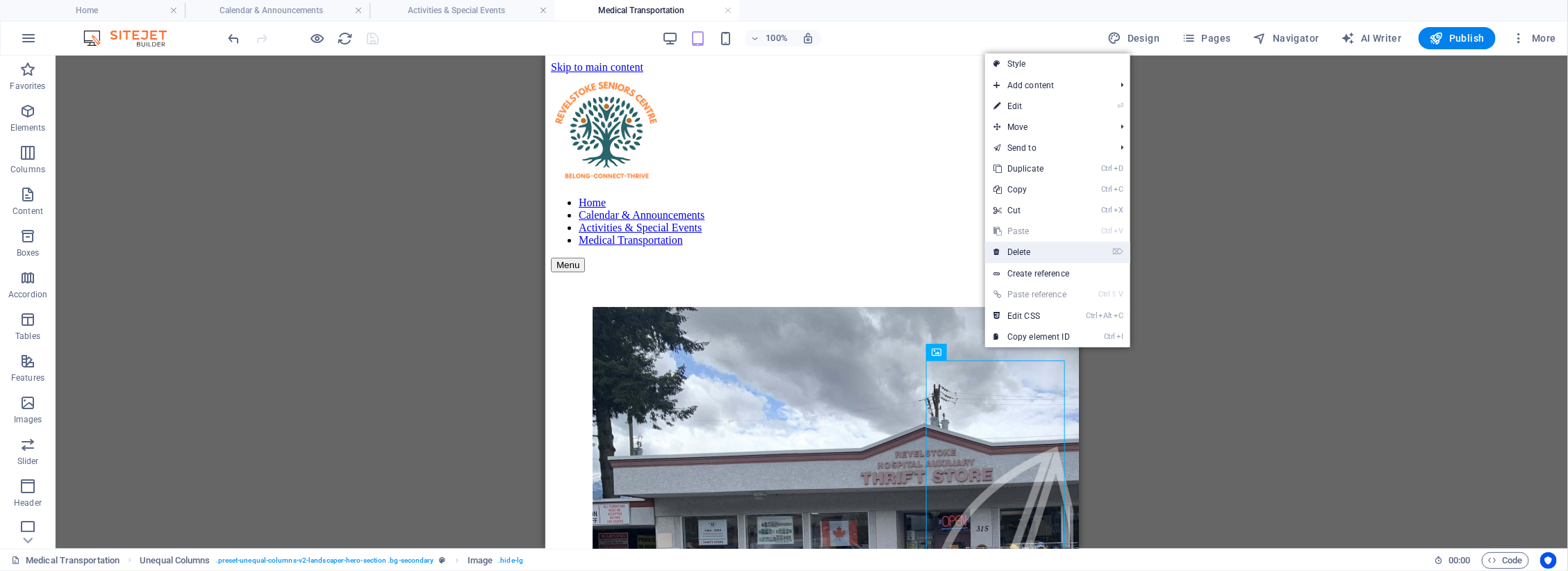
click at [1019, 255] on link "⌦ Delete" at bounding box center [1031, 252] width 93 height 21
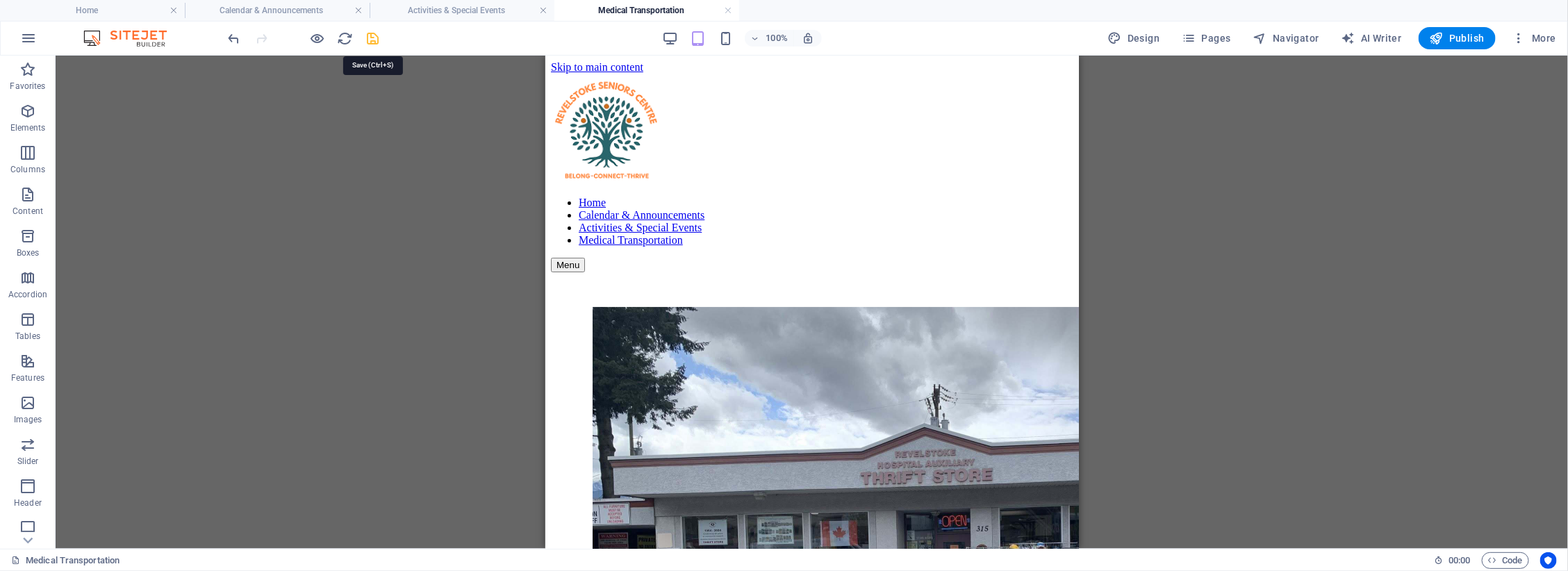
click at [372, 39] on icon "save" at bounding box center [373, 38] width 16 height 16
checkbox input "false"
click at [432, 8] on h4 "Activities & Special Events" at bounding box center [462, 10] width 185 height 16
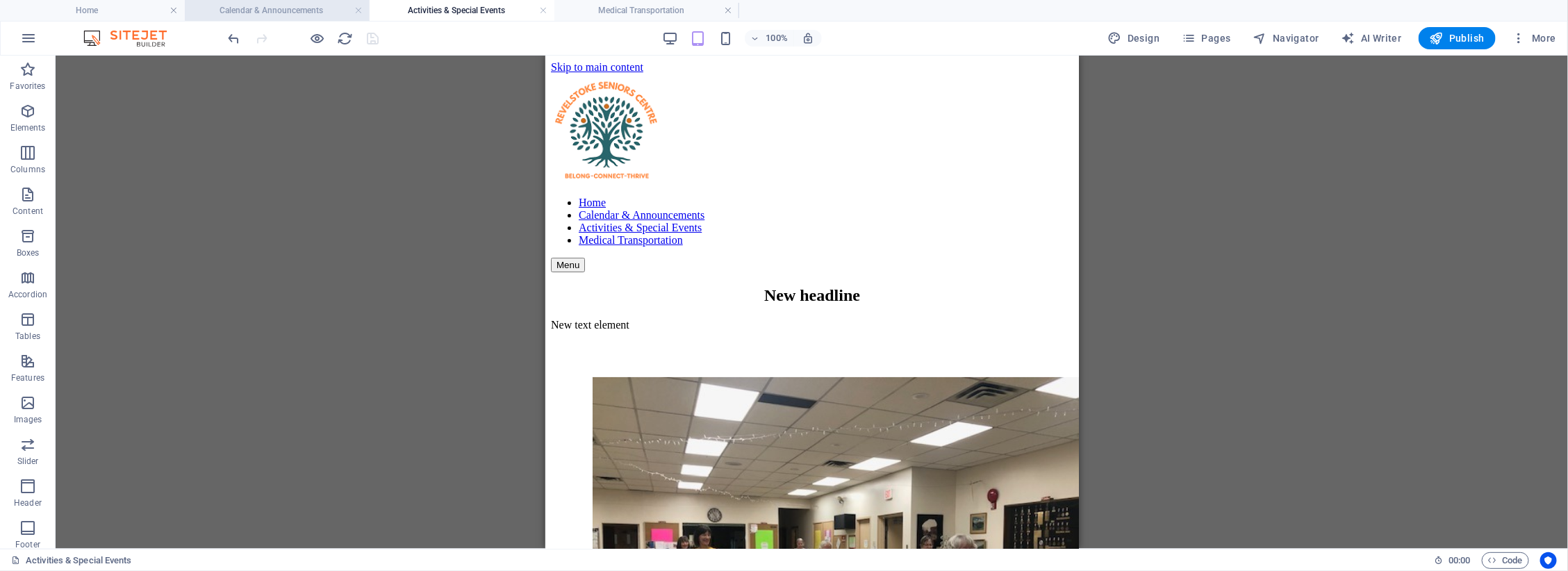
click at [272, 7] on h4 "Calendar & Announcements" at bounding box center [277, 10] width 185 height 16
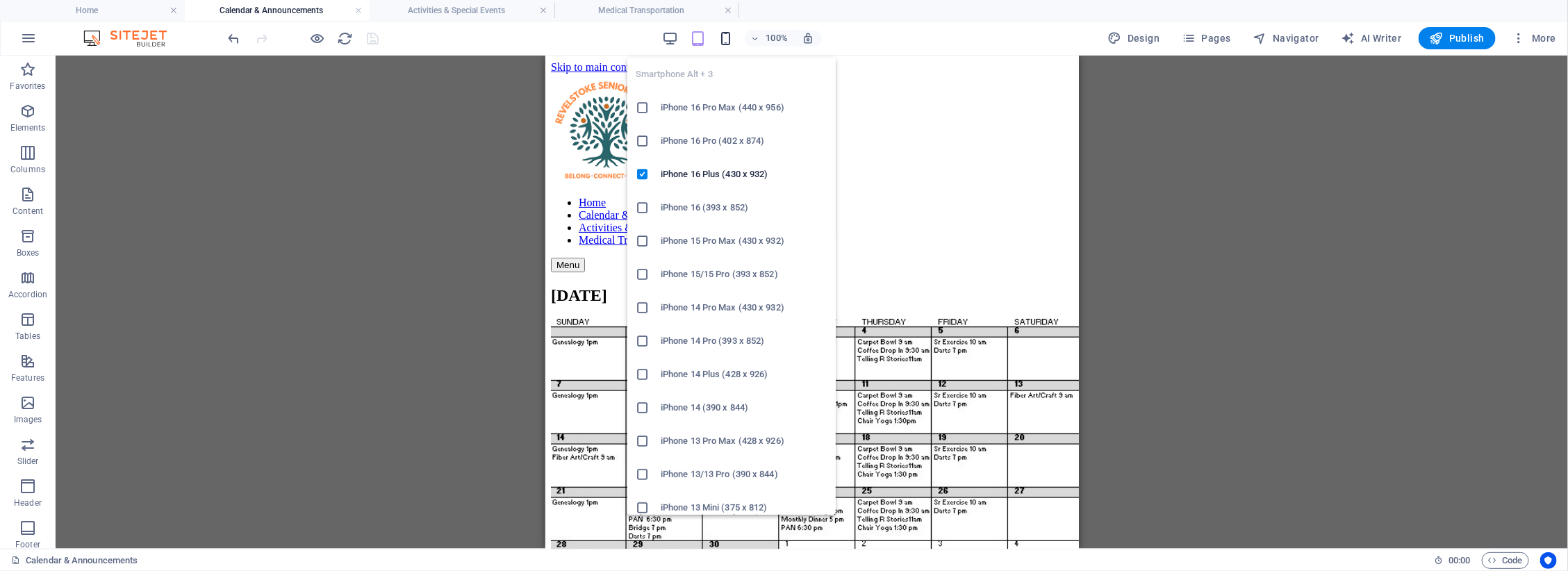
click at [733, 39] on icon "button" at bounding box center [725, 38] width 16 height 16
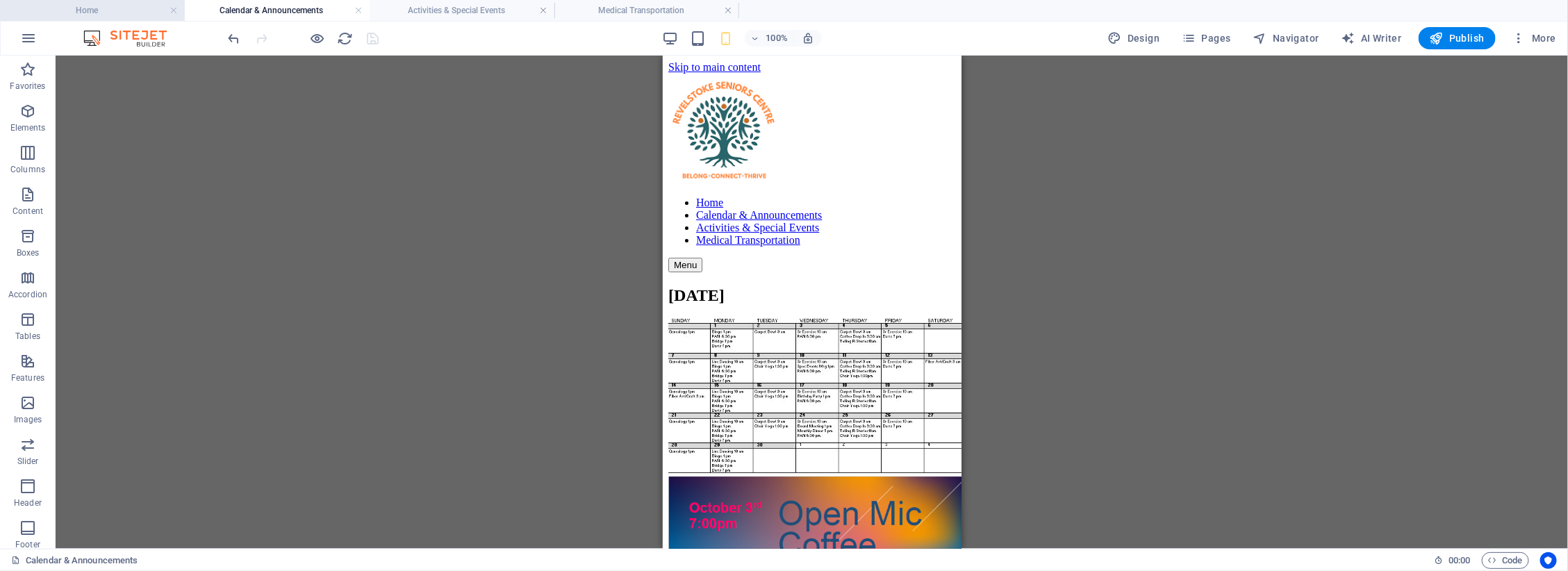
click at [105, 14] on h4 "Home" at bounding box center [92, 10] width 185 height 16
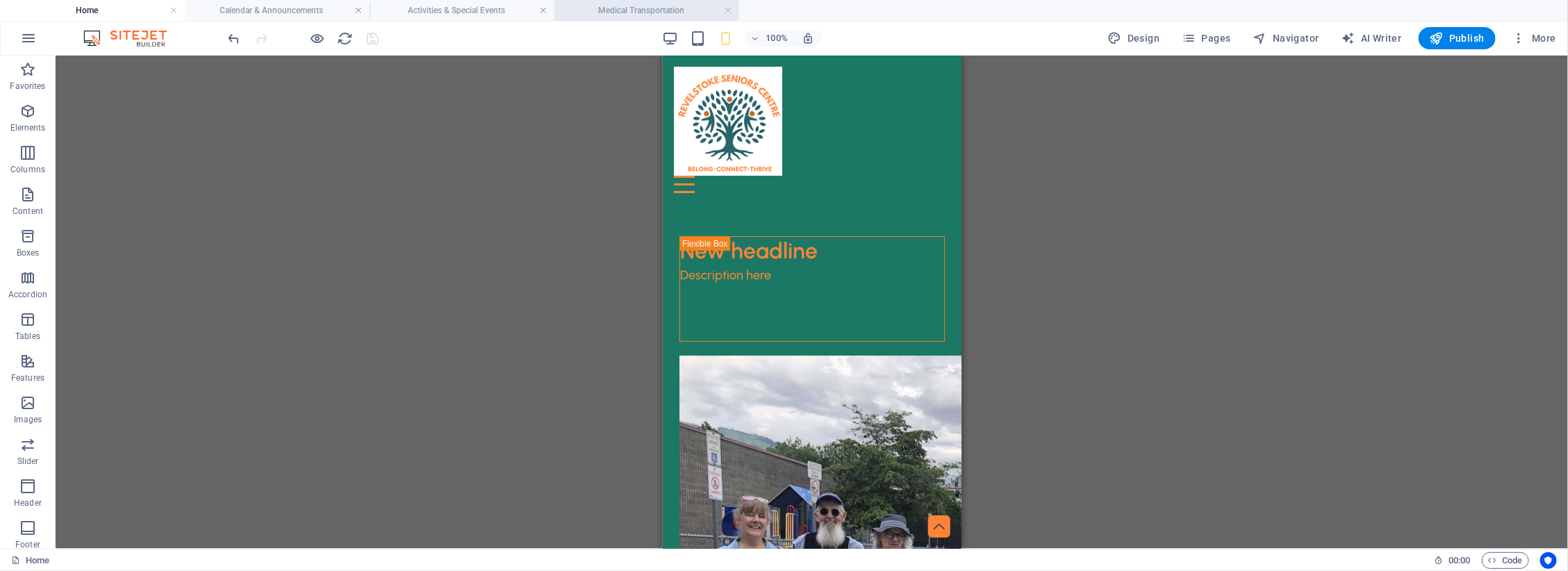
click at [649, 17] on h4 "Medical Transportation" at bounding box center [647, 10] width 185 height 16
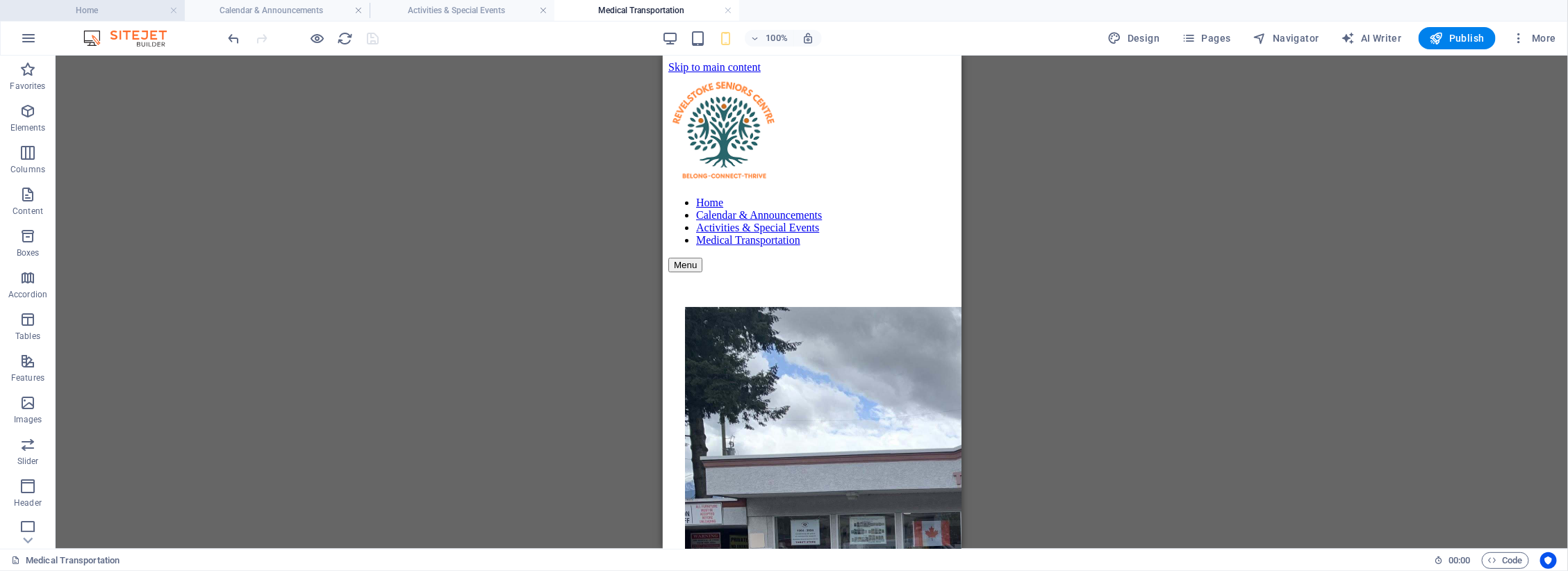
click at [105, 4] on h4 "Home" at bounding box center [92, 10] width 185 height 16
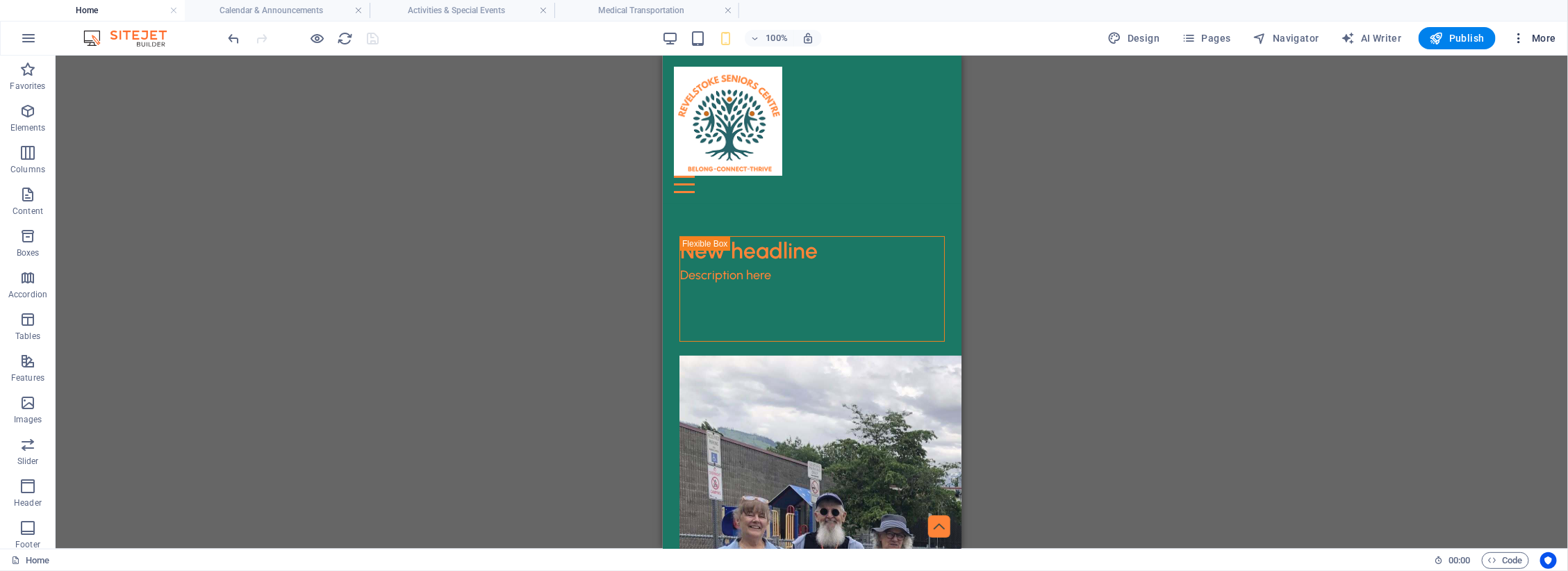
click at [1517, 35] on icon "button" at bounding box center [1519, 38] width 14 height 14
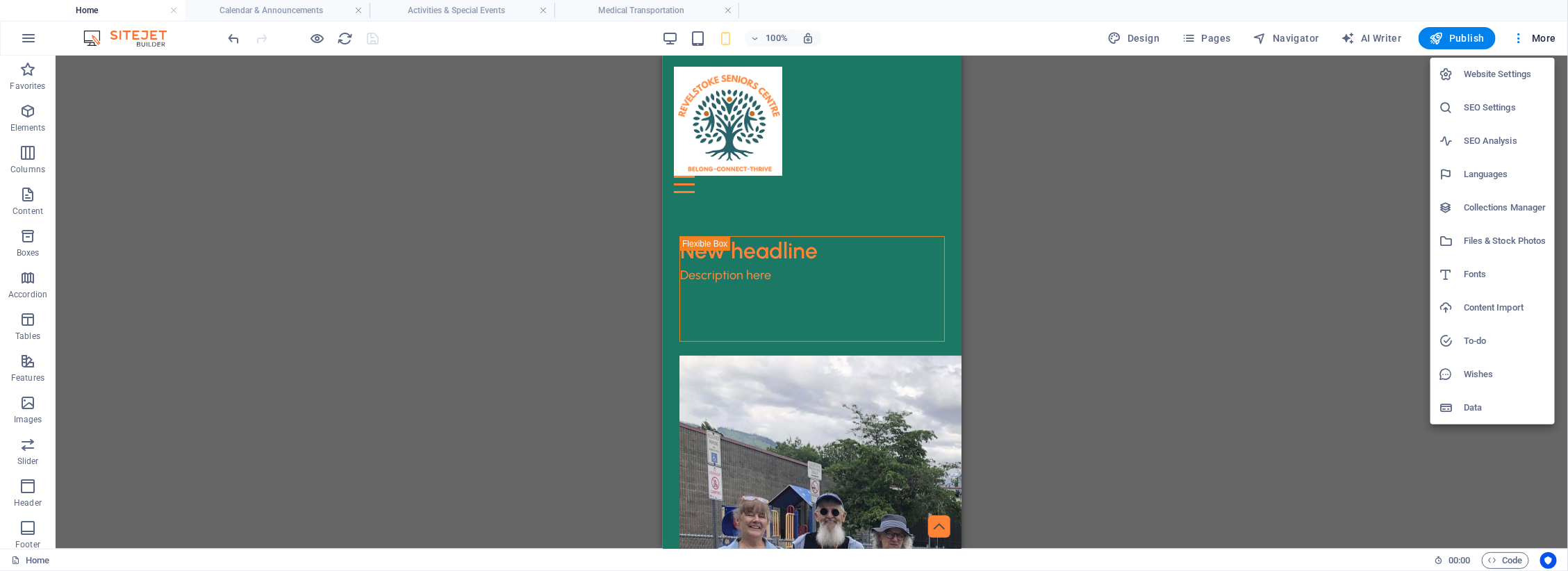
click at [1515, 240] on h6 "Files & Stock Photos" at bounding box center [1505, 241] width 82 height 16
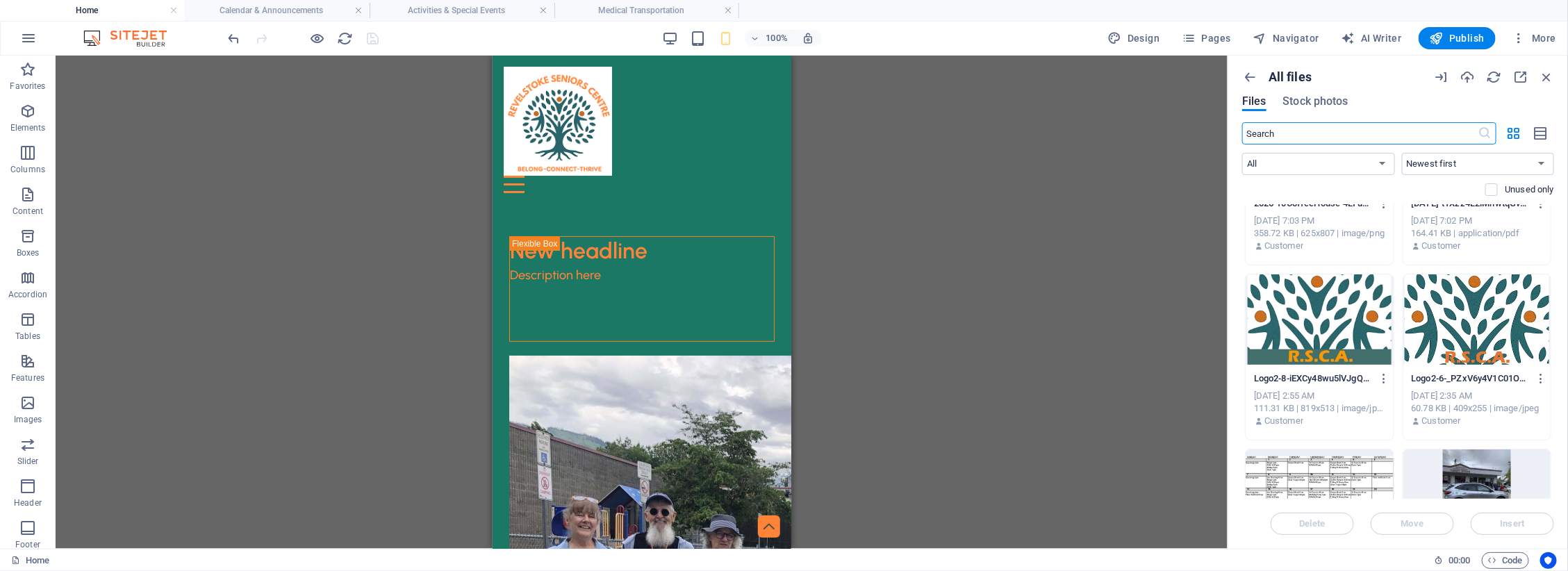
scroll to position [1042, 0]
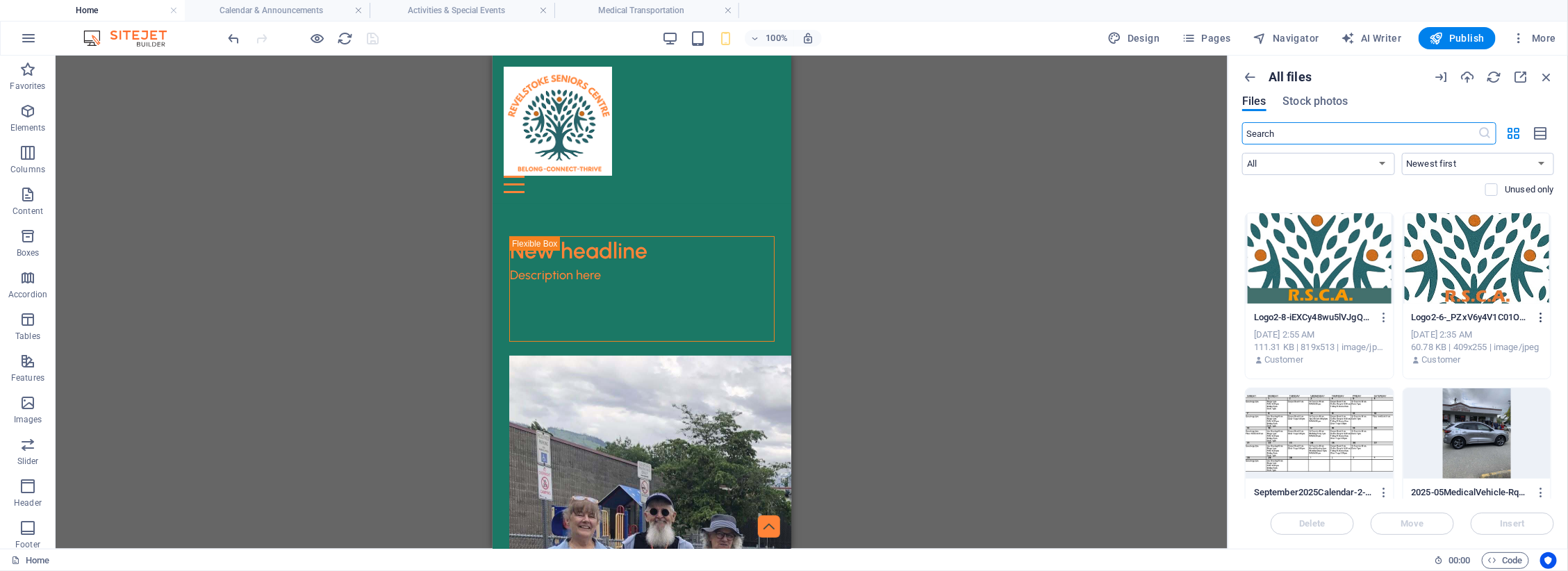
click at [1535, 313] on icon "button" at bounding box center [1542, 317] width 13 height 12
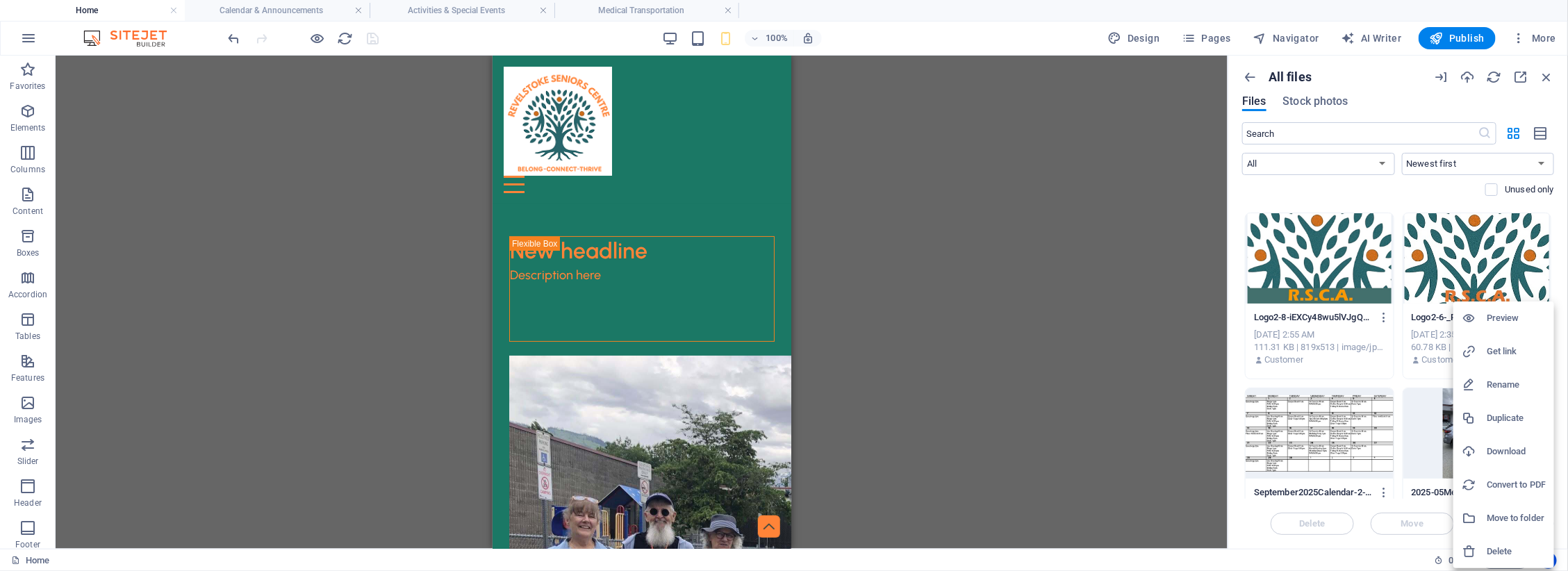
click at [1491, 544] on h6 "Delete" at bounding box center [1516, 551] width 59 height 16
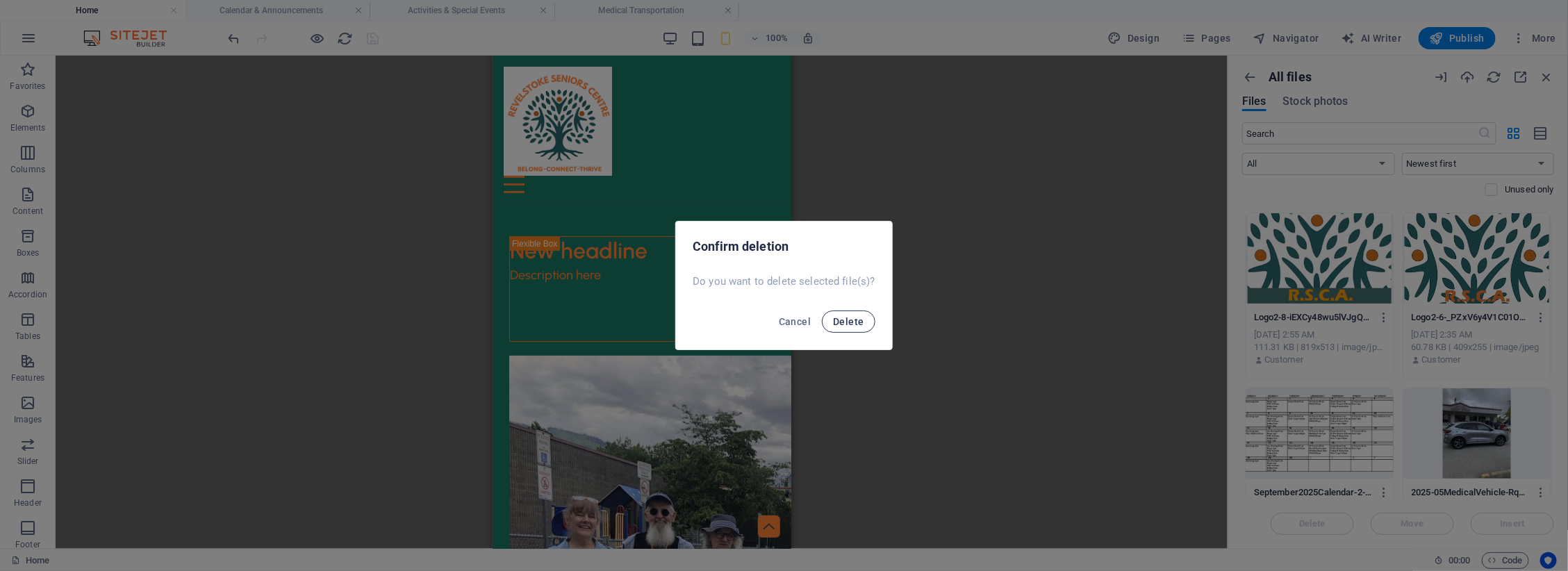
click at [852, 323] on span "Delete" at bounding box center [848, 322] width 30 height 12
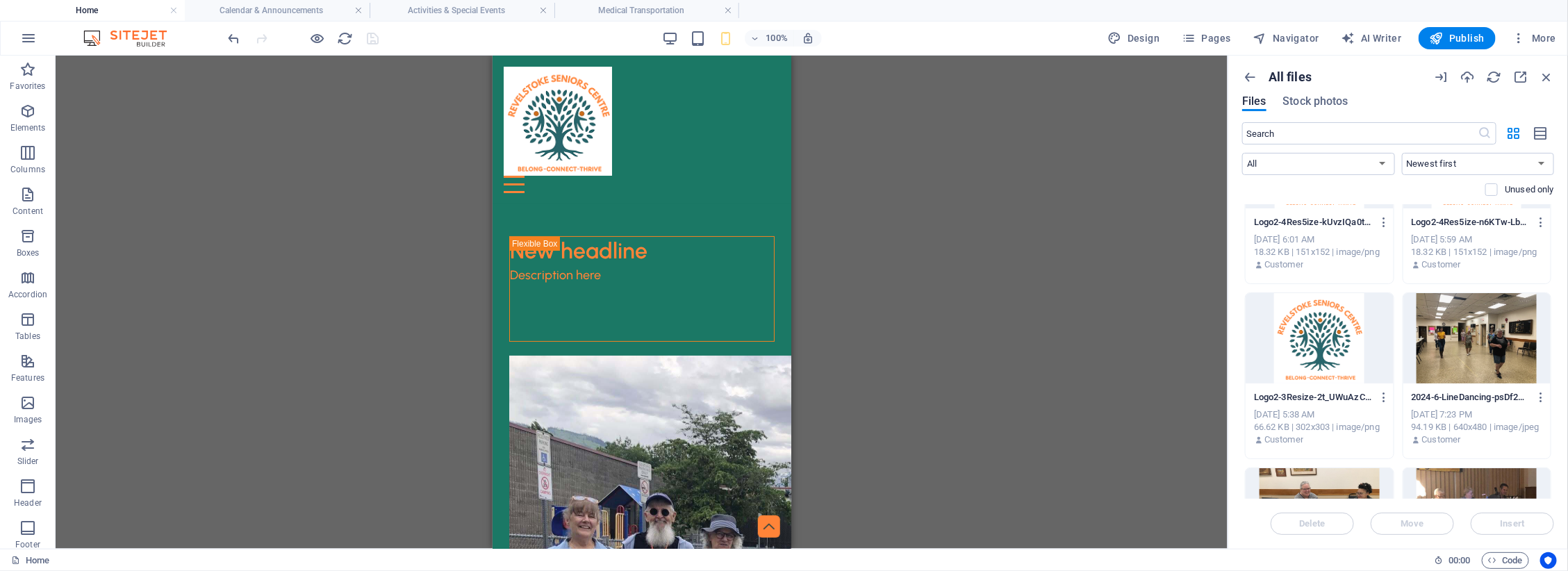
scroll to position [0, 0]
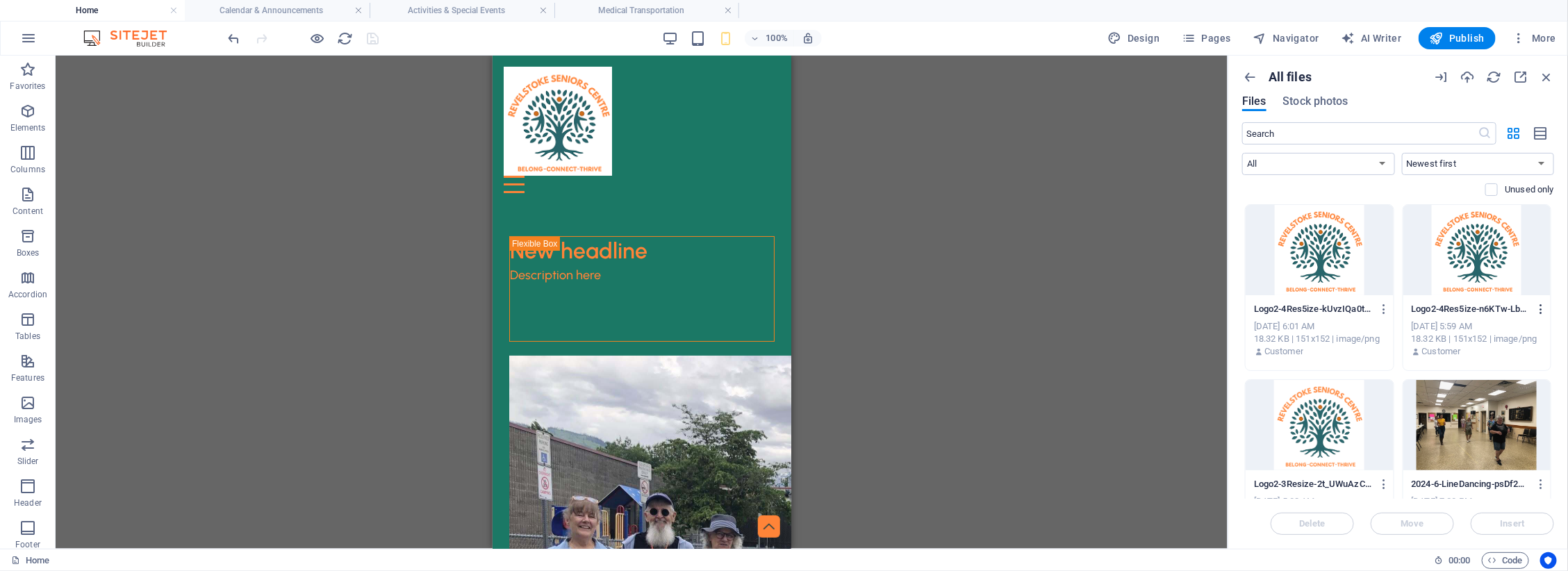
click at [1537, 306] on icon "button" at bounding box center [1542, 309] width 13 height 12
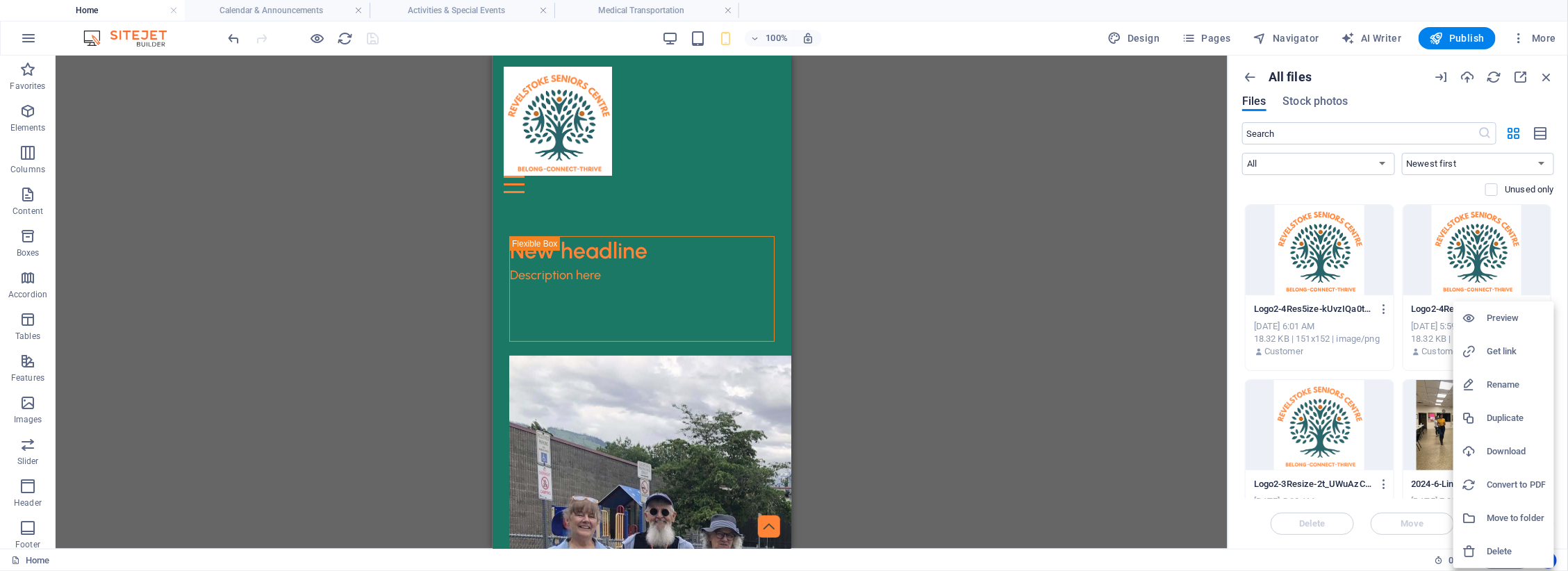
click at [1502, 543] on h6 "Delete" at bounding box center [1516, 551] width 59 height 16
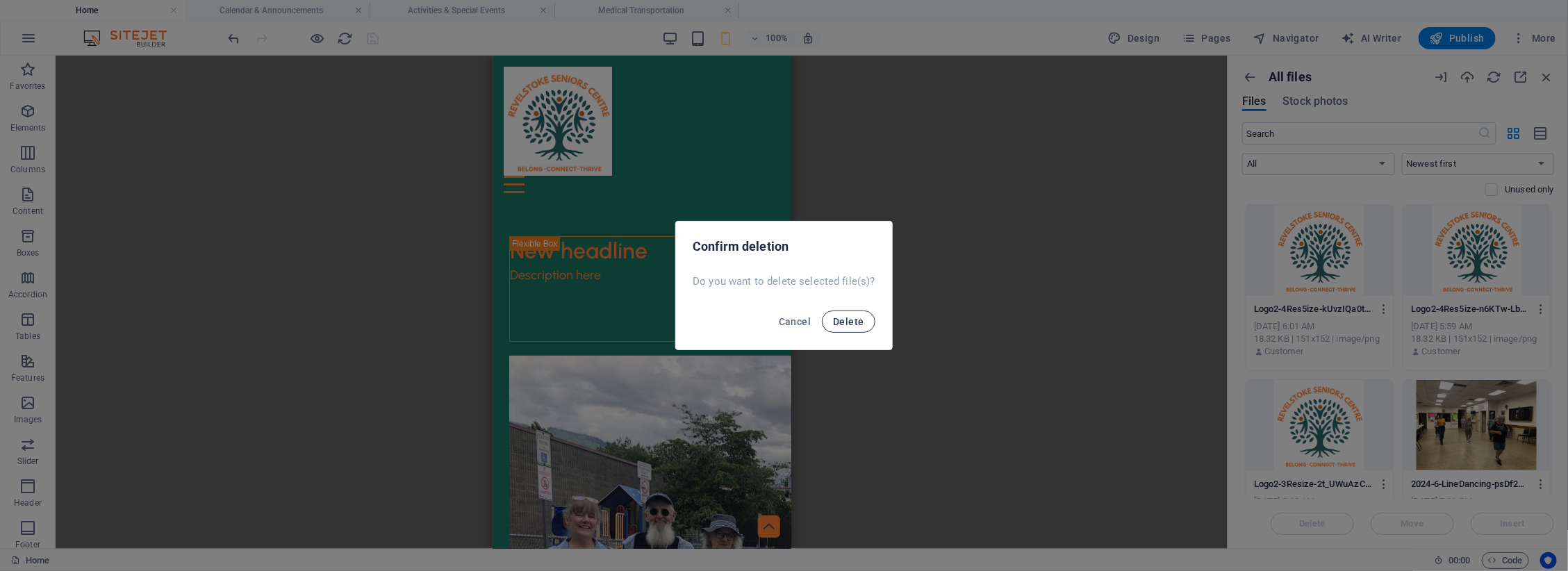
click at [848, 319] on span "Delete" at bounding box center [848, 322] width 30 height 12
